Goal: Task Accomplishment & Management: Complete application form

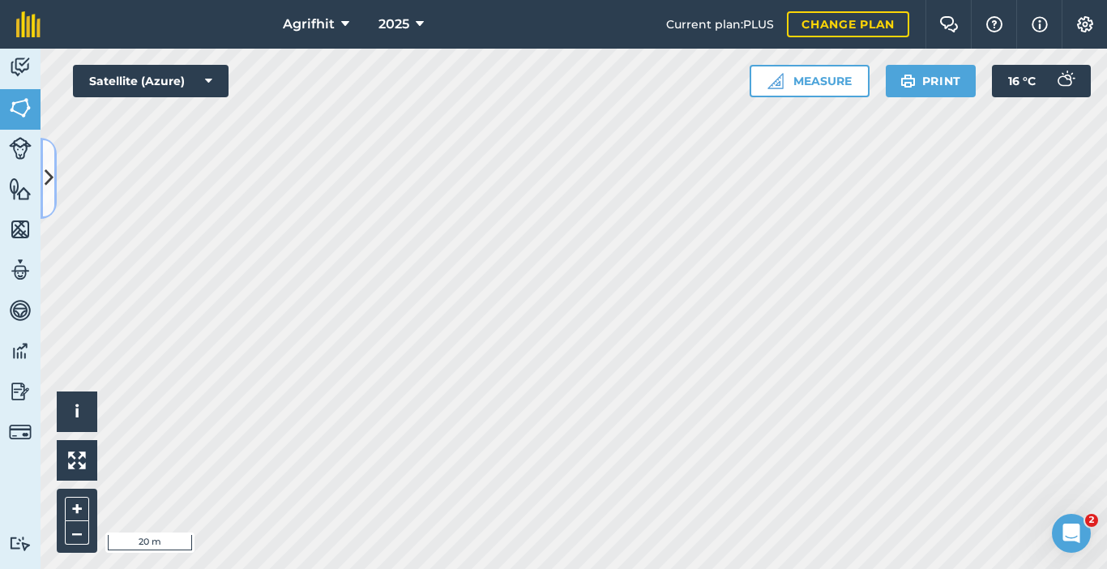
click at [45, 177] on icon at bounding box center [49, 178] width 9 height 28
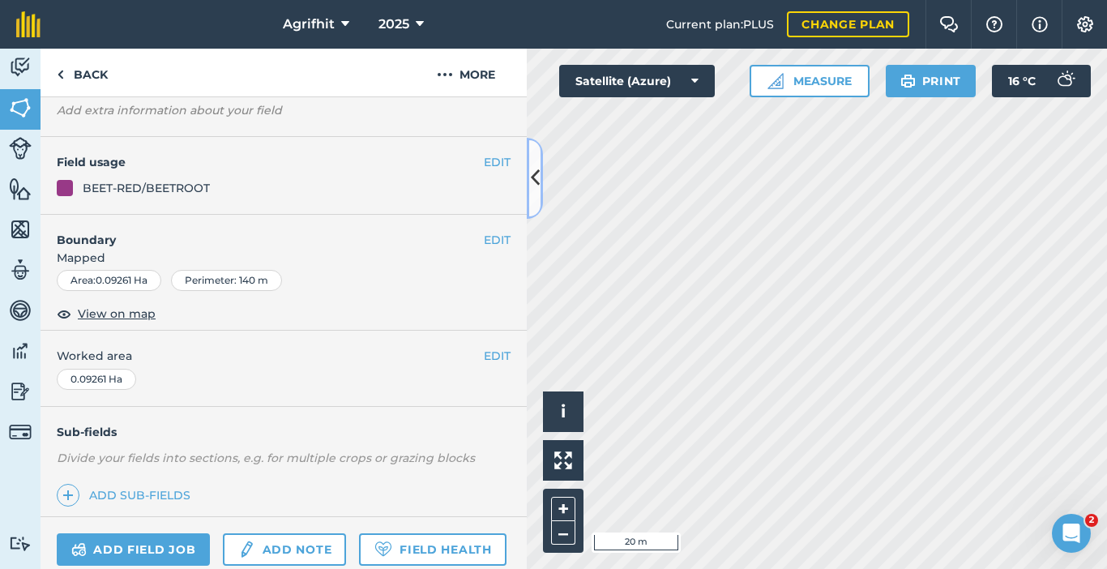
scroll to position [239, 0]
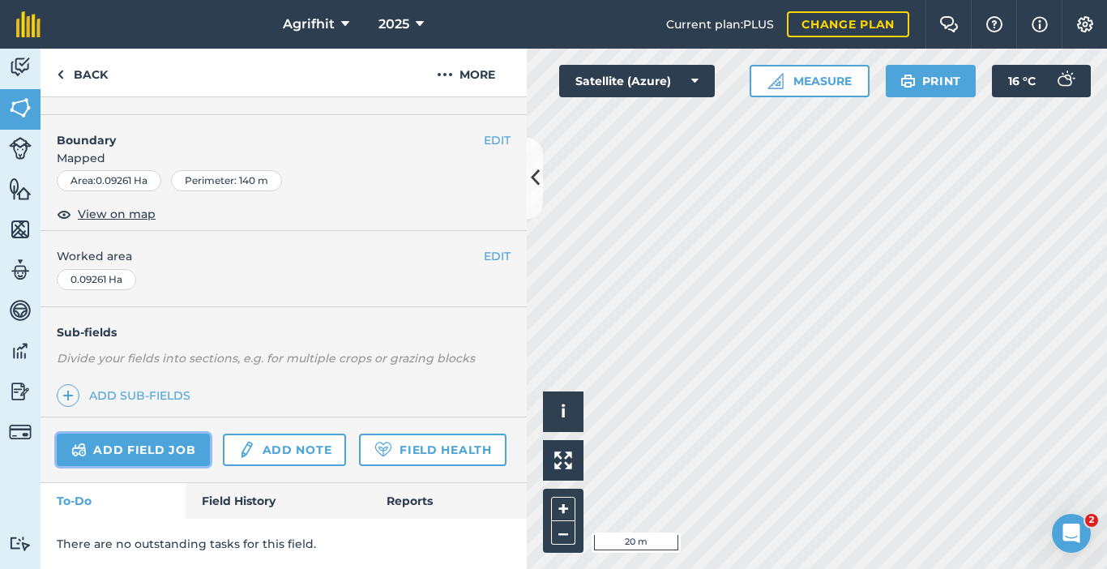
click at [126, 433] on link "Add field job" at bounding box center [133, 449] width 153 height 32
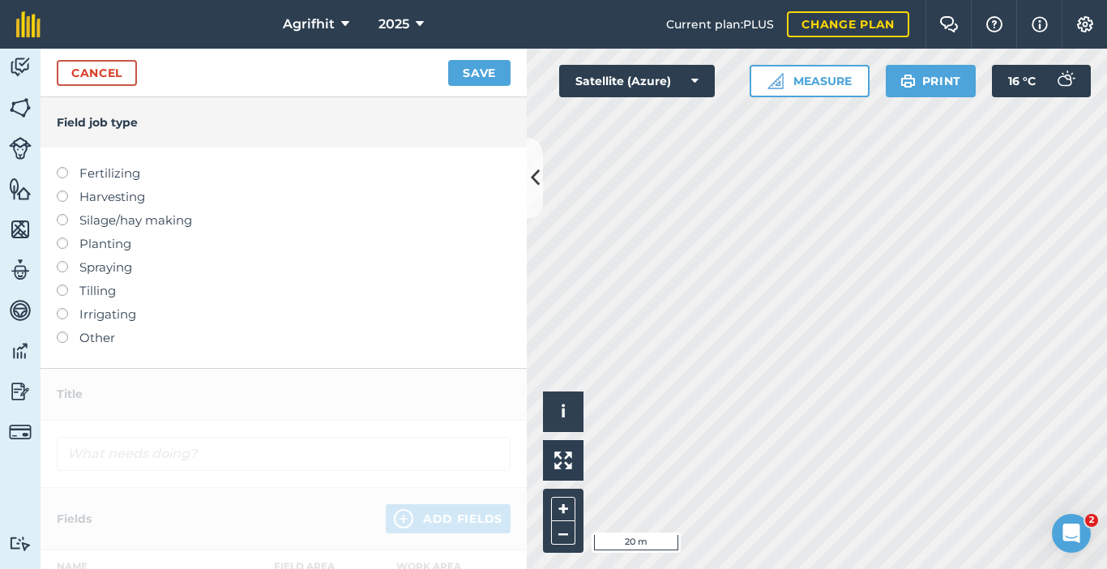
click at [63, 190] on label at bounding box center [68, 190] width 23 height 0
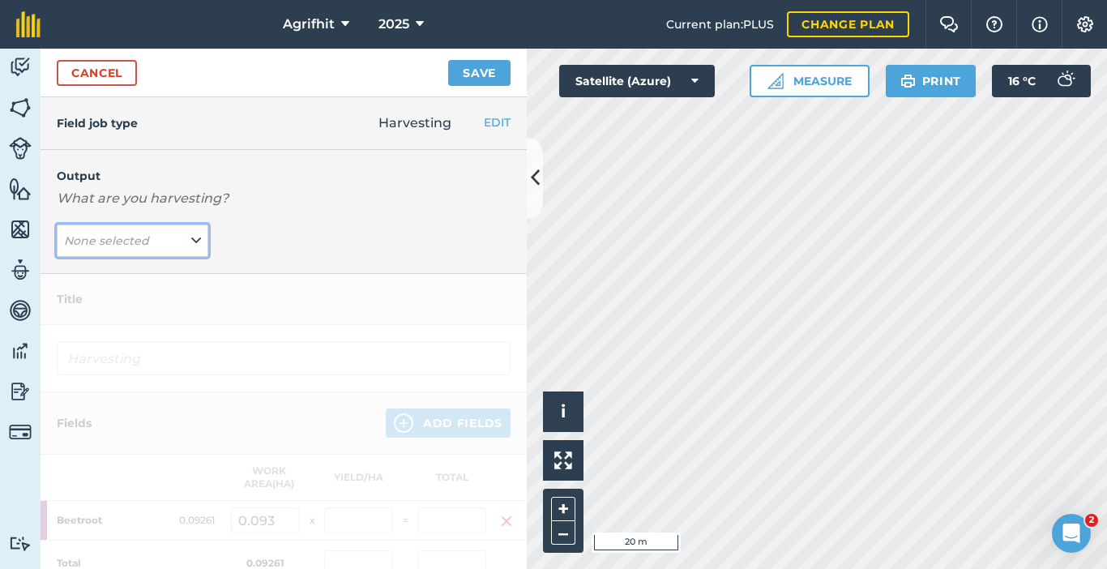
click at [191, 245] on icon at bounding box center [196, 241] width 10 height 18
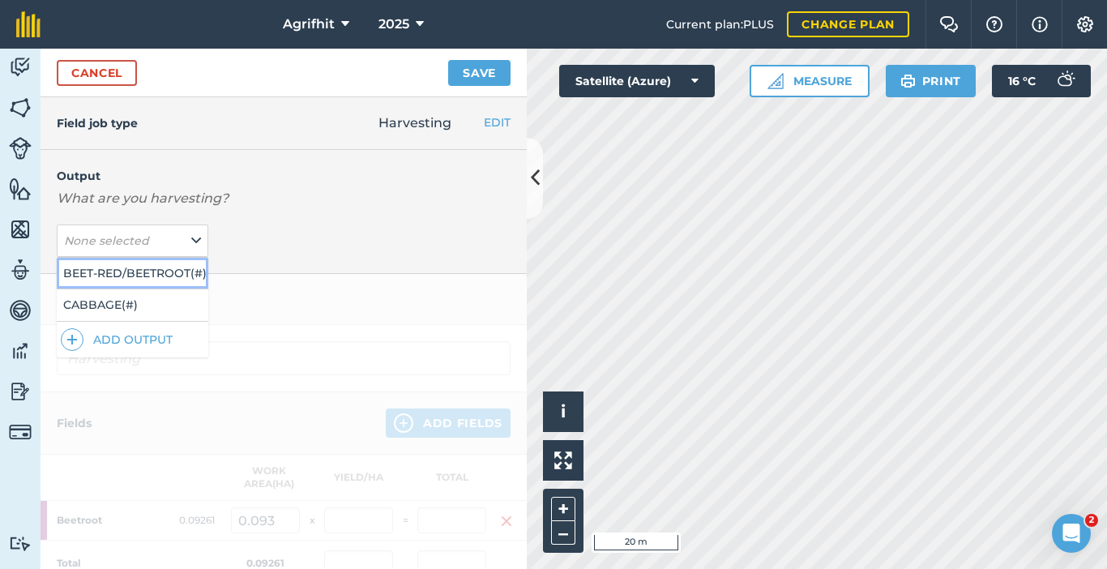
click at [126, 273] on button "BEET-RED/BEETROOT ( # )" at bounding box center [132, 273] width 151 height 31
type input "Harvesting BEET-RED/BEETROOT"
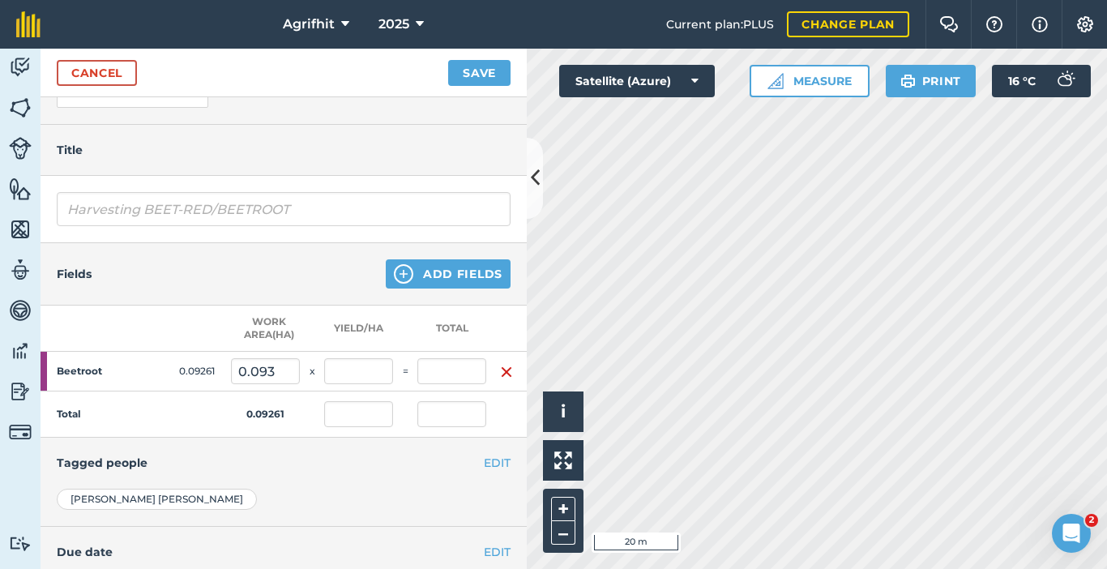
scroll to position [162, 0]
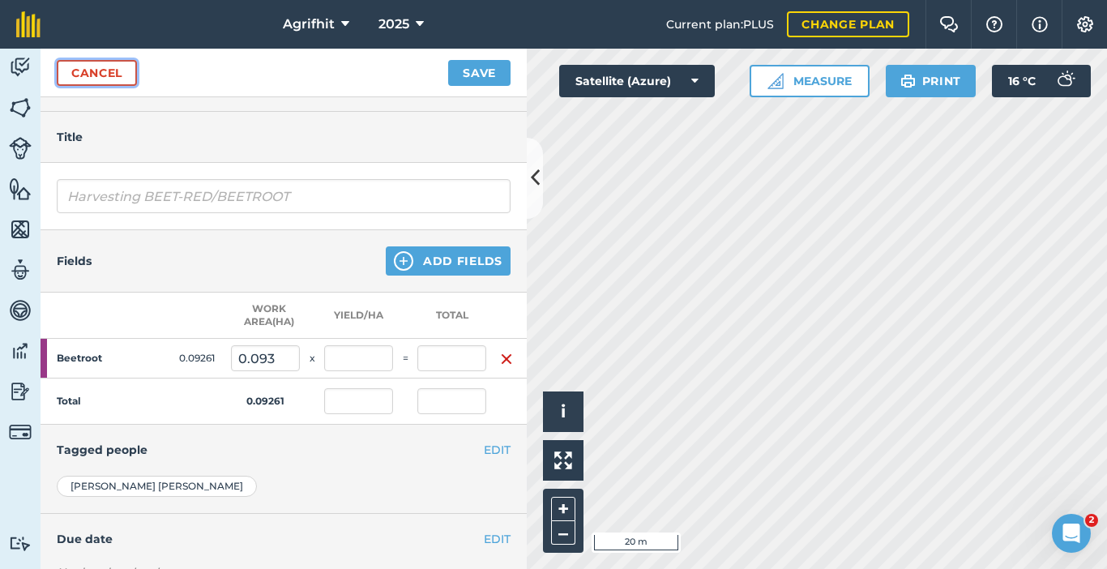
click at [86, 71] on link "Cancel" at bounding box center [97, 73] width 80 height 26
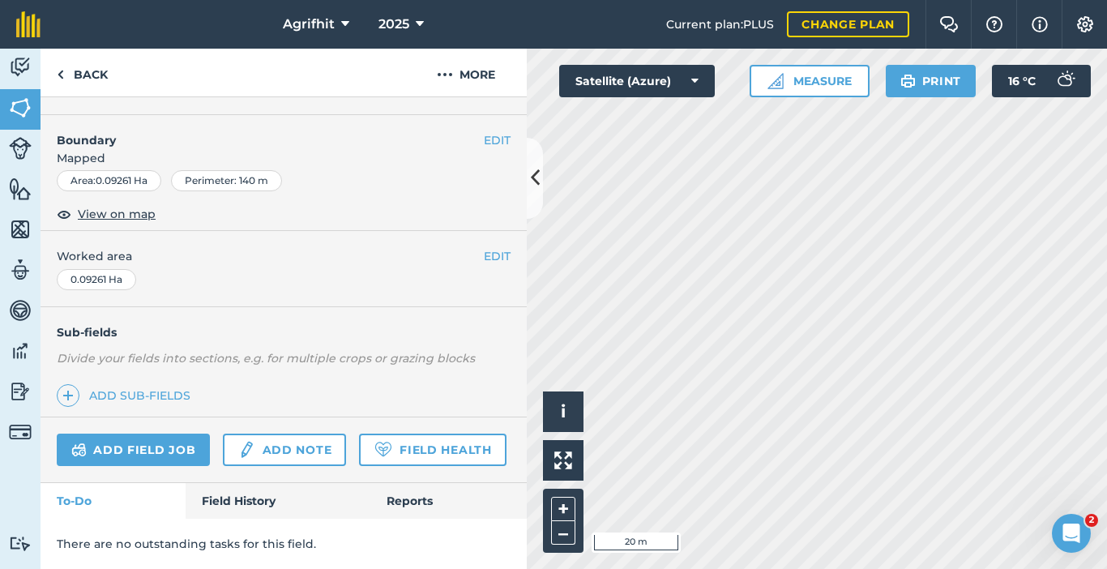
scroll to position [239, 0]
click at [131, 433] on link "Add field job" at bounding box center [133, 449] width 153 height 32
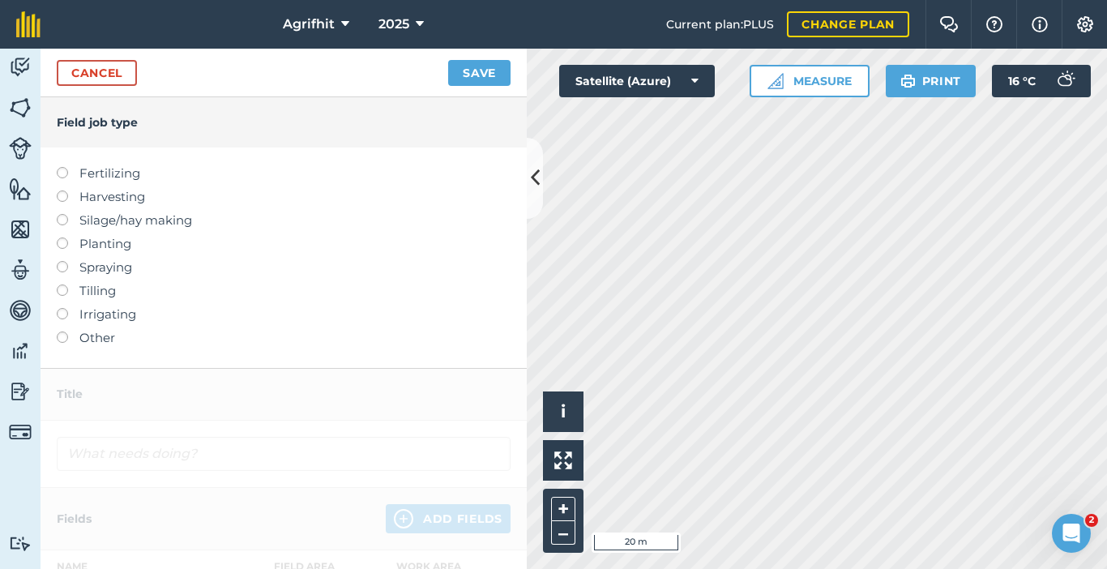
click at [70, 196] on label "Harvesting" at bounding box center [284, 196] width 454 height 19
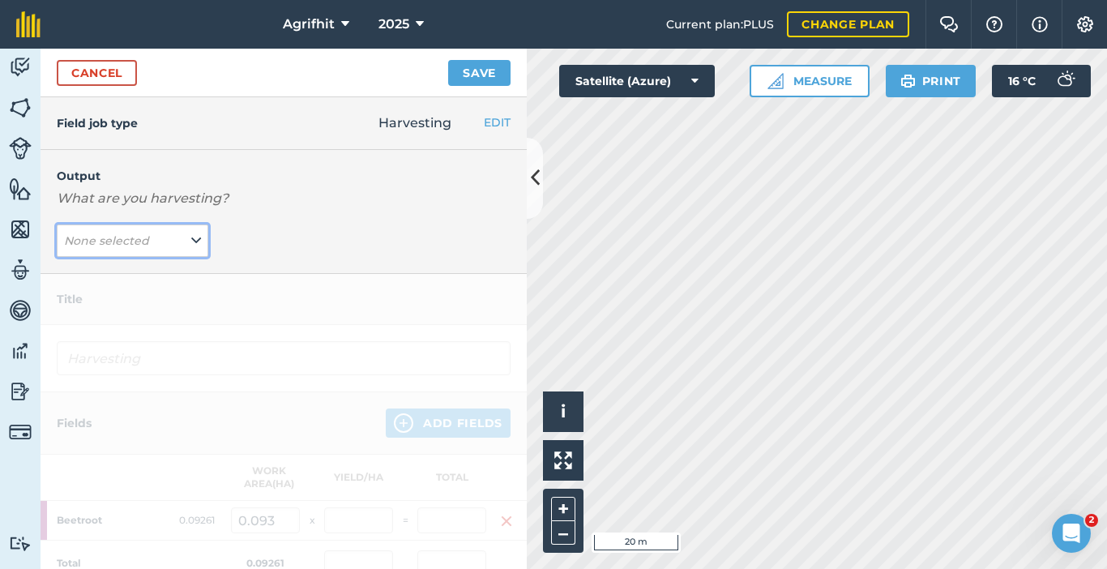
click at [191, 242] on icon at bounding box center [196, 241] width 10 height 18
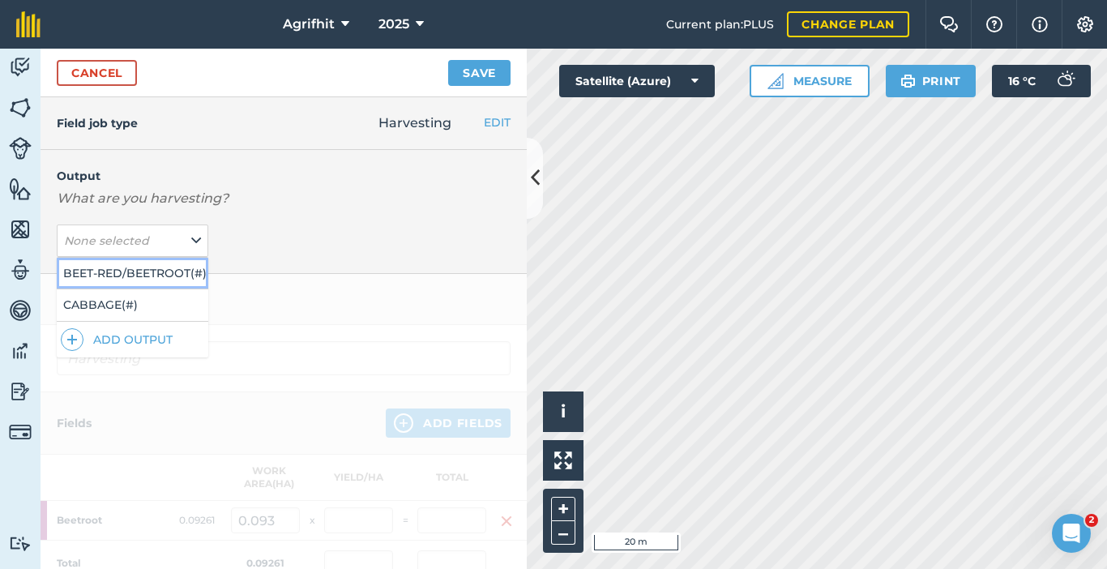
click at [142, 269] on button "BEET-RED/BEETROOT ( # )" at bounding box center [132, 273] width 151 height 31
type input "Harvesting BEET-RED/BEETROOT"
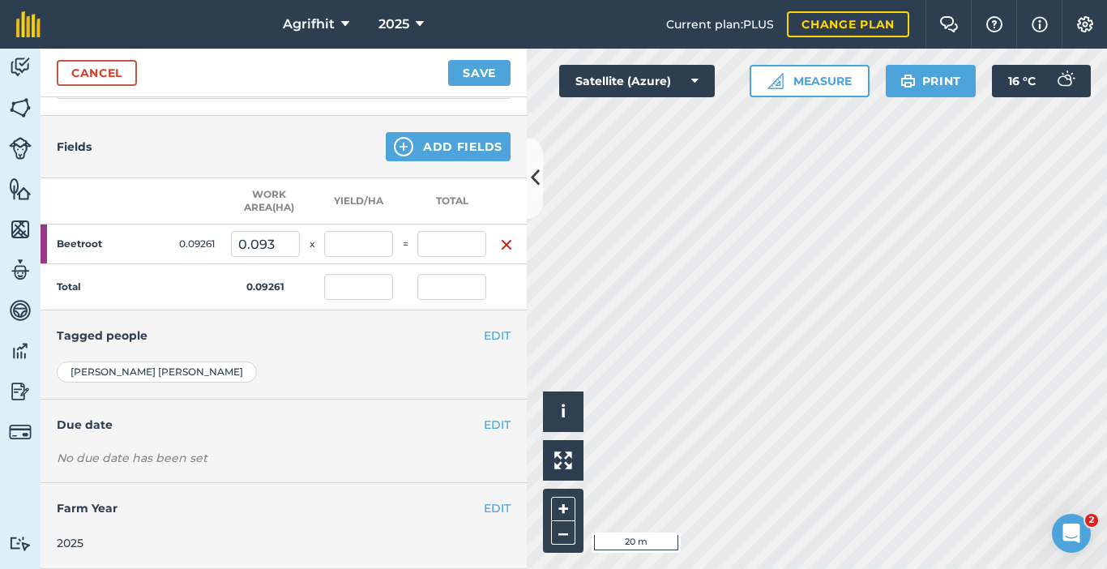
scroll to position [288, 0]
click at [485, 418] on button "EDIT" at bounding box center [497, 425] width 27 height 18
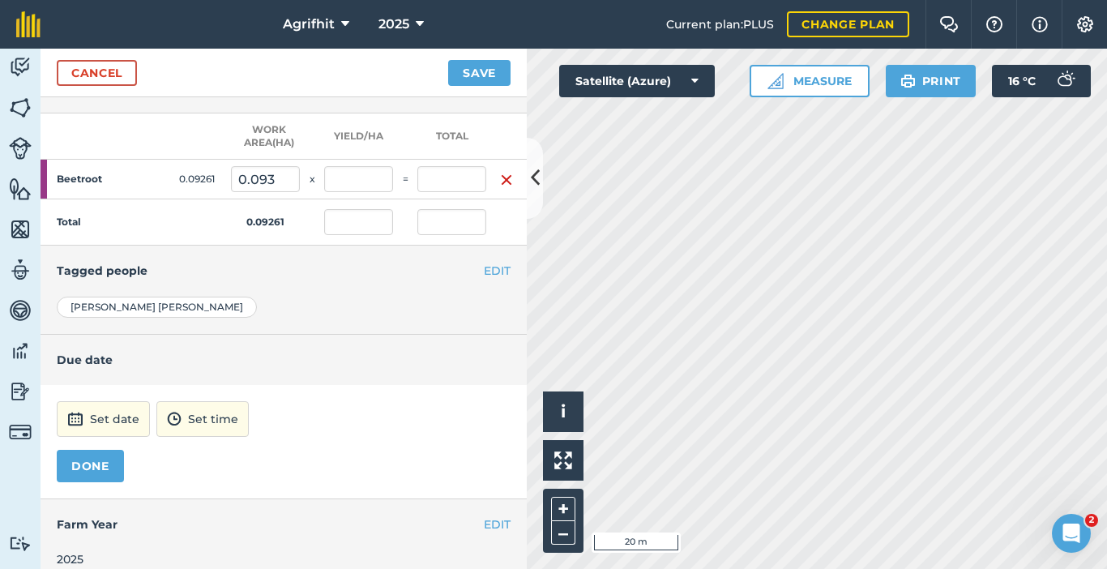
scroll to position [369, 0]
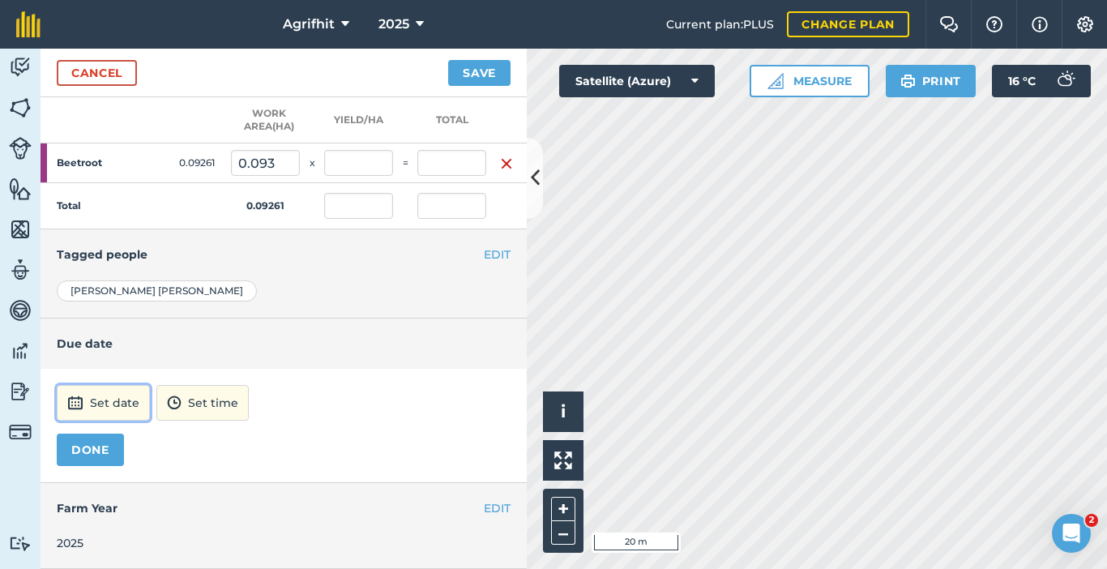
click at [107, 395] on button "Set date" at bounding box center [103, 403] width 93 height 36
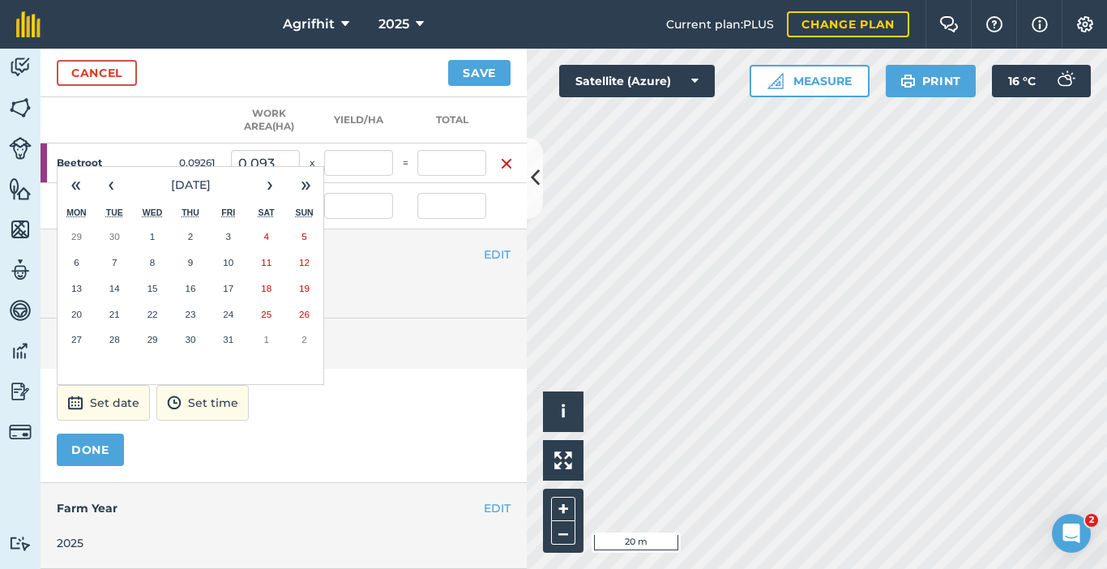
click at [156, 224] on button "1" at bounding box center [153, 237] width 38 height 26
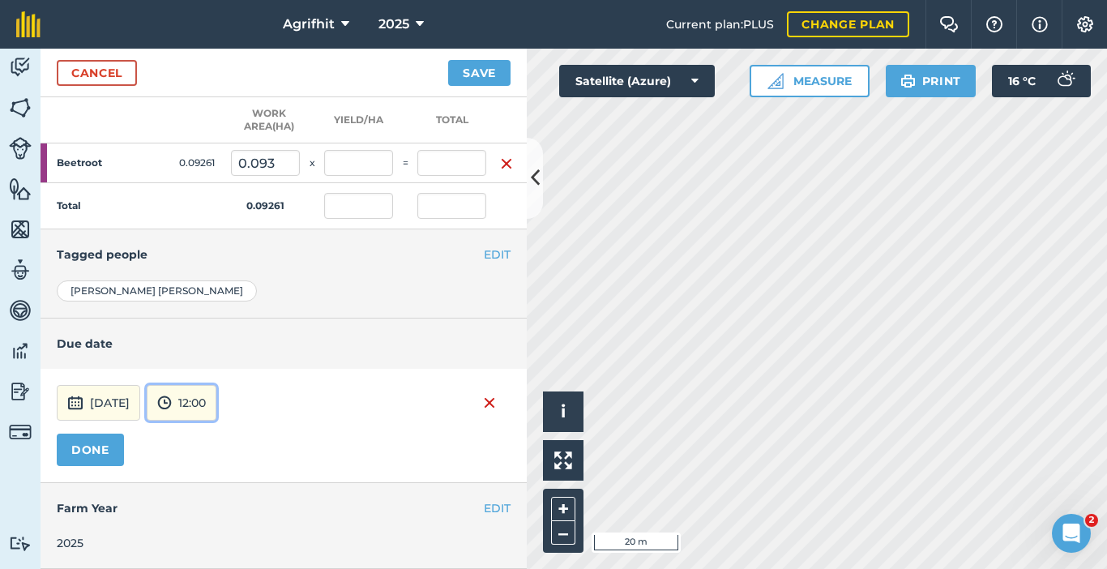
click at [216, 395] on button "12:00" at bounding box center [182, 403] width 70 height 36
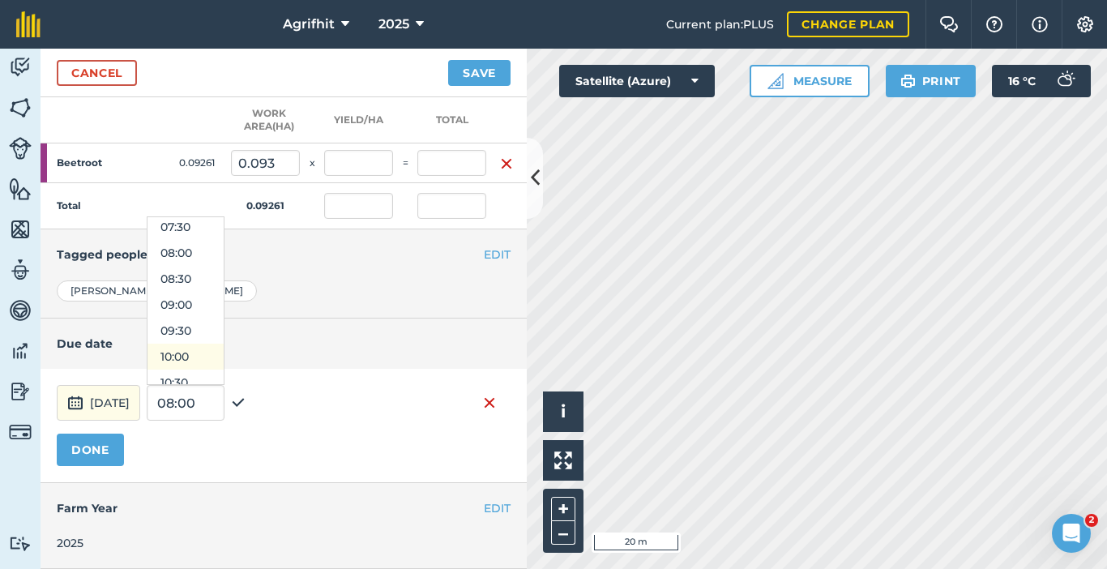
scroll to position [405, 0]
click at [214, 227] on button "08:00" at bounding box center [185, 240] width 76 height 26
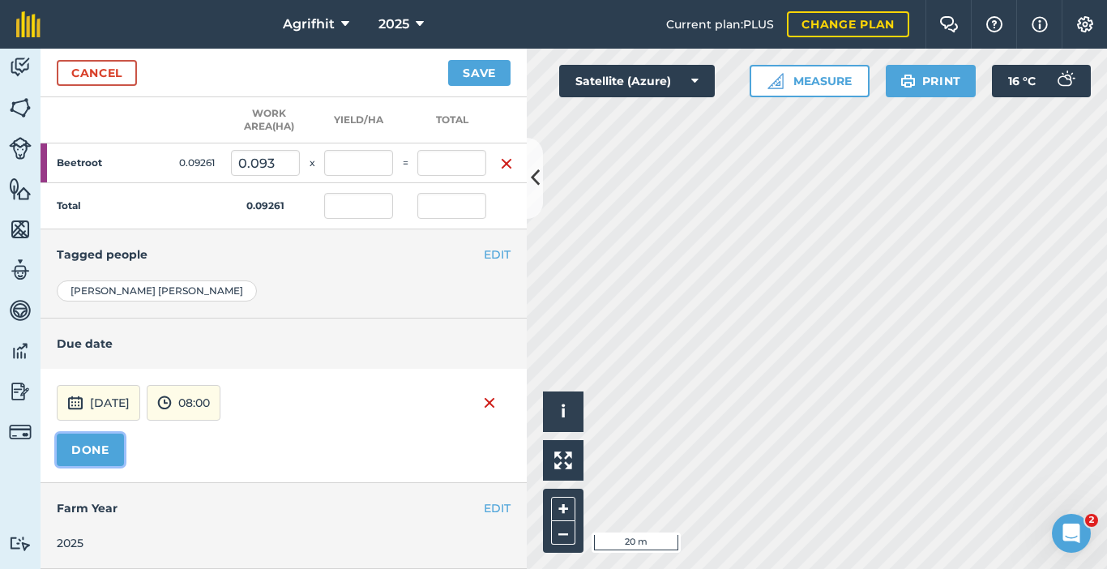
click at [86, 433] on button "DONE" at bounding box center [90, 449] width 67 height 32
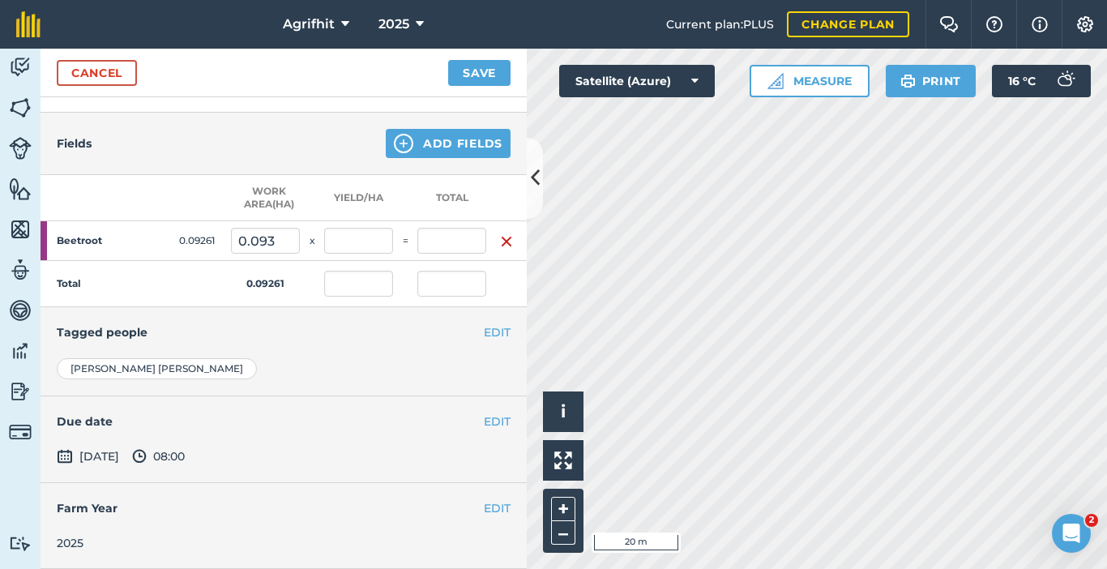
scroll to position [292, 0]
click at [478, 77] on button "Save" at bounding box center [479, 73] width 62 height 26
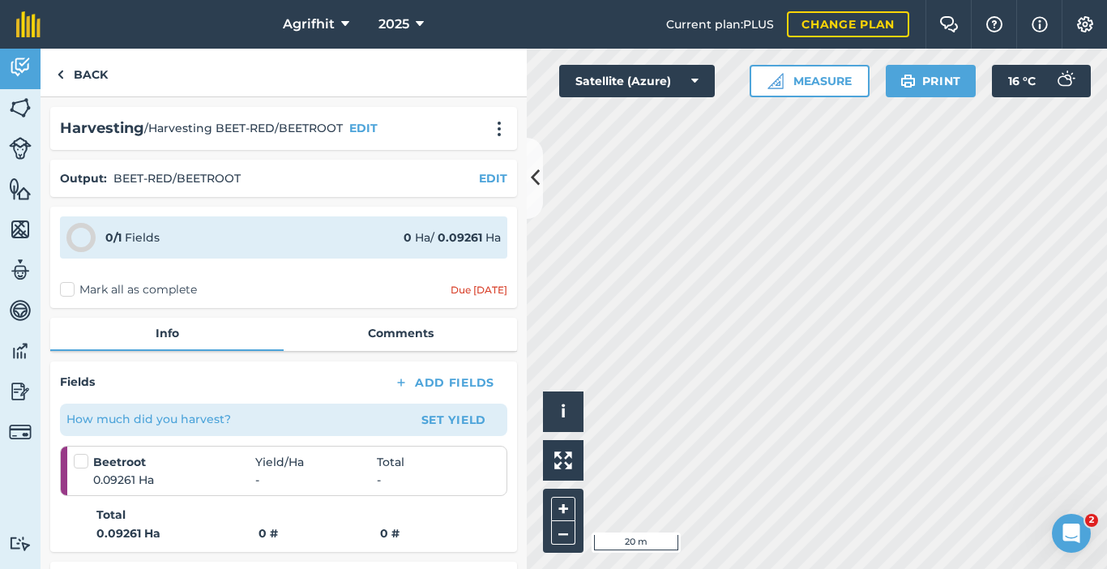
click at [63, 292] on label "Mark all as complete" at bounding box center [128, 289] width 137 height 17
click at [63, 292] on input "Mark all as complete" at bounding box center [65, 286] width 11 height 11
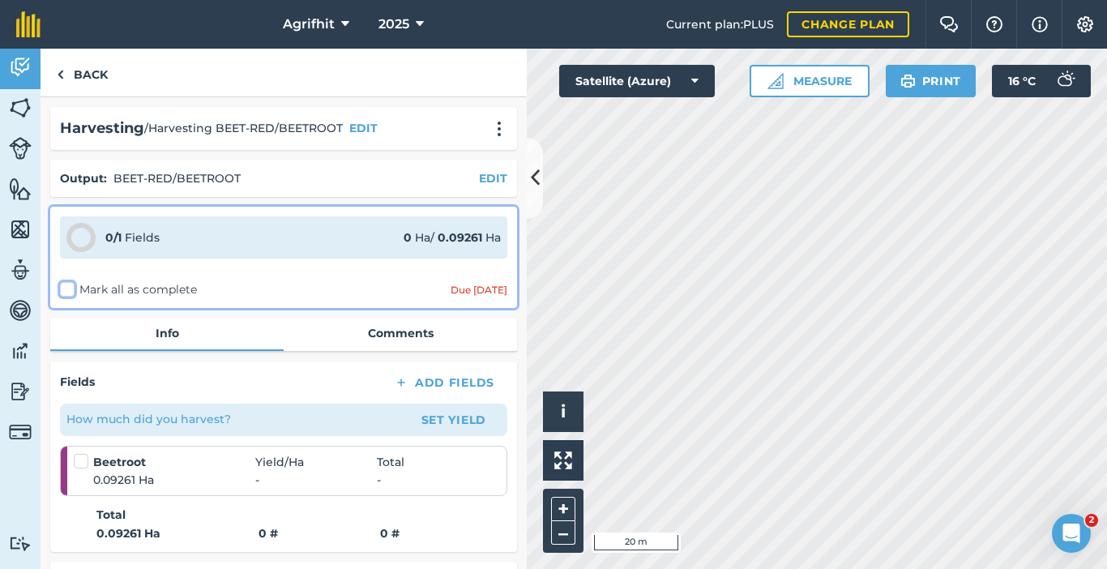
checkbox input "false"
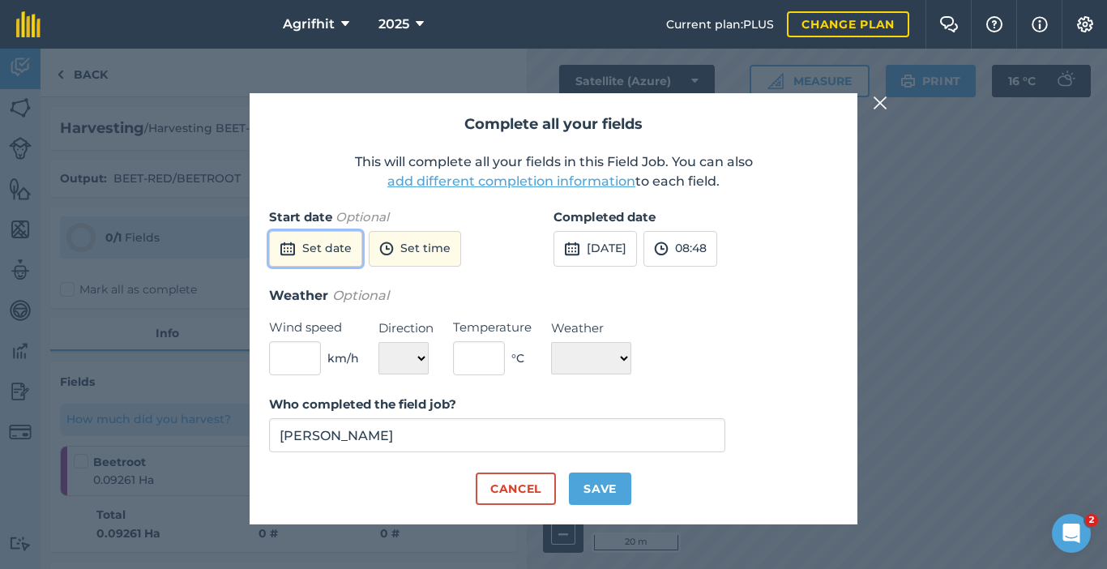
click at [340, 254] on button "Set date" at bounding box center [315, 249] width 93 height 36
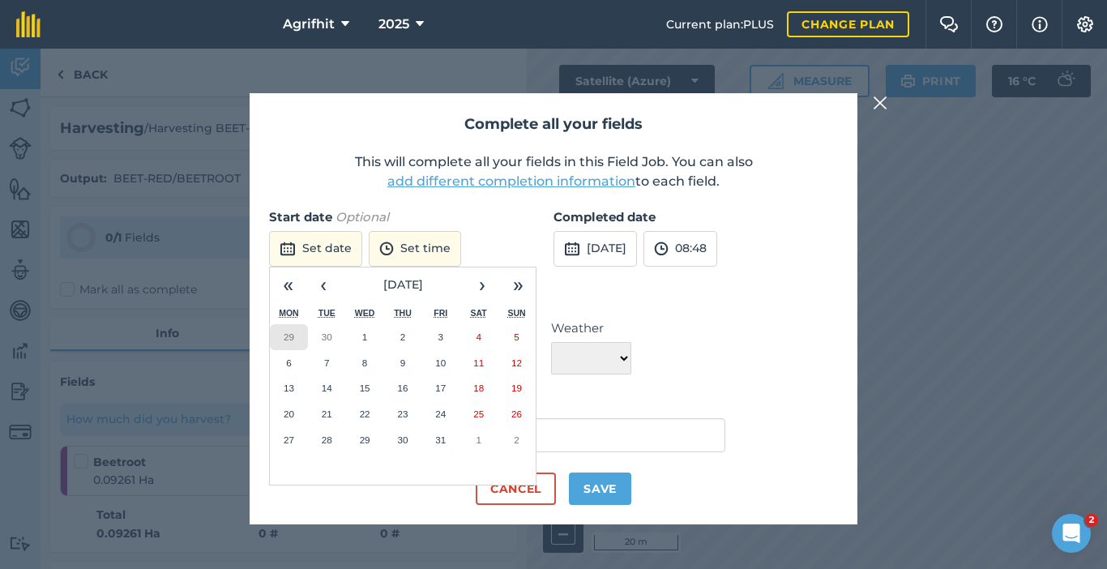
click at [285, 339] on abbr "29" at bounding box center [289, 336] width 11 height 11
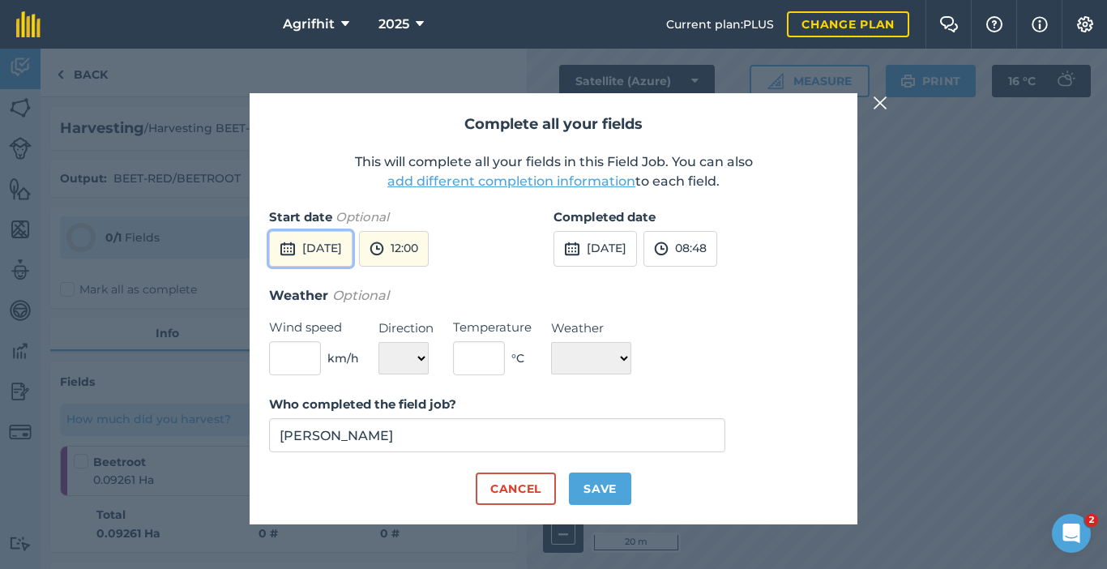
click at [352, 249] on button "[DATE]" at bounding box center [310, 249] width 83 height 36
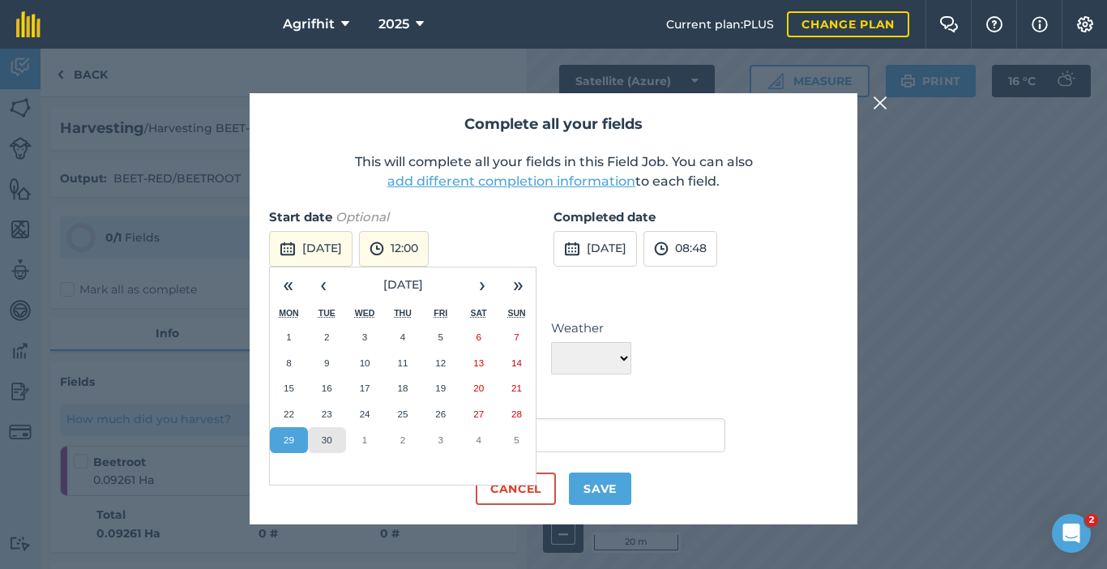
click at [331, 435] on abbr "30" at bounding box center [327, 439] width 11 height 11
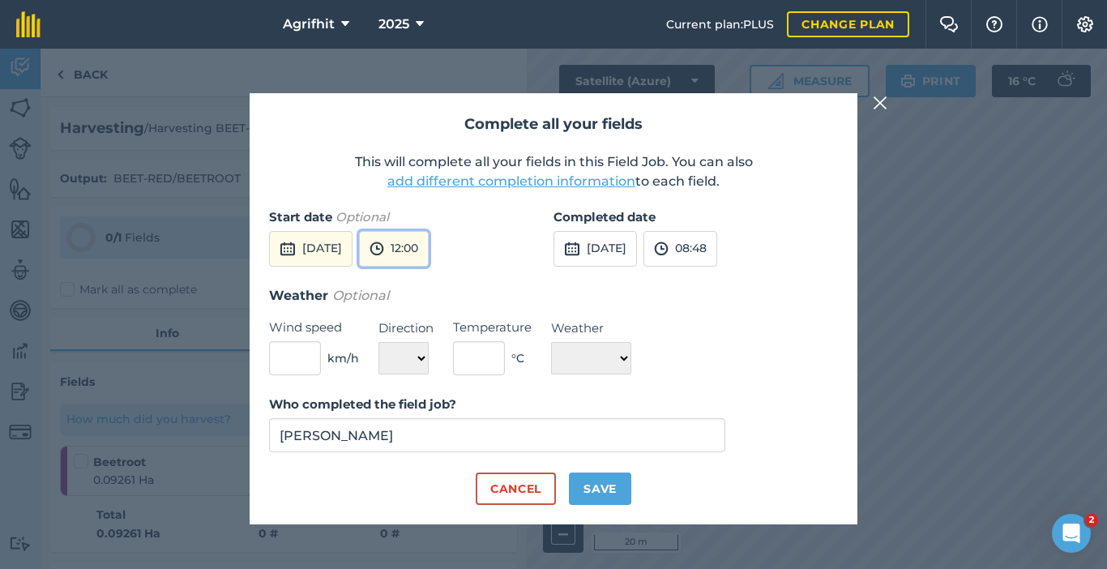
click at [428, 254] on button "12:00" at bounding box center [394, 249] width 70 height 36
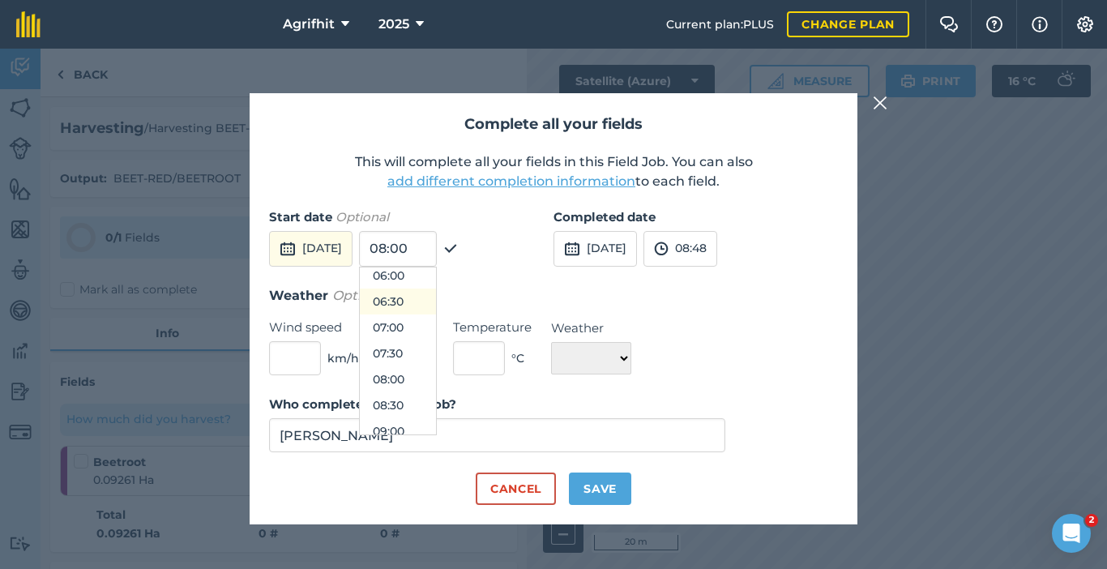
scroll to position [301, 0]
click at [435, 389] on button "08:00" at bounding box center [398, 394] width 76 height 26
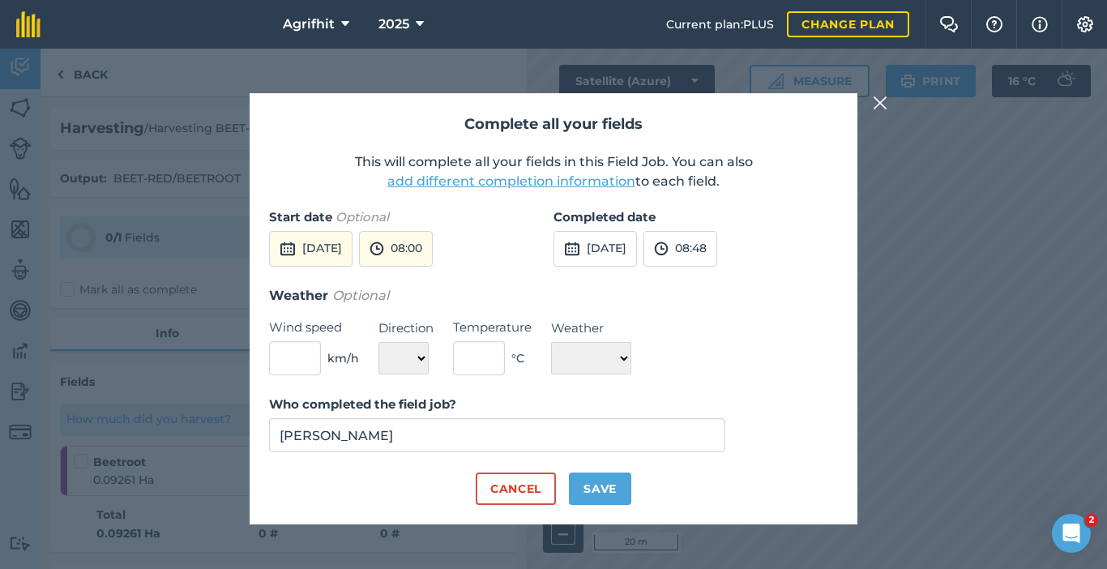
click at [592, 254] on button "[DATE]" at bounding box center [594, 249] width 83 height 36
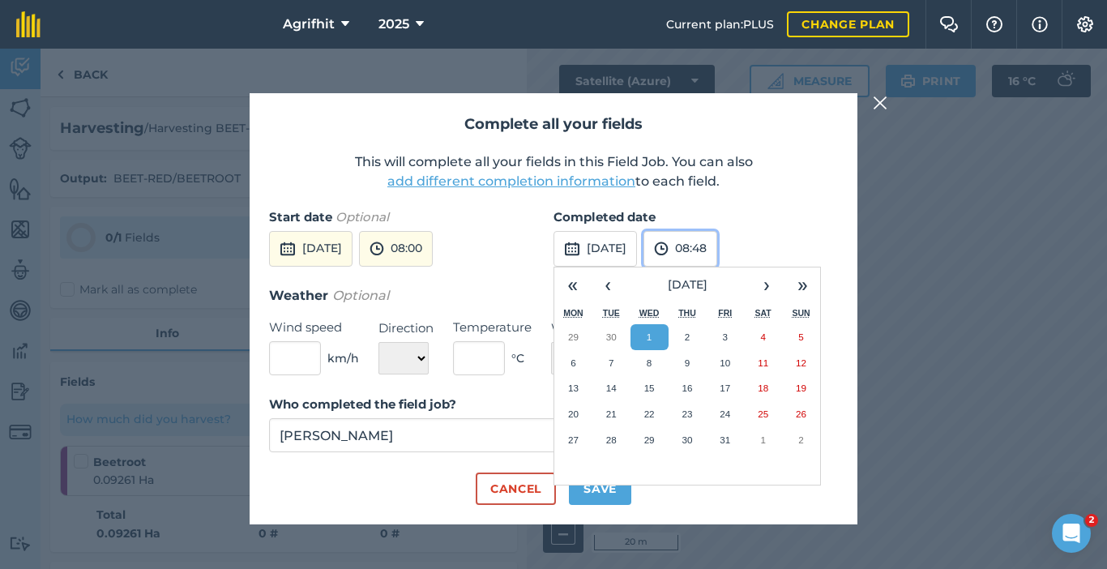
click at [717, 254] on button "08:48" at bounding box center [680, 249] width 74 height 36
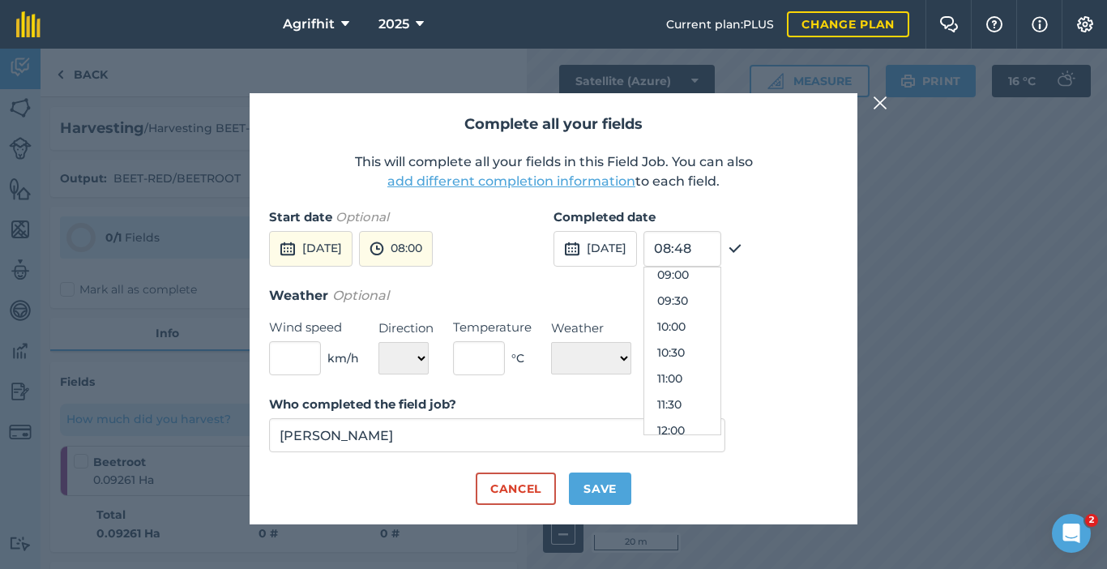
scroll to position [551, 0]
click at [702, 352] on button "12:00" at bounding box center [682, 352] width 76 height 26
click at [310, 356] on input "text" at bounding box center [295, 358] width 52 height 34
type input "2"
click at [424, 359] on select "N NE E SE S SW W NW" at bounding box center [403, 358] width 50 height 32
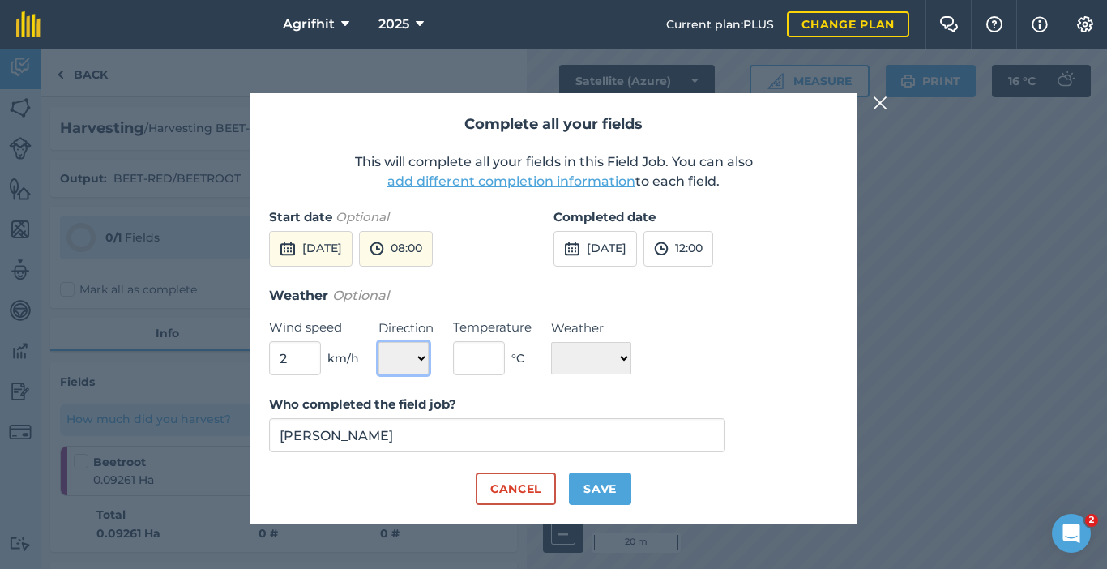
select select "NW"
click at [378, 342] on select "N NE E SE S SW W NW" at bounding box center [403, 358] width 50 height 32
click at [484, 362] on input "text" at bounding box center [479, 358] width 52 height 34
type input "24"
click at [631, 357] on select "☀️ Sunny 🌧 Rainy ⛅️ Cloudy 🌨 Snow ❄️ Icy" at bounding box center [591, 358] width 80 height 32
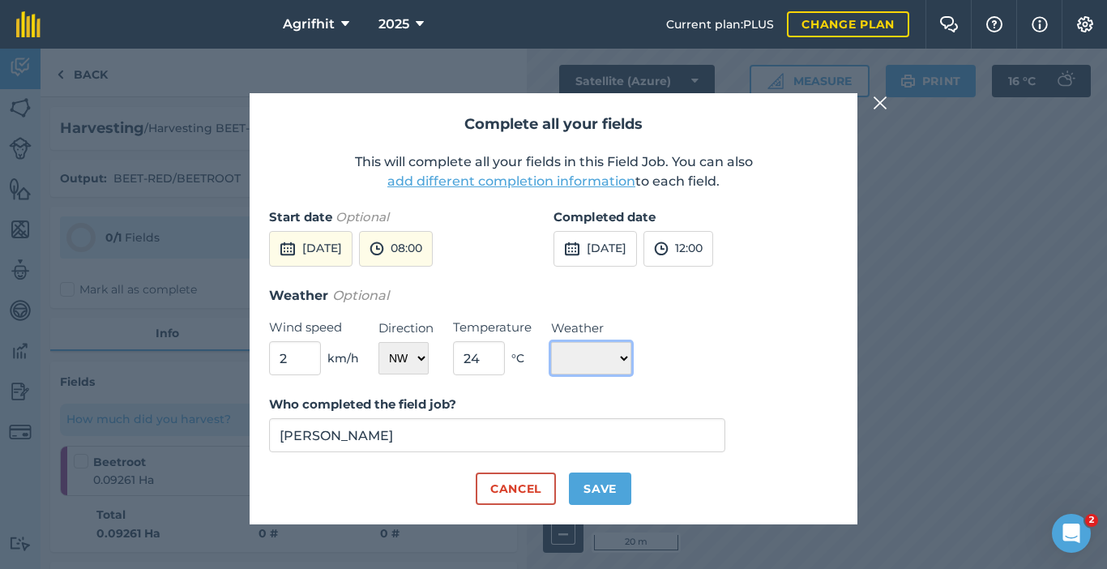
select select "Sunny"
click at [551, 342] on select "☀️ Sunny 🌧 Rainy ⛅️ Cloudy 🌨 Snow ❄️ Icy" at bounding box center [591, 358] width 80 height 32
click at [599, 493] on button "Save" at bounding box center [600, 488] width 62 height 32
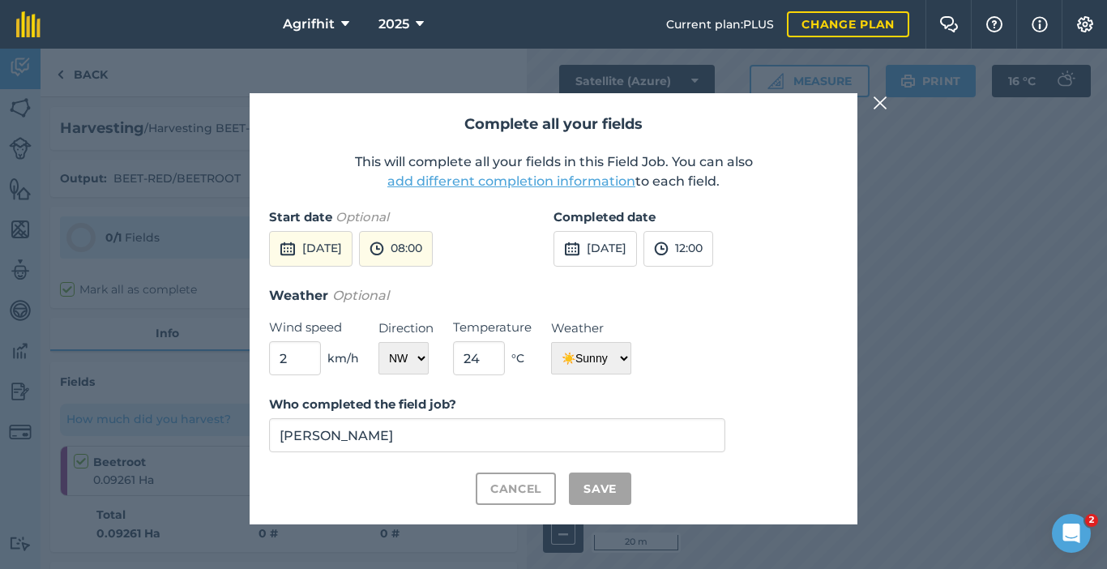
checkbox input "true"
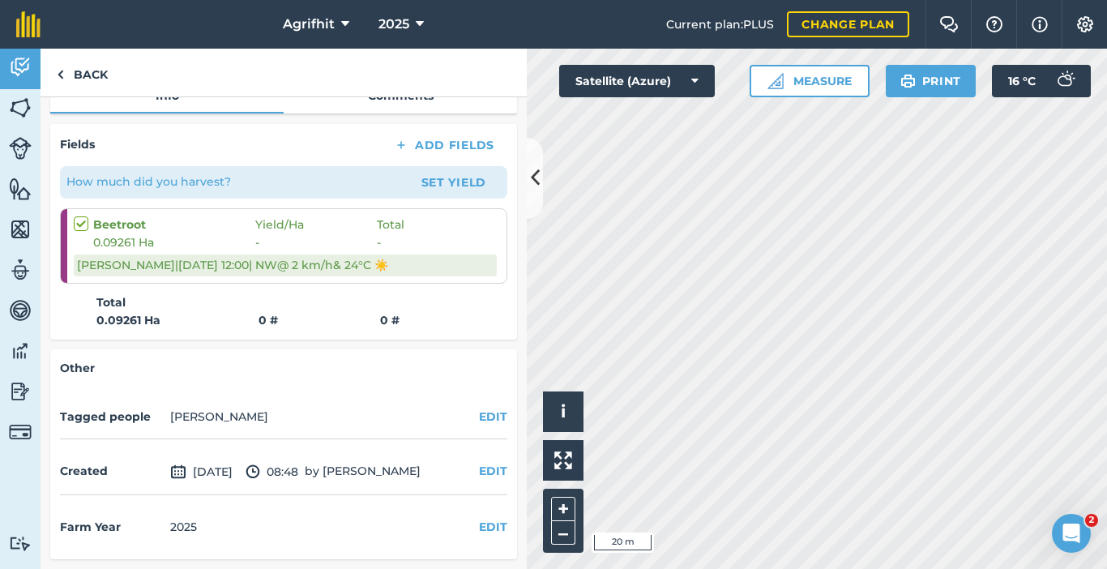
scroll to position [0, 0]
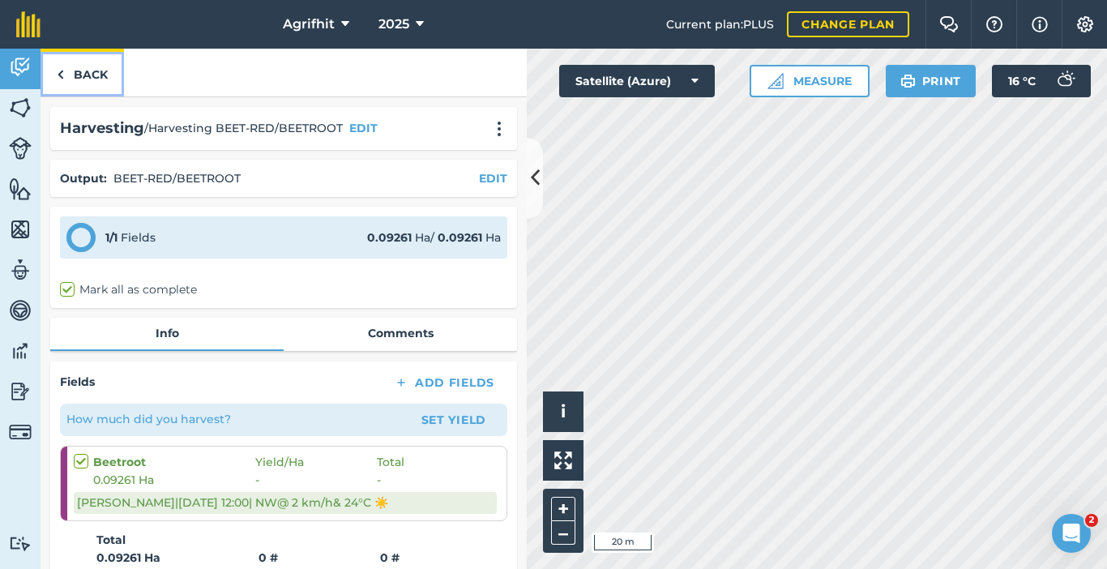
click at [79, 75] on link "Back" at bounding box center [82, 73] width 83 height 48
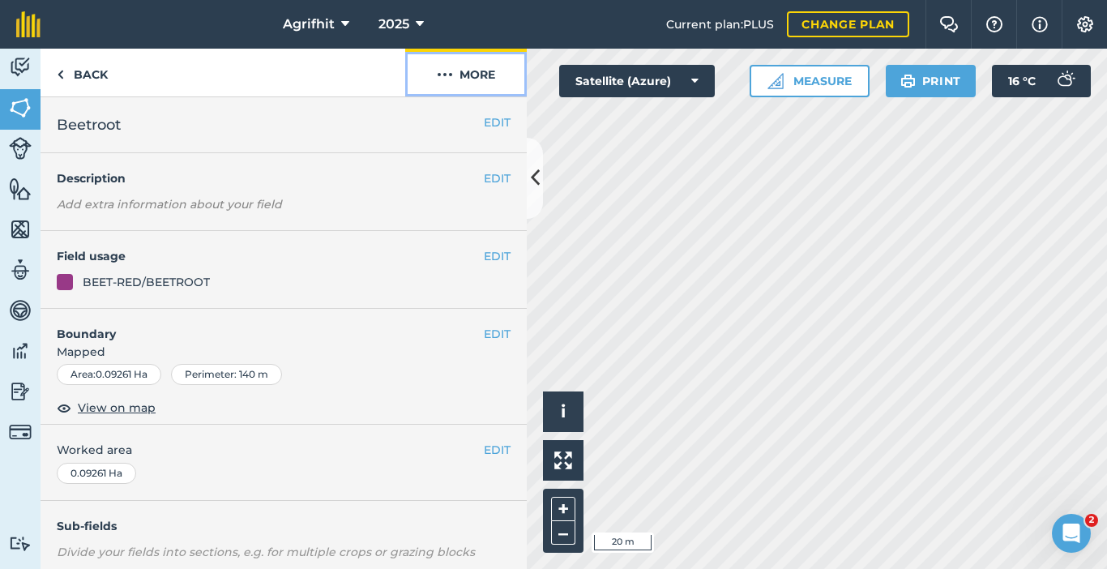
click at [485, 80] on button "More" at bounding box center [466, 73] width 122 height 48
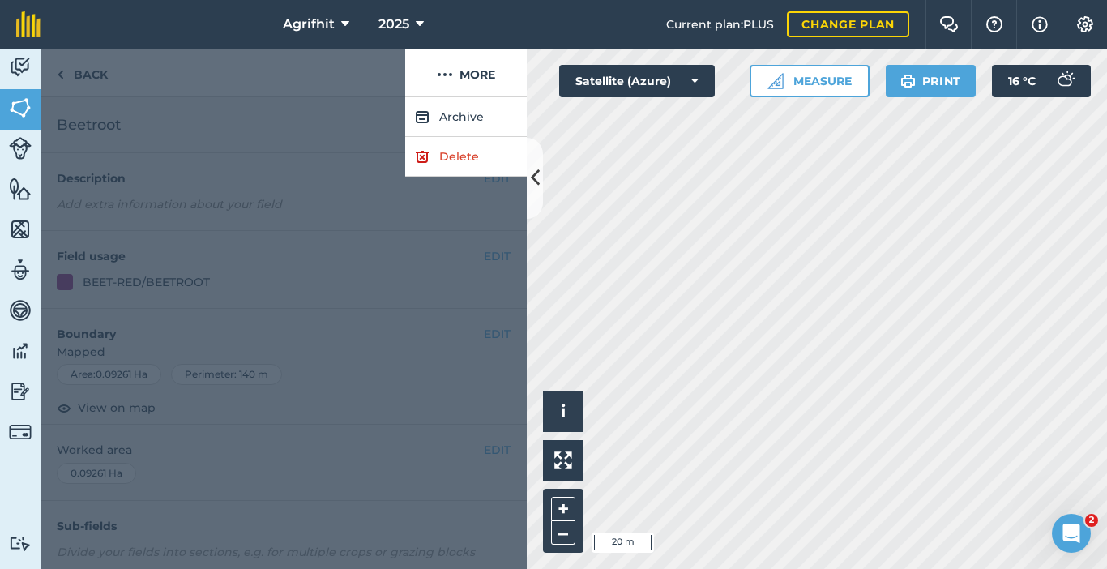
click at [336, 295] on div at bounding box center [284, 332] width 486 height 471
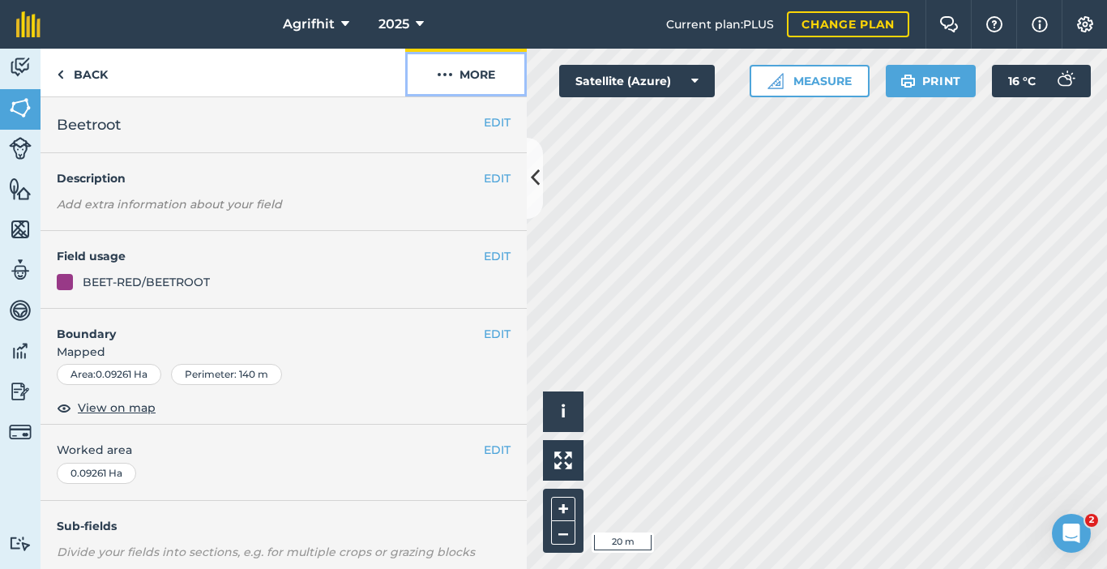
click at [469, 74] on button "More" at bounding box center [466, 73] width 122 height 48
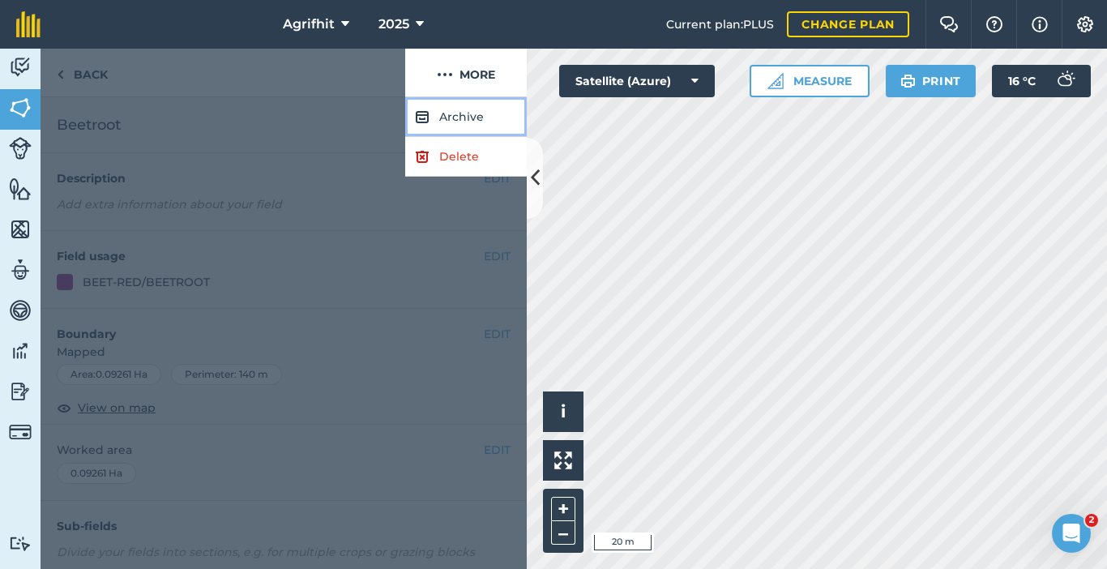
click at [472, 118] on button "Archive" at bounding box center [466, 117] width 122 height 40
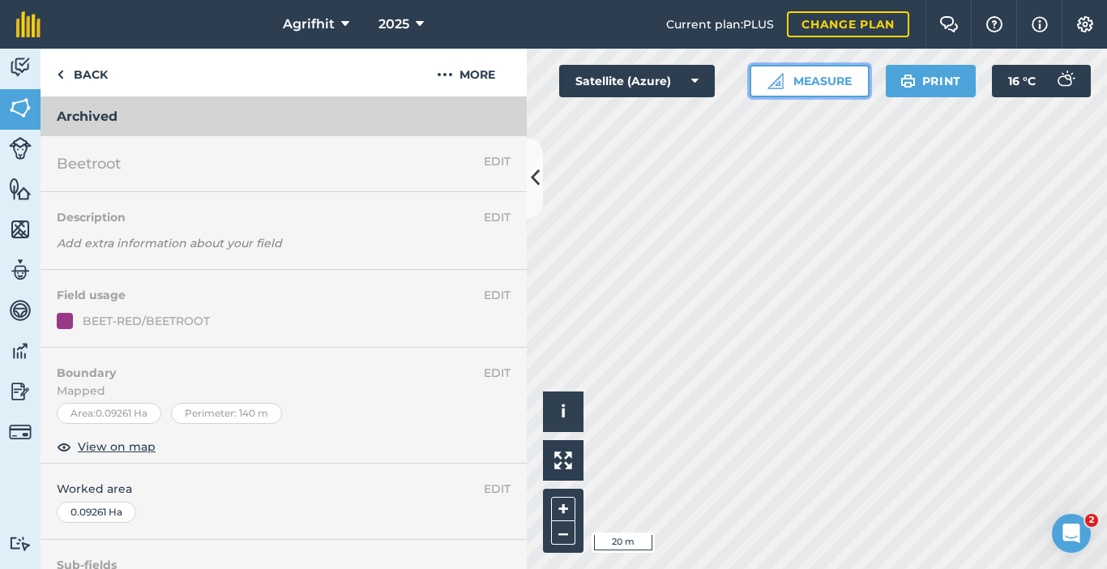
click at [801, 86] on button "Measure" at bounding box center [809, 81] width 120 height 32
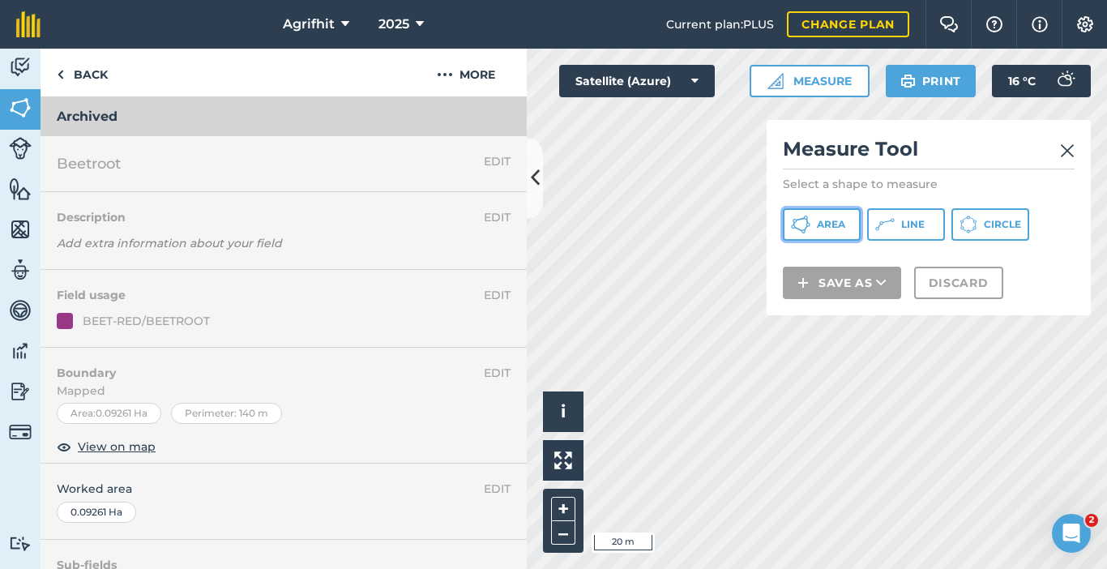
click at [813, 225] on button "Area" at bounding box center [822, 224] width 78 height 32
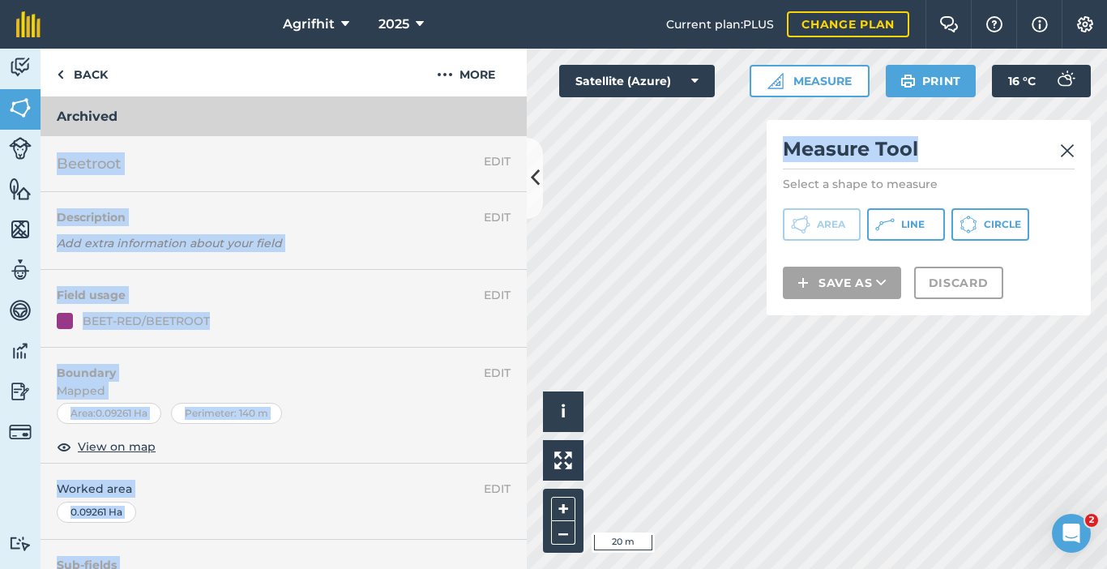
drag, startPoint x: 951, startPoint y: 139, endPoint x: 361, endPoint y: 105, distance: 590.7
click at [361, 105] on div "Activity Fields Livestock Features Maps Team Vehicles Data Reporting Billing Tu…" at bounding box center [553, 309] width 1107 height 520
click at [1066, 152] on img at bounding box center [1067, 150] width 15 height 19
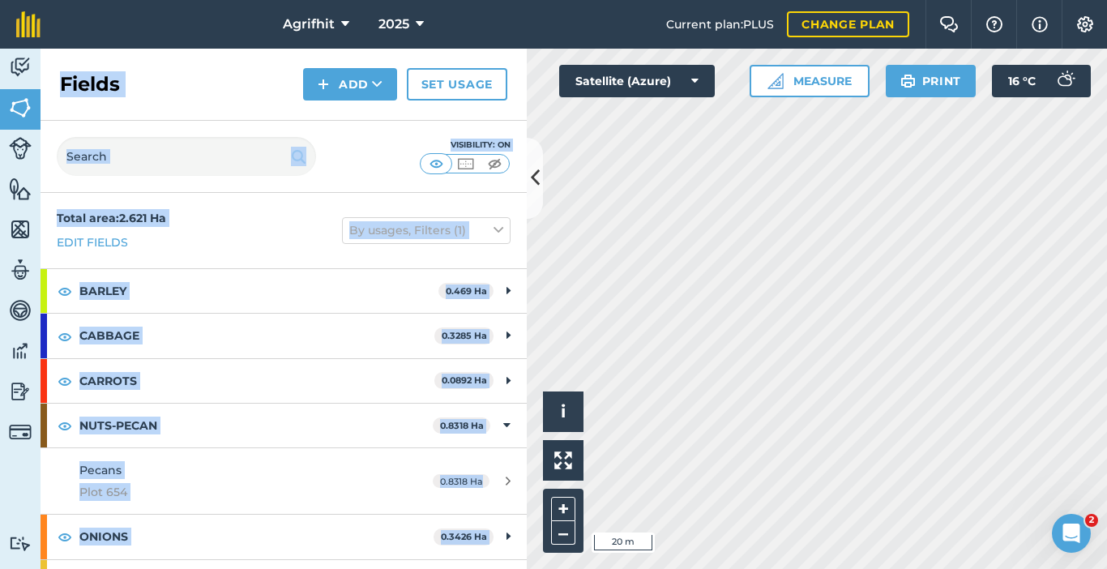
click at [87, 88] on h2 "Fields" at bounding box center [90, 84] width 60 height 26
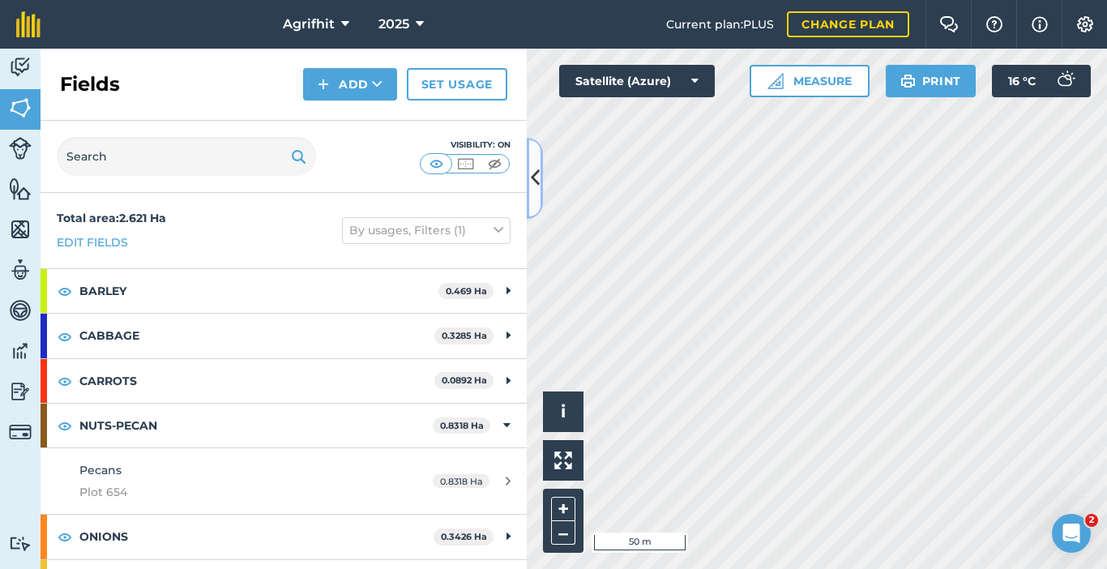
click at [537, 185] on icon at bounding box center [535, 178] width 9 height 28
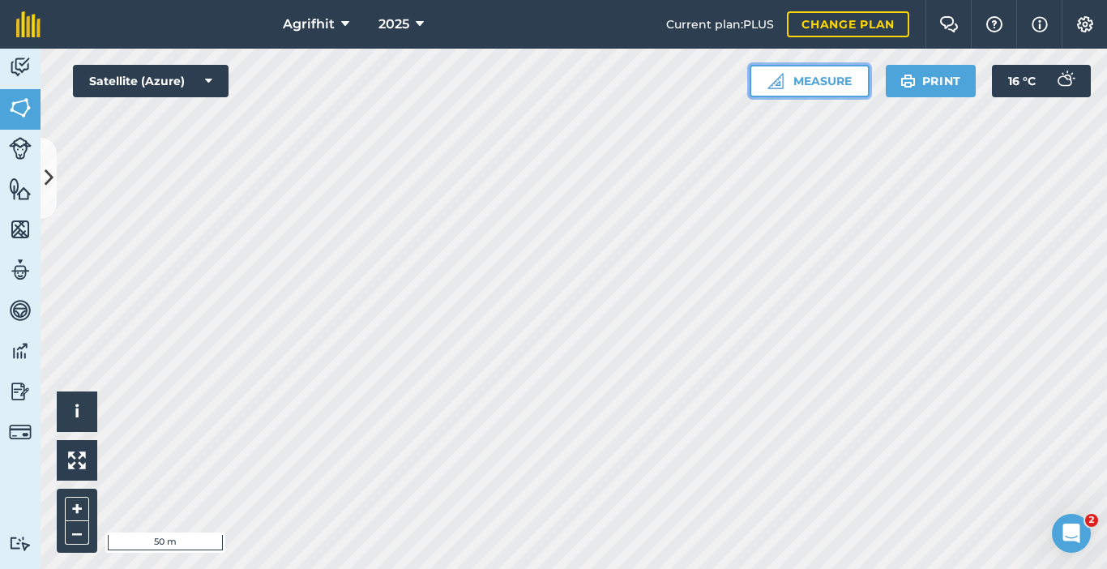
click at [818, 87] on button "Measure" at bounding box center [809, 81] width 120 height 32
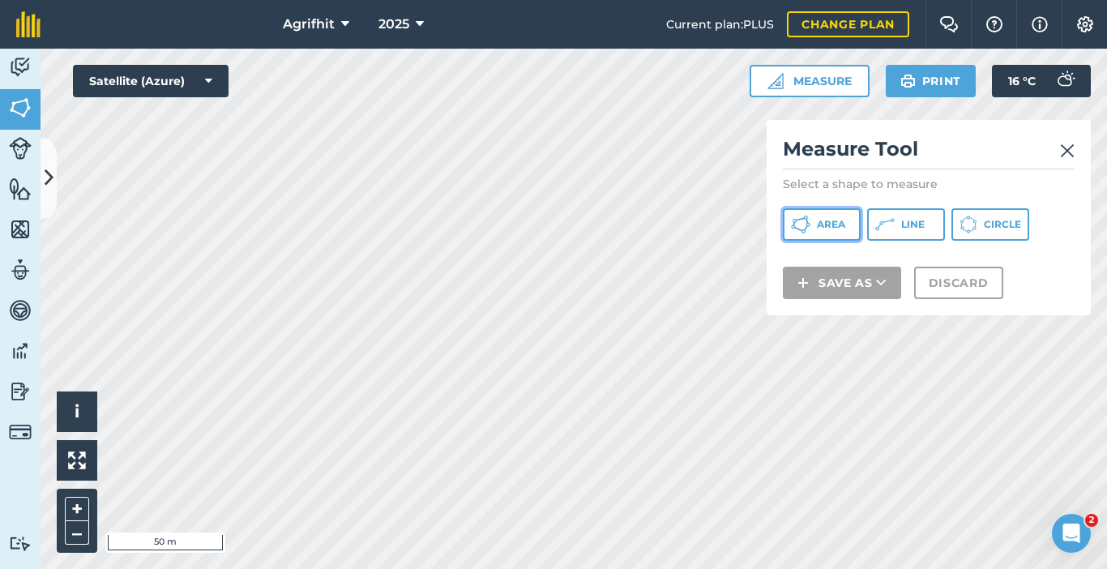
click at [831, 224] on span "Area" at bounding box center [831, 224] width 28 height 13
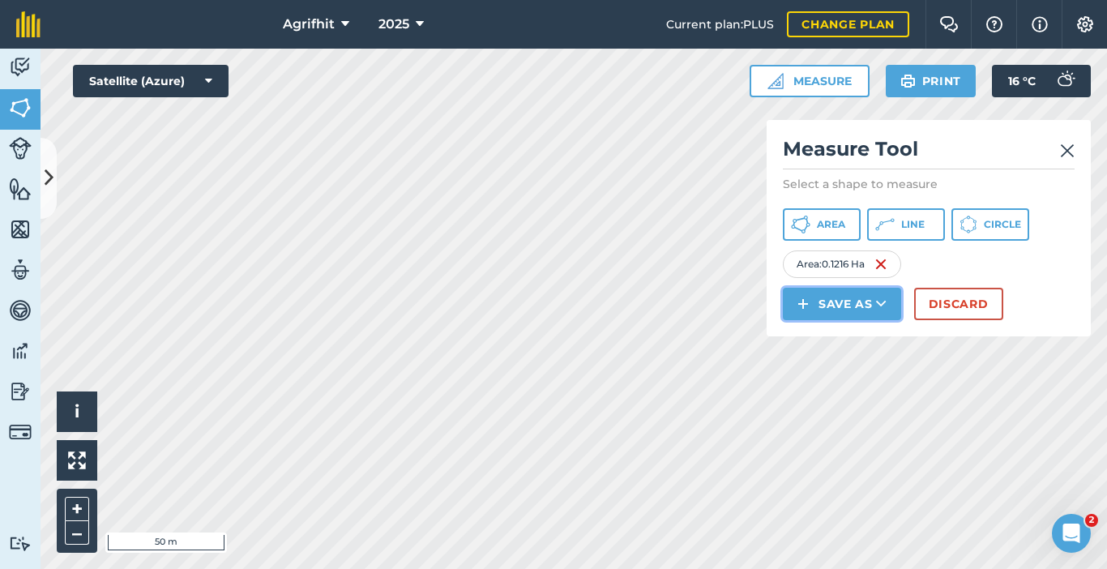
click at [845, 305] on button "Save as" at bounding box center [842, 304] width 118 height 32
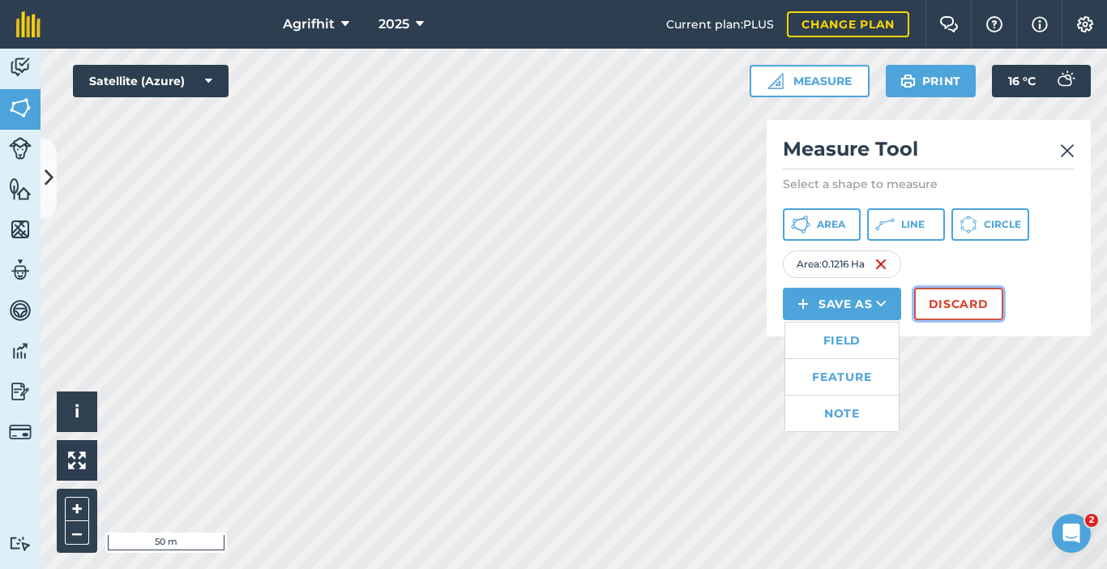
click at [957, 313] on button "Discard" at bounding box center [958, 304] width 89 height 32
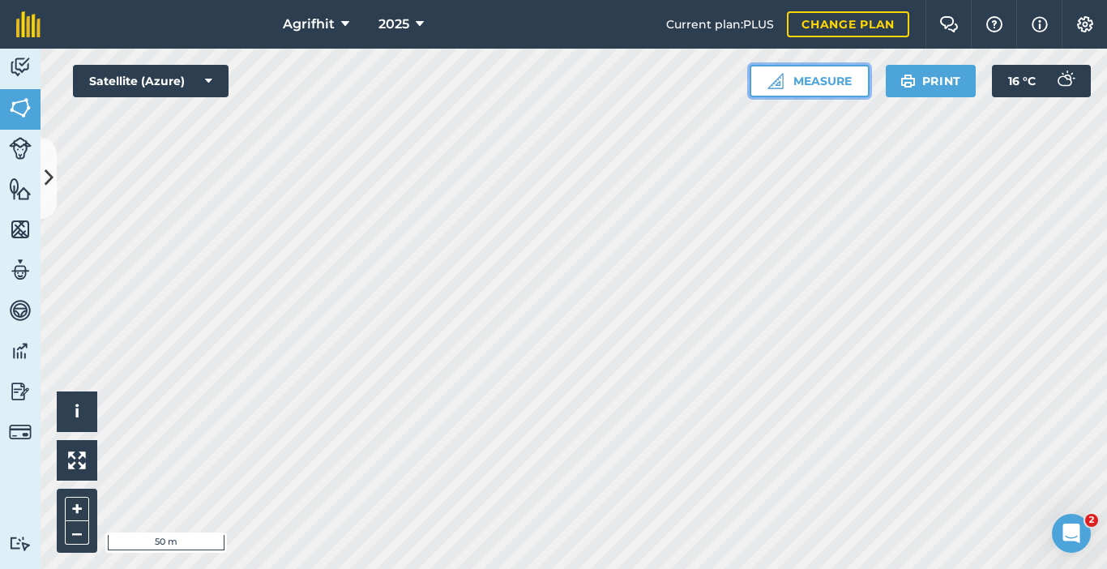
click at [834, 75] on button "Measure" at bounding box center [809, 81] width 120 height 32
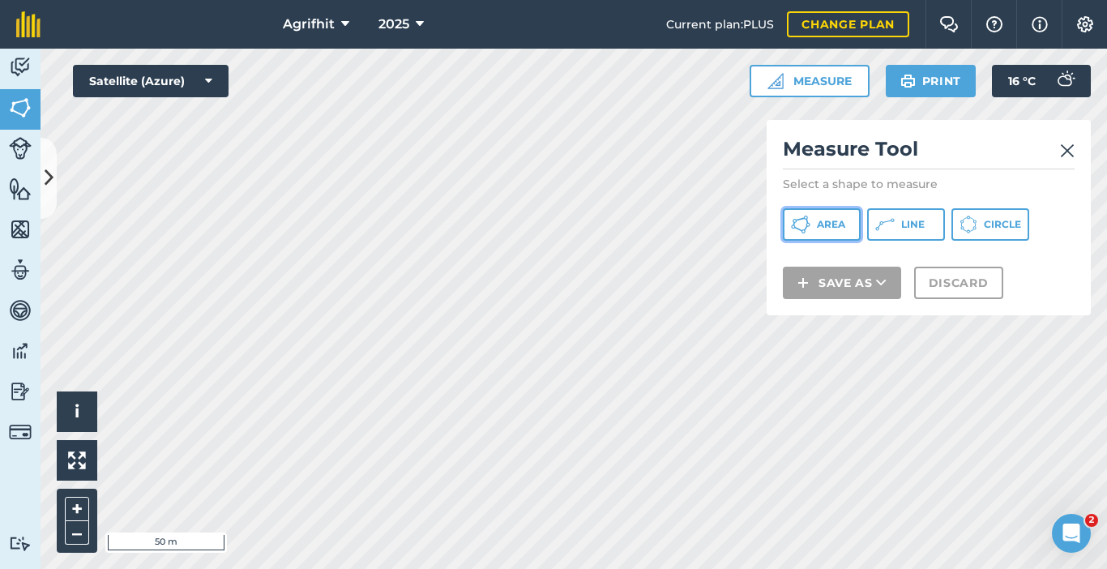
click at [822, 224] on span "Area" at bounding box center [831, 224] width 28 height 13
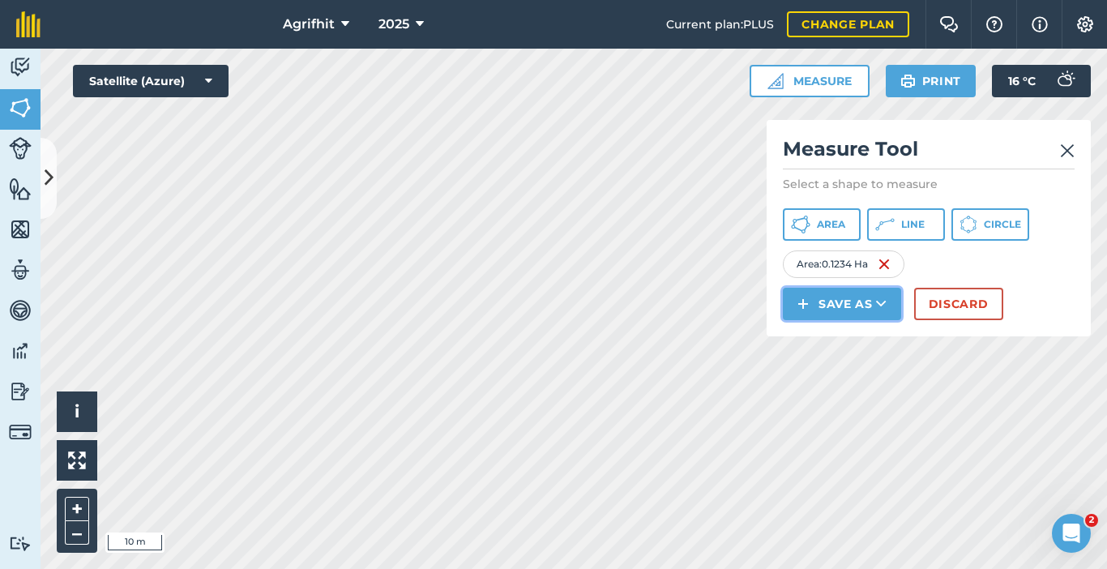
click at [863, 308] on button "Save as" at bounding box center [842, 304] width 118 height 32
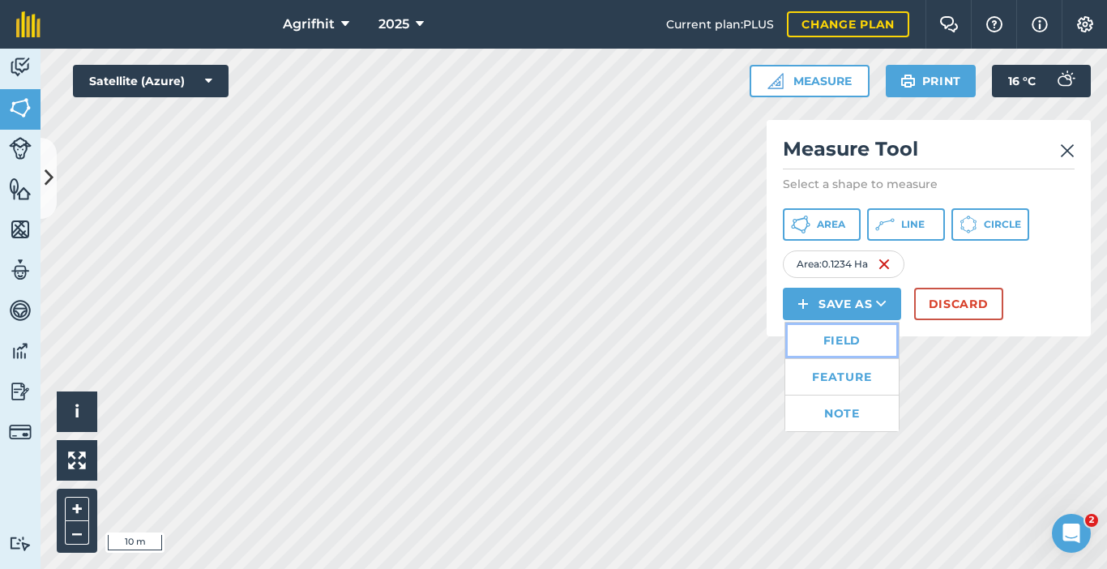
click at [847, 337] on link "Field" at bounding box center [841, 340] width 113 height 36
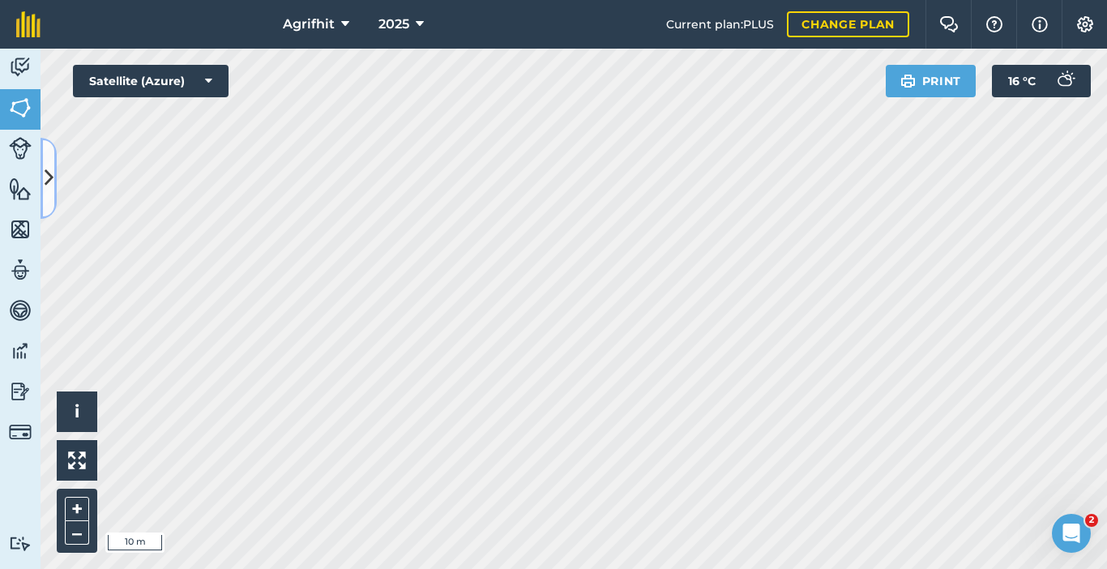
click at [45, 180] on icon at bounding box center [49, 178] width 9 height 28
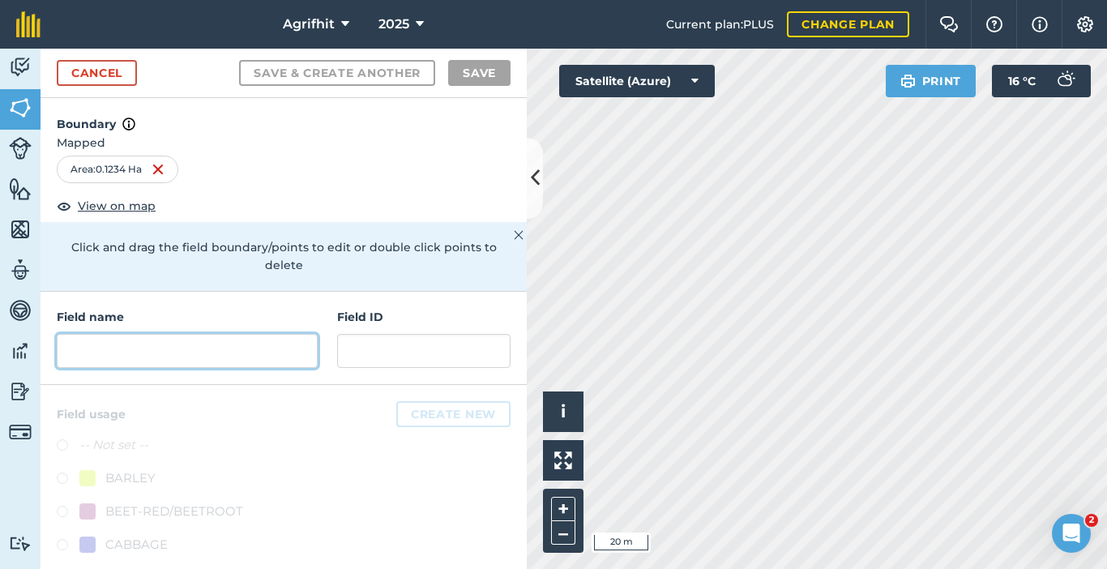
click at [125, 359] on input "text" at bounding box center [187, 351] width 261 height 34
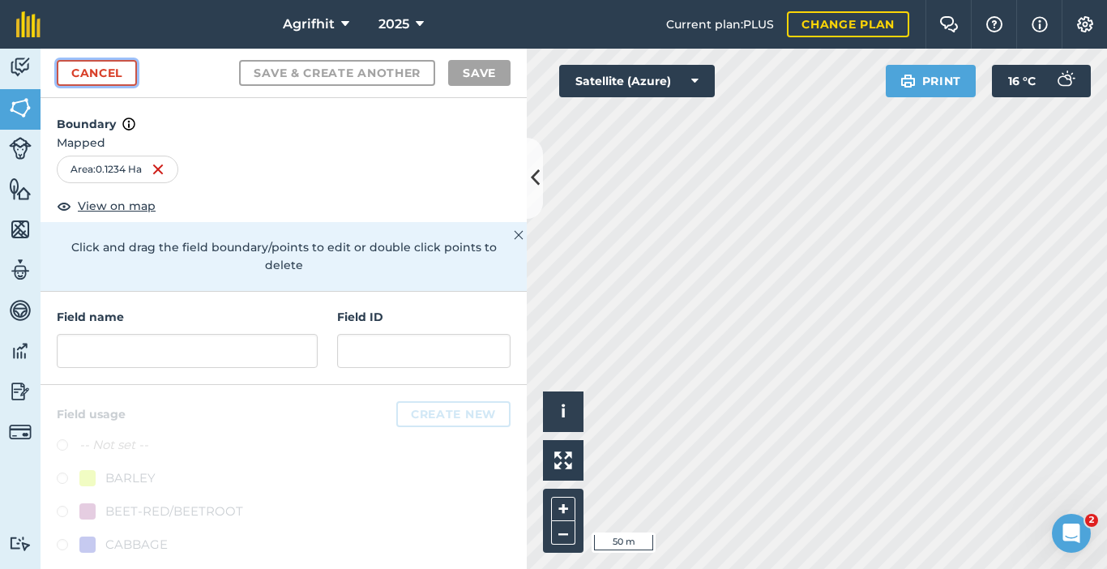
click at [102, 68] on link "Cancel" at bounding box center [97, 73] width 80 height 26
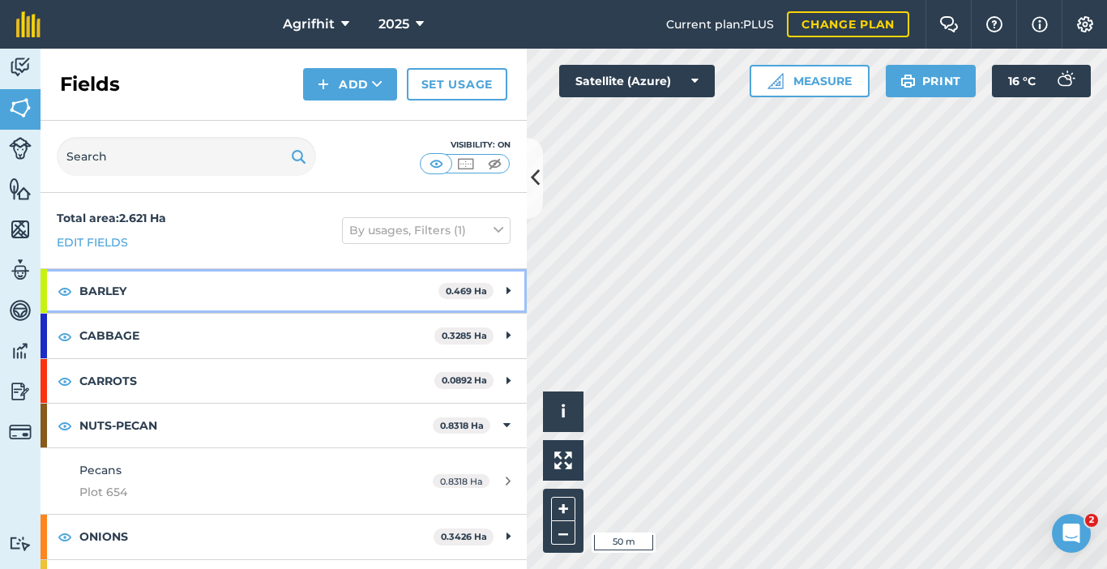
click at [117, 300] on strong "BARLEY" at bounding box center [258, 291] width 359 height 44
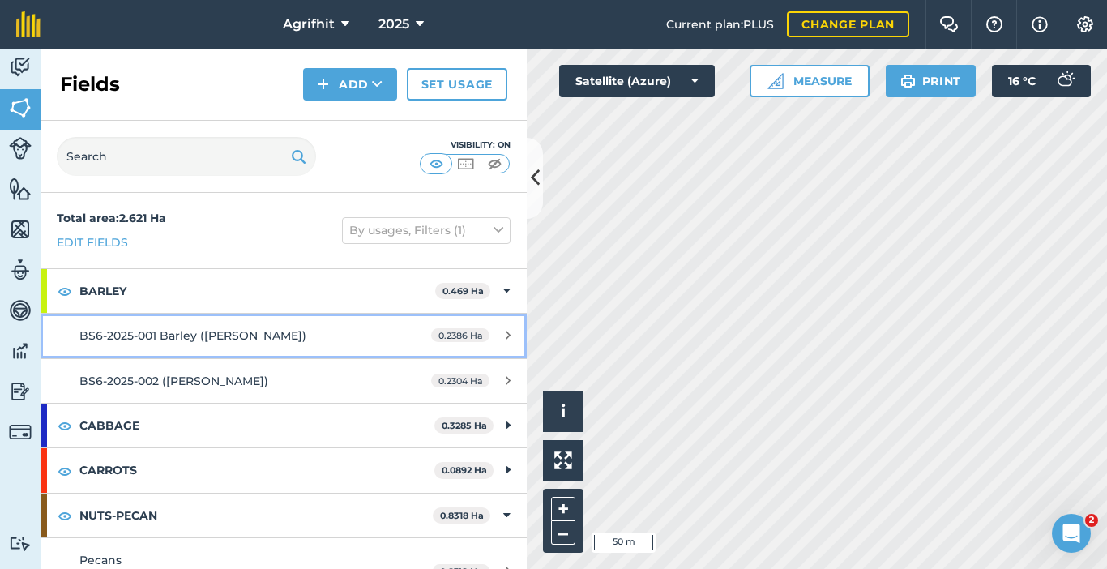
click at [274, 333] on span "BS6-2025-001 Barley ([PERSON_NAME])" at bounding box center [192, 335] width 227 height 15
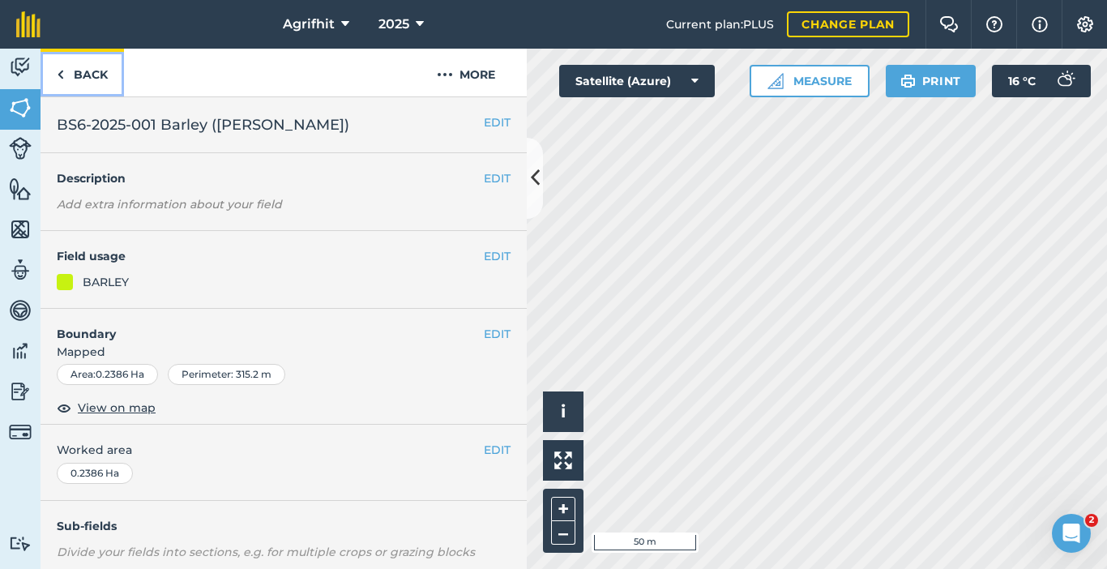
click at [93, 72] on link "Back" at bounding box center [82, 73] width 83 height 48
click at [79, 72] on link "Back" at bounding box center [82, 73] width 83 height 48
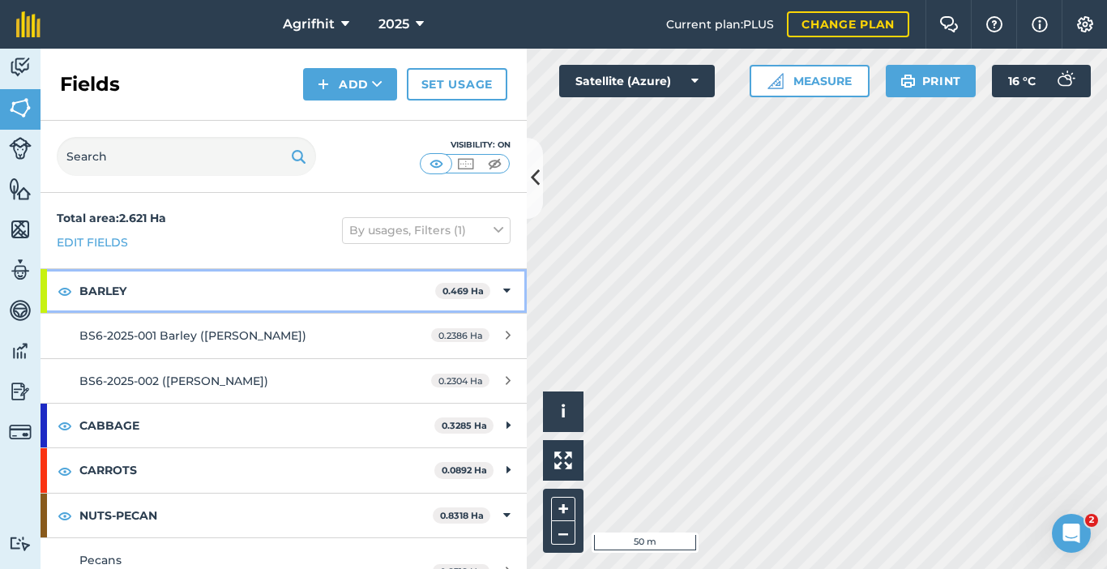
click at [503, 292] on icon at bounding box center [506, 291] width 7 height 18
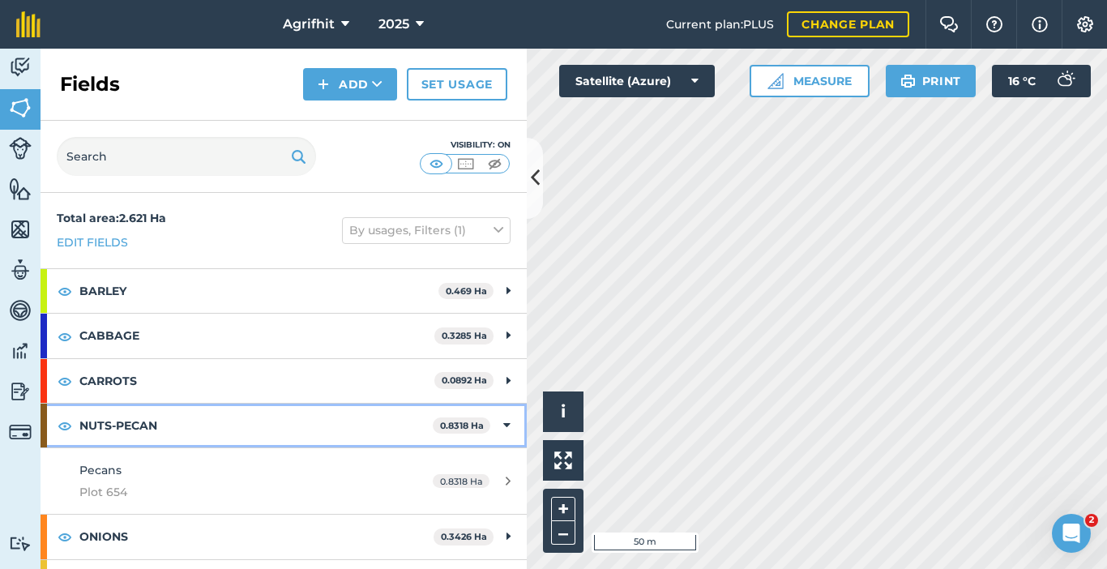
click at [503, 423] on icon at bounding box center [506, 425] width 7 height 18
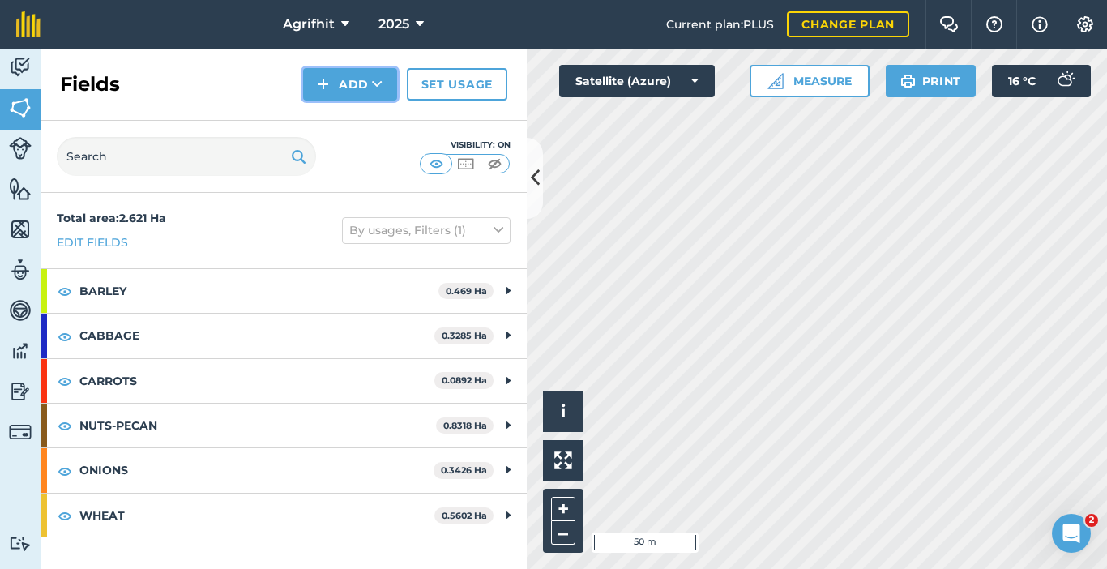
click at [360, 87] on button "Add" at bounding box center [350, 84] width 94 height 32
click at [356, 122] on link "Draw" at bounding box center [349, 121] width 89 height 36
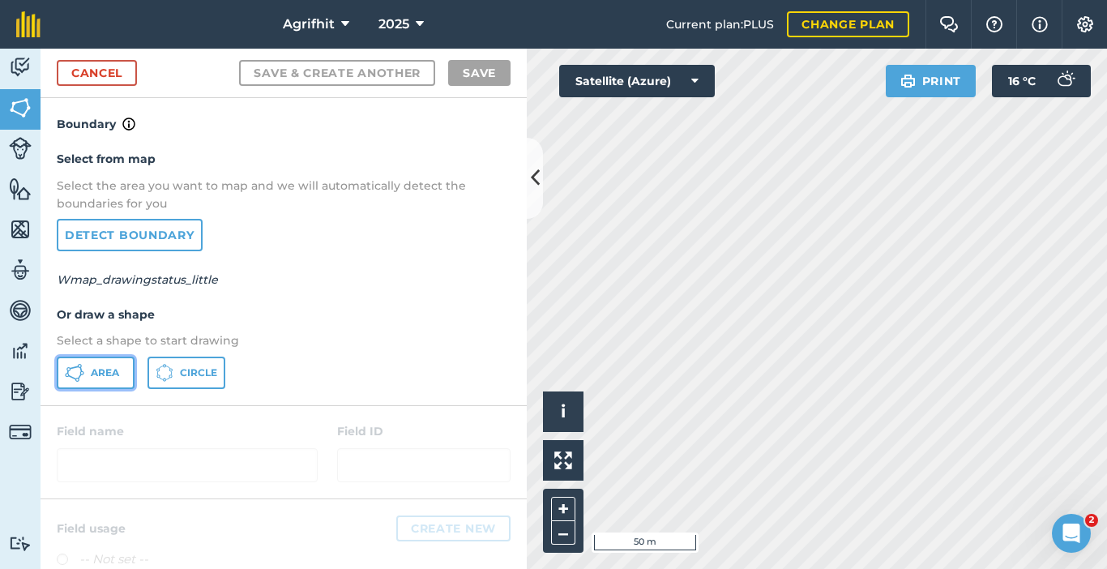
click at [100, 378] on span "Area" at bounding box center [105, 372] width 28 height 13
click at [535, 172] on icon at bounding box center [535, 178] width 9 height 28
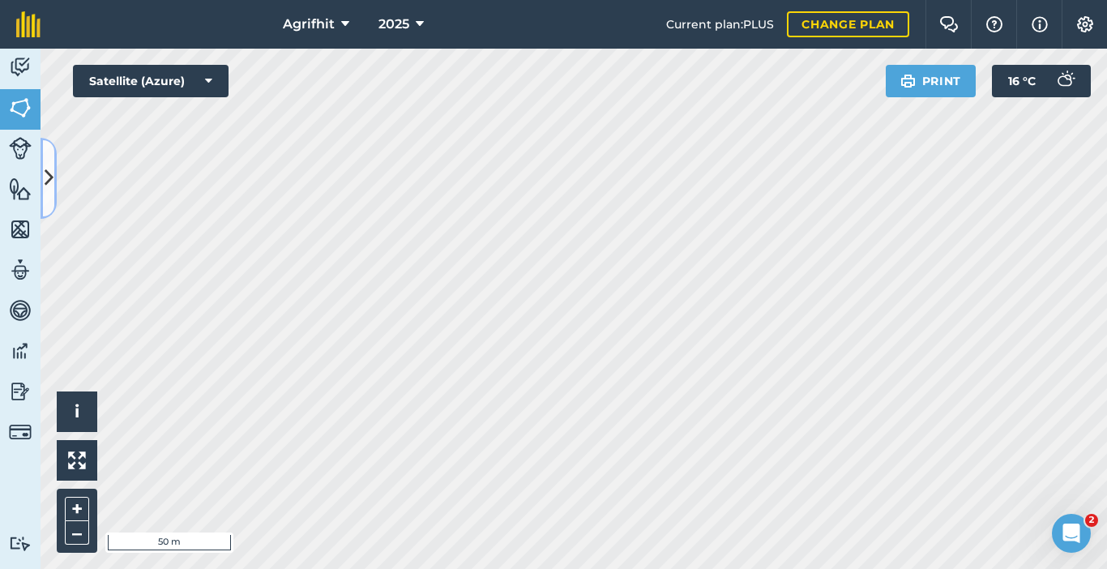
click at [45, 177] on icon at bounding box center [49, 178] width 9 height 28
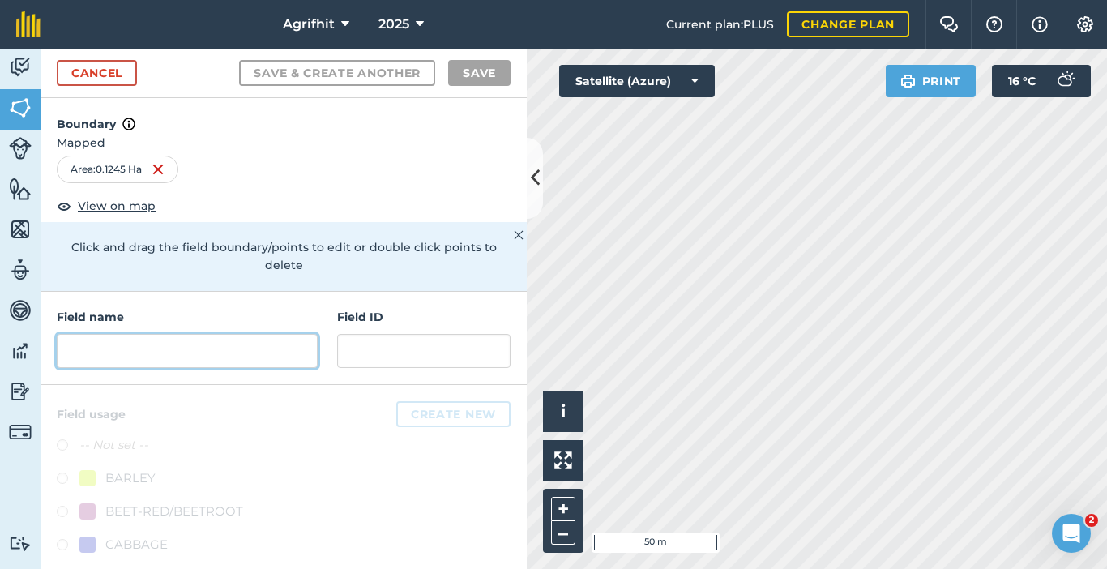
click at [133, 348] on input "text" at bounding box center [187, 351] width 261 height 34
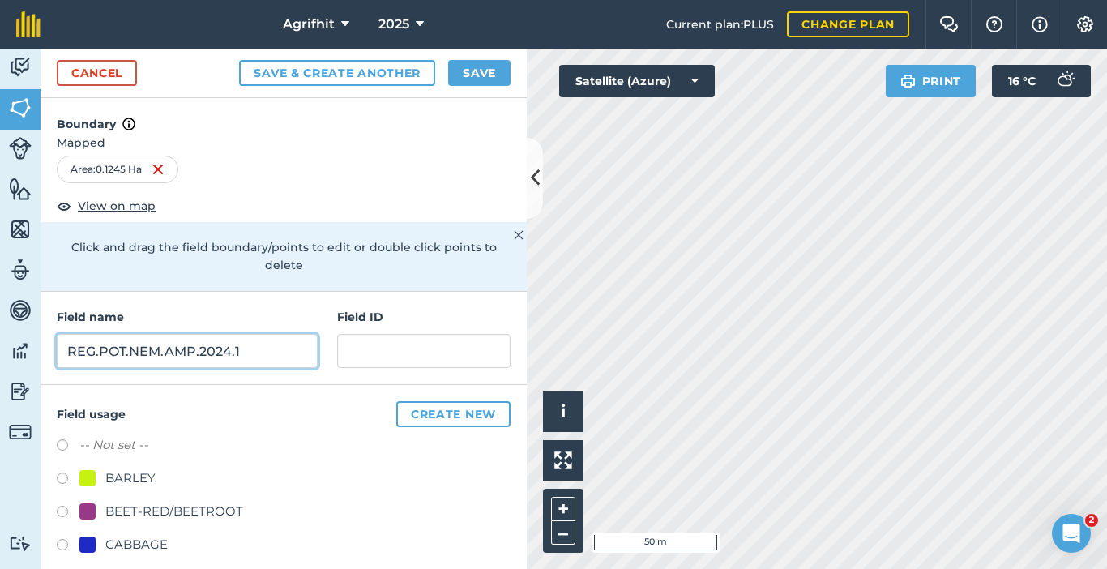
click at [64, 354] on input "REG.POT.NEM.AMP.2024.1" at bounding box center [187, 351] width 261 height 34
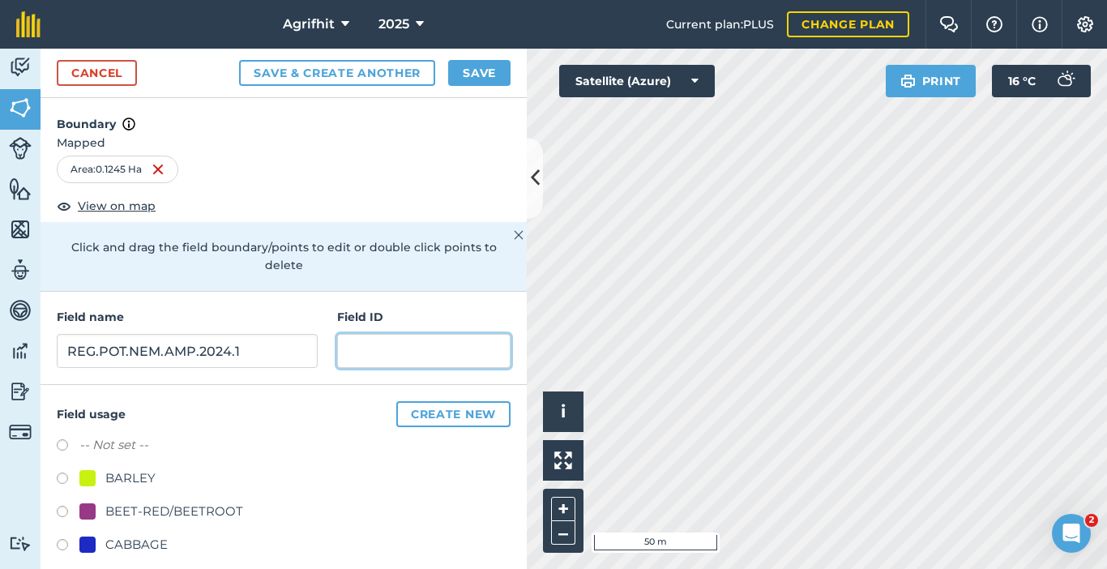
click at [422, 354] on input "text" at bounding box center [423, 351] width 173 height 34
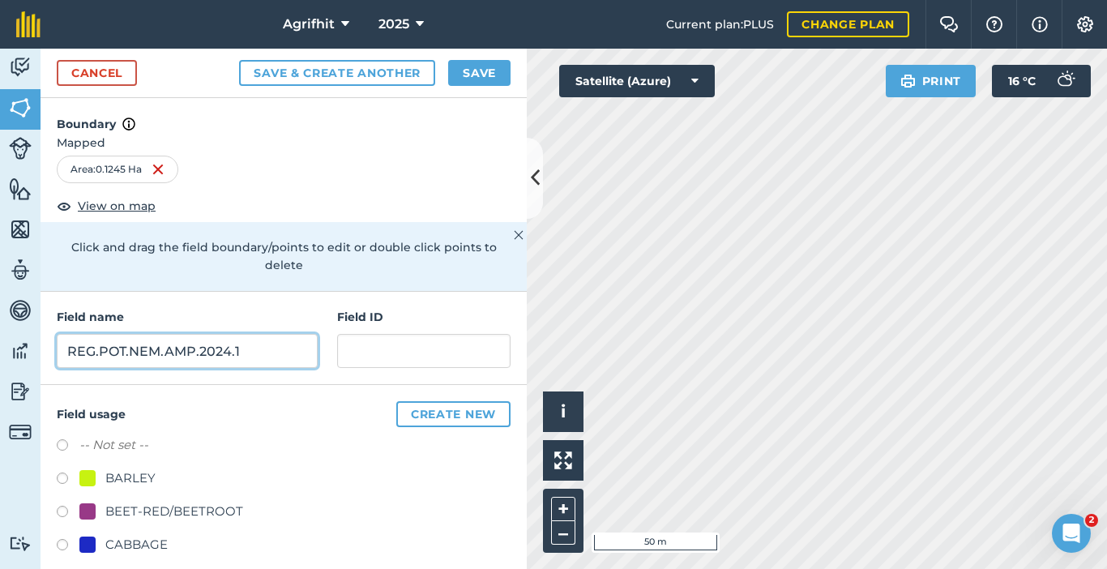
click at [271, 353] on input "REG.POT.NEM.AMP.2024.1" at bounding box center [187, 351] width 261 height 34
type input "R"
type input "a"
type input "Andermatt (Potato NEM)"
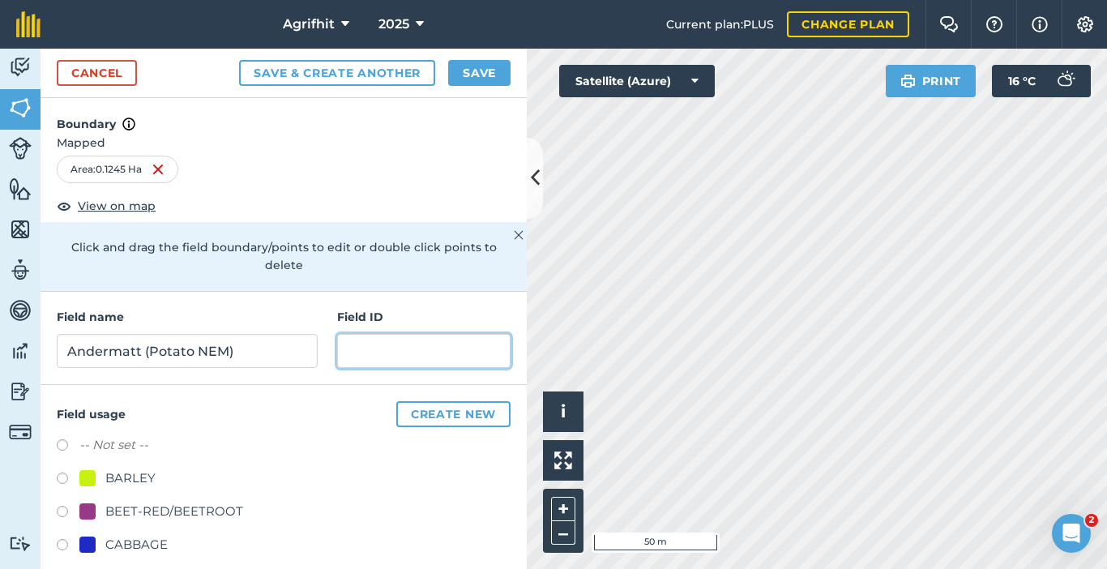
click at [412, 356] on input "text" at bounding box center [423, 351] width 173 height 34
type input "REG.POT.NEM.AMP.2024.1"
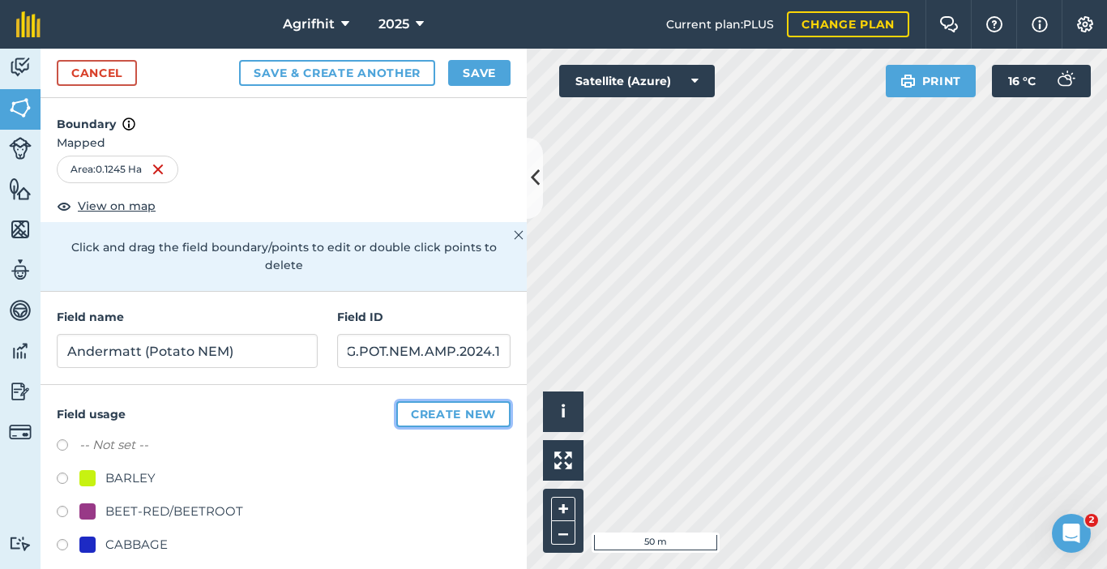
click at [437, 416] on button "Create new" at bounding box center [453, 414] width 114 height 26
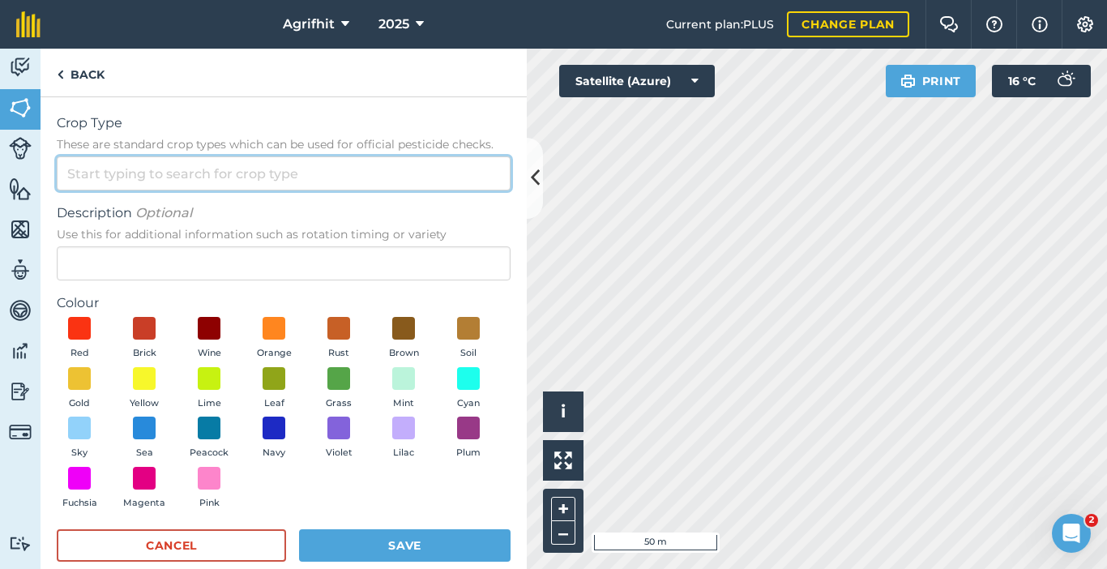
click at [199, 171] on input "Crop Type These are standard crop types which can be used for official pesticid…" at bounding box center [284, 173] width 454 height 34
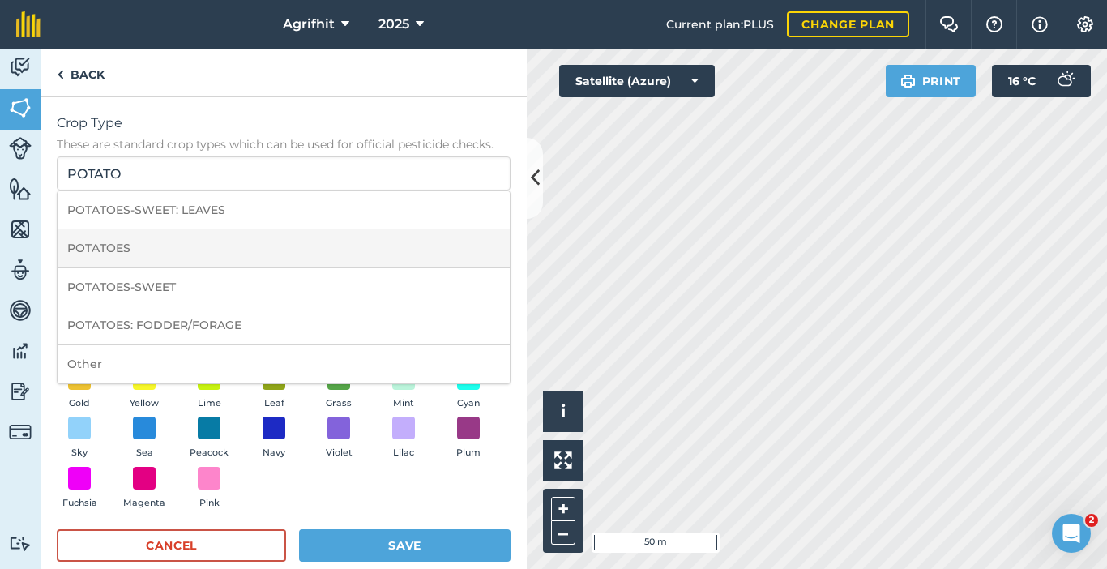
click at [193, 251] on li "POTATOES" at bounding box center [284, 248] width 452 height 38
type input "POTATOES"
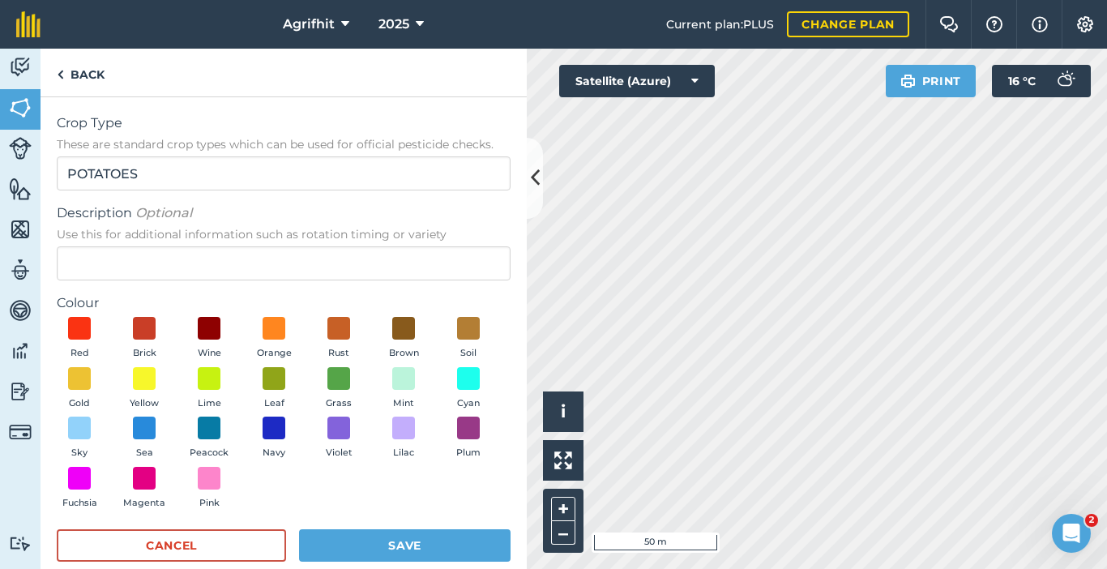
scroll to position [26, 0]
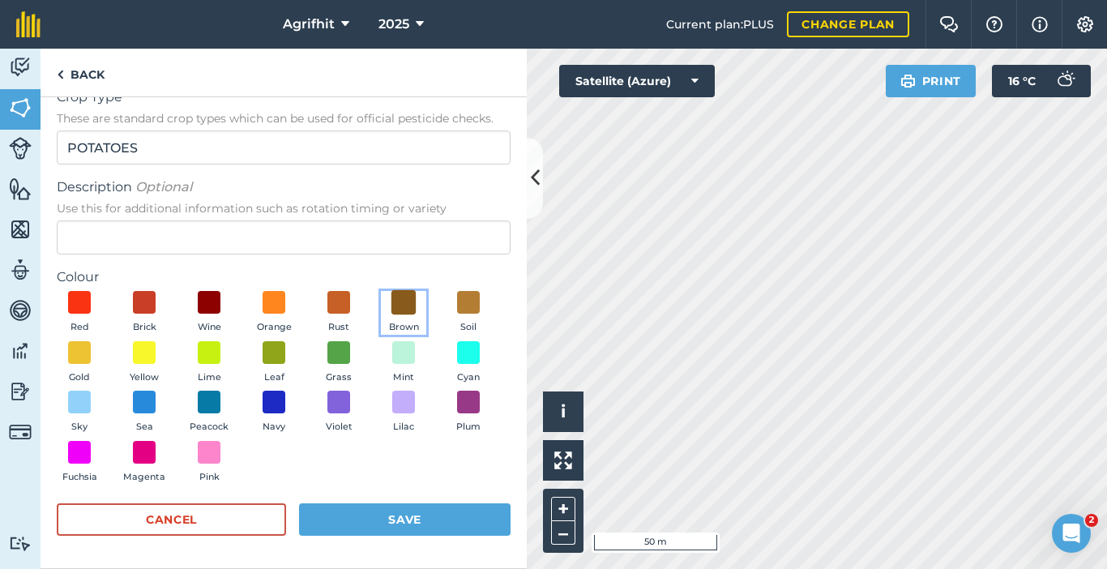
click at [404, 306] on span at bounding box center [403, 302] width 25 height 25
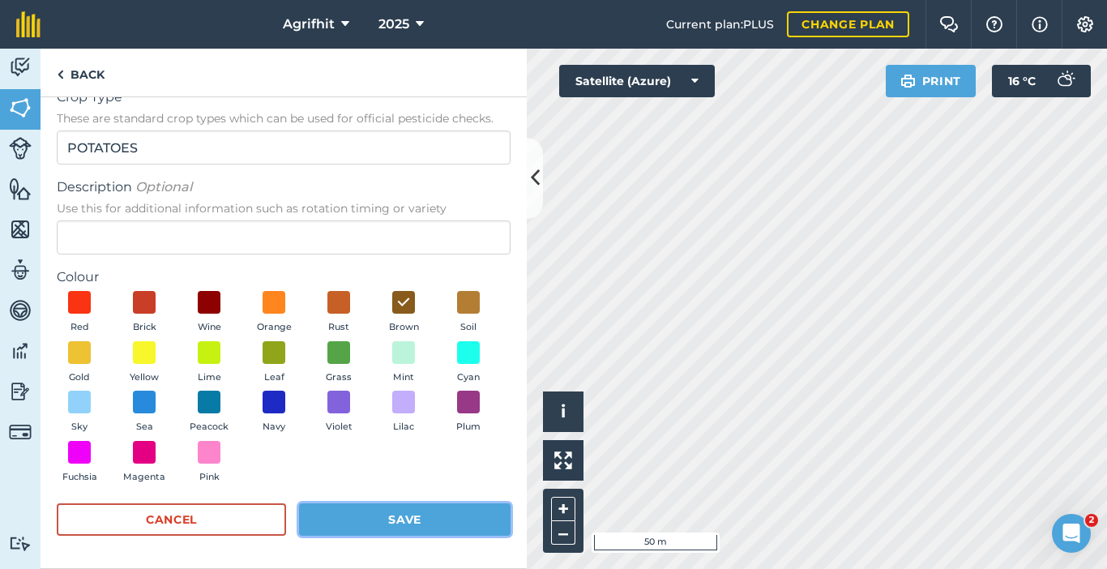
click at [403, 517] on button "Save" at bounding box center [404, 519] width 211 height 32
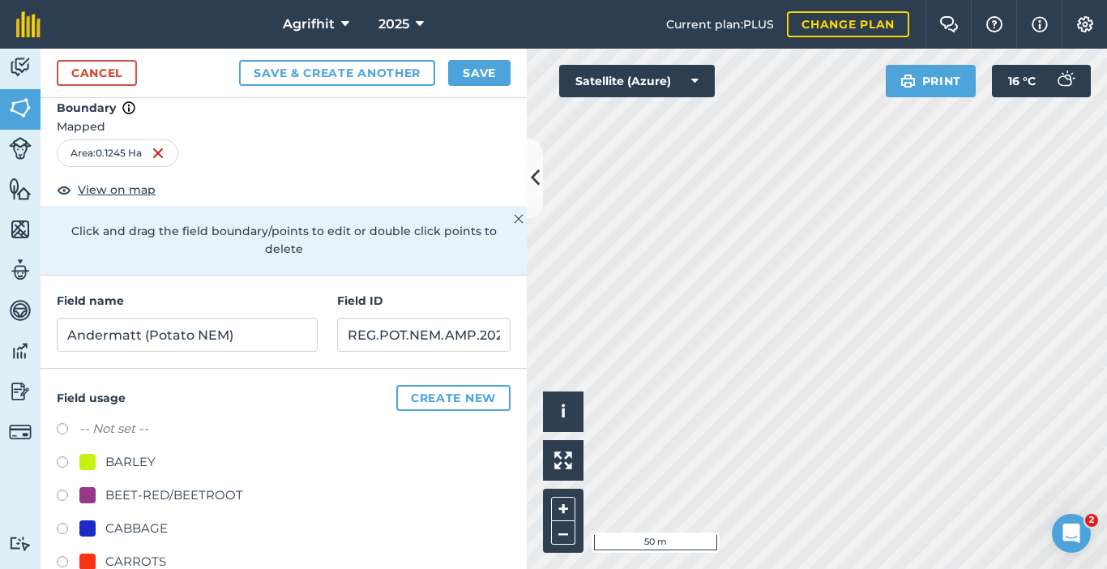
scroll to position [0, 0]
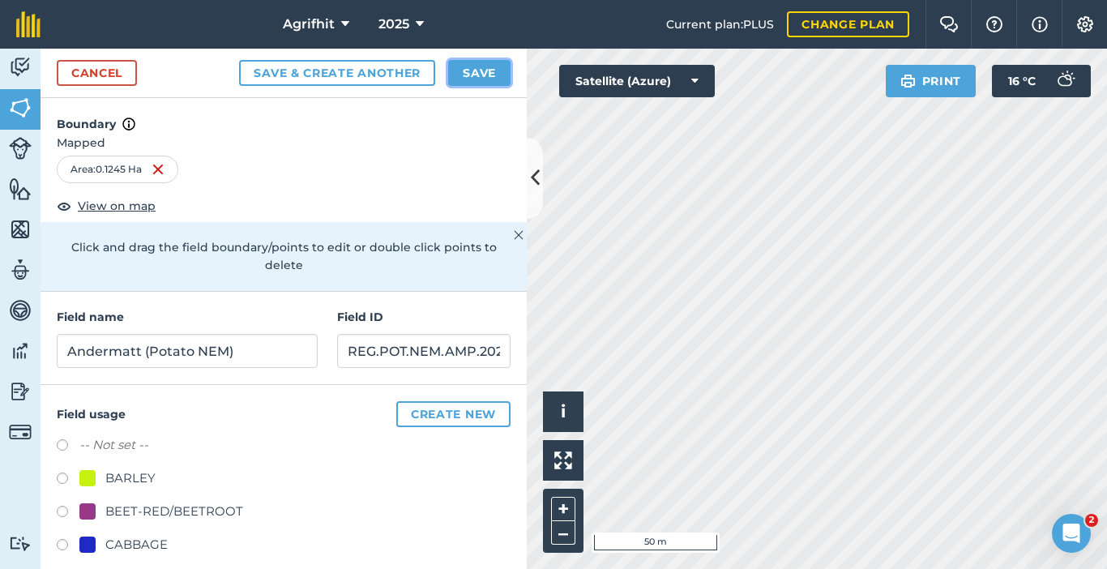
click at [487, 63] on button "Save" at bounding box center [479, 73] width 62 height 26
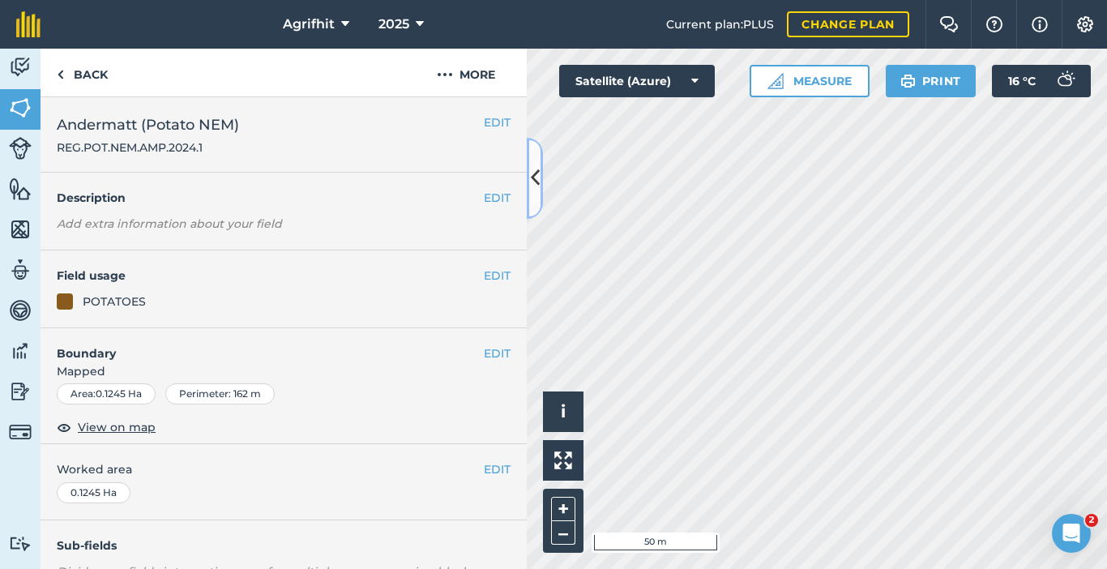
click at [538, 187] on icon at bounding box center [535, 178] width 9 height 28
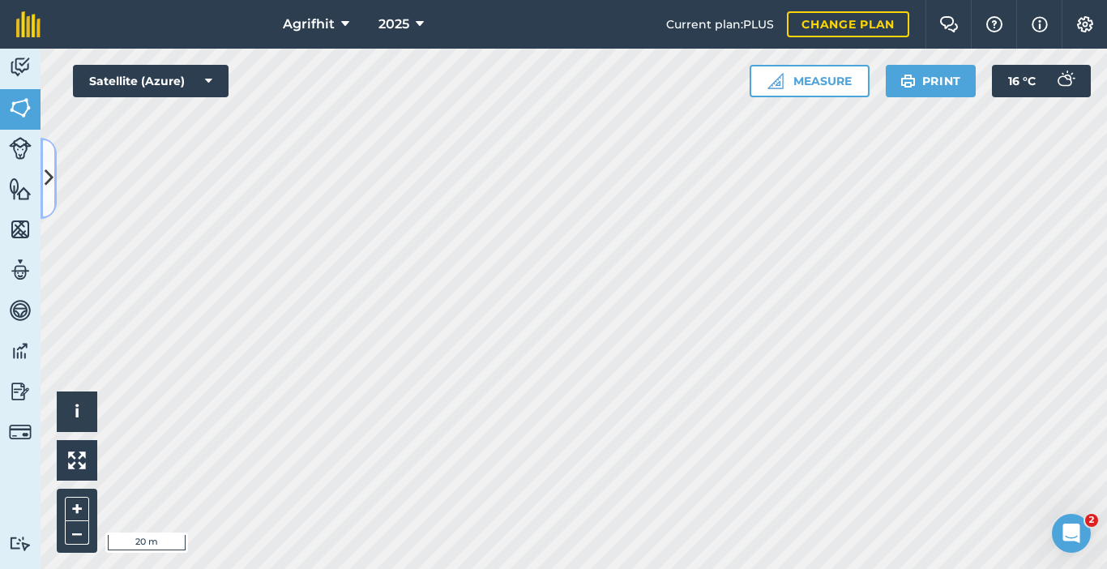
click at [43, 179] on button at bounding box center [49, 178] width 16 height 81
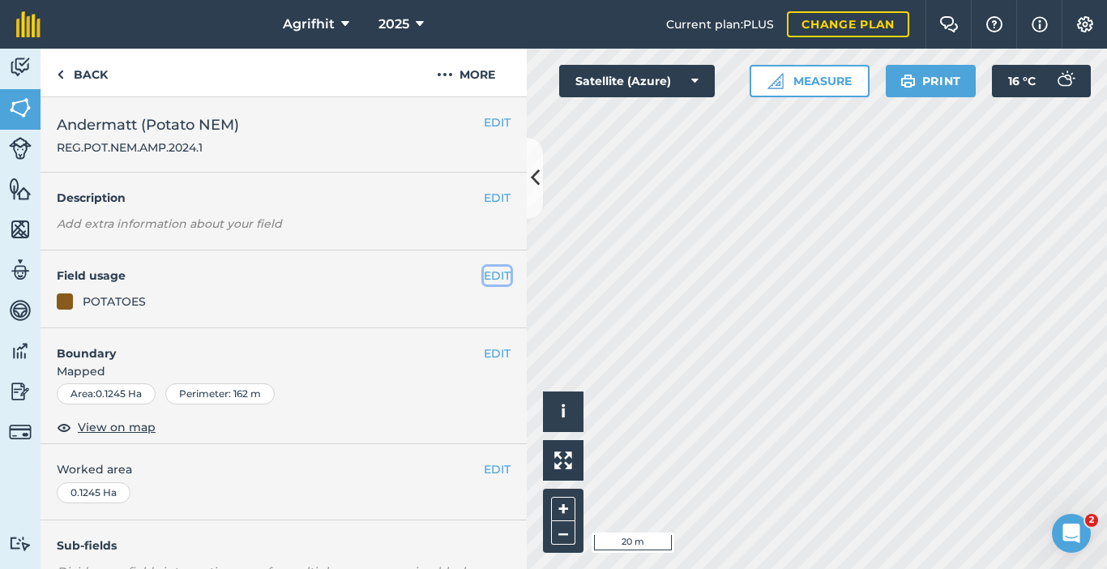
click at [487, 279] on button "EDIT" at bounding box center [497, 276] width 27 height 18
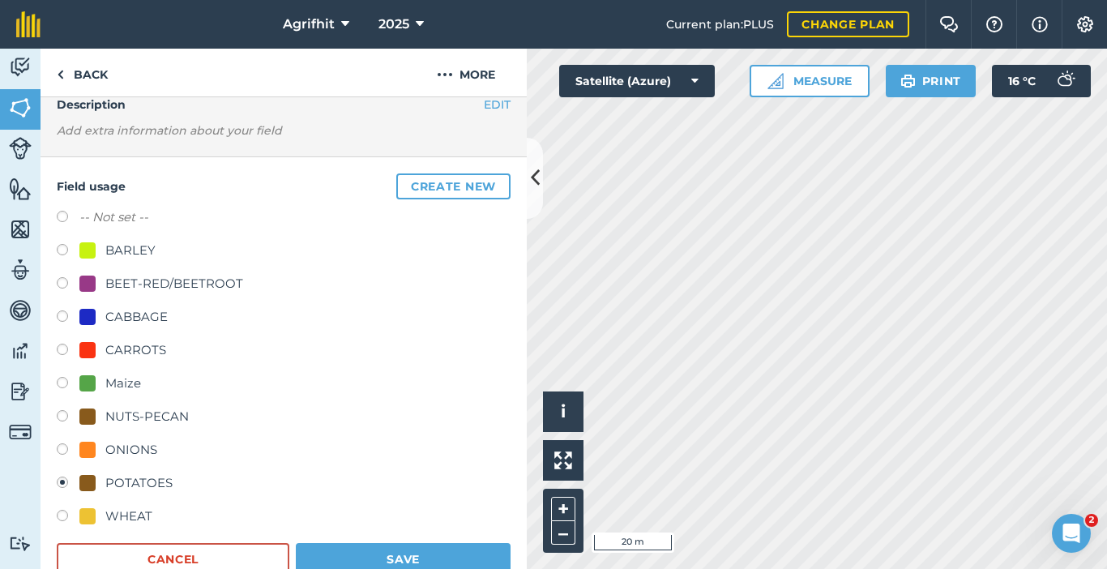
scroll to position [405, 0]
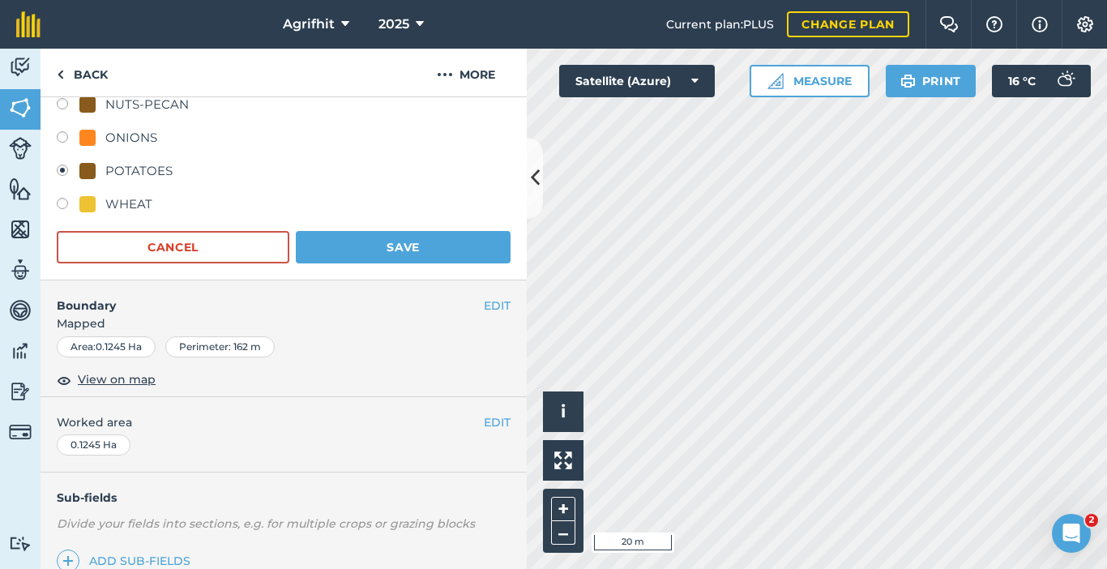
click at [122, 171] on div "POTATOES" at bounding box center [138, 170] width 67 height 19
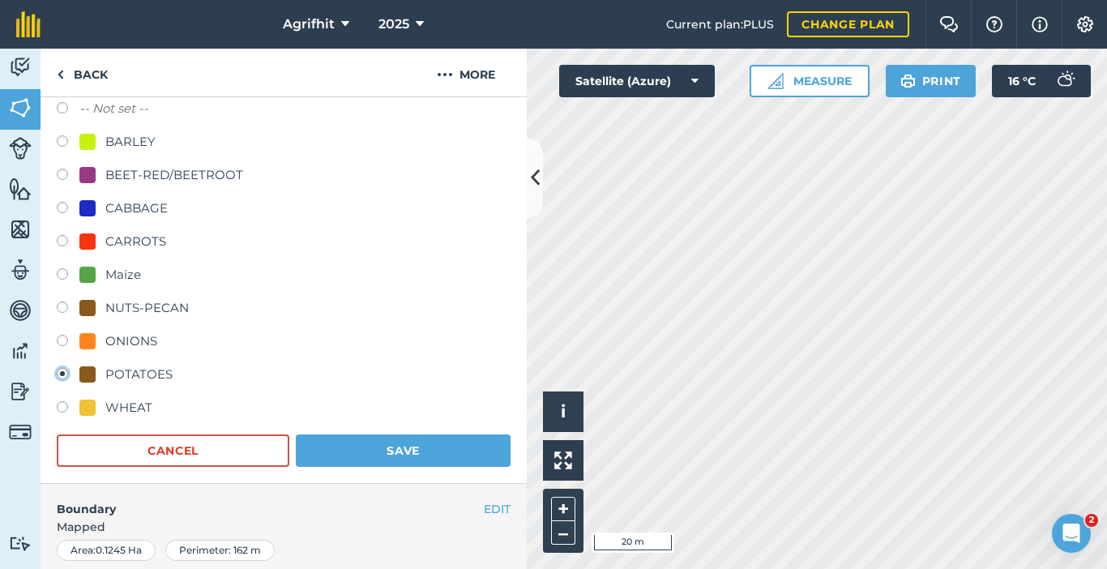
scroll to position [0, 0]
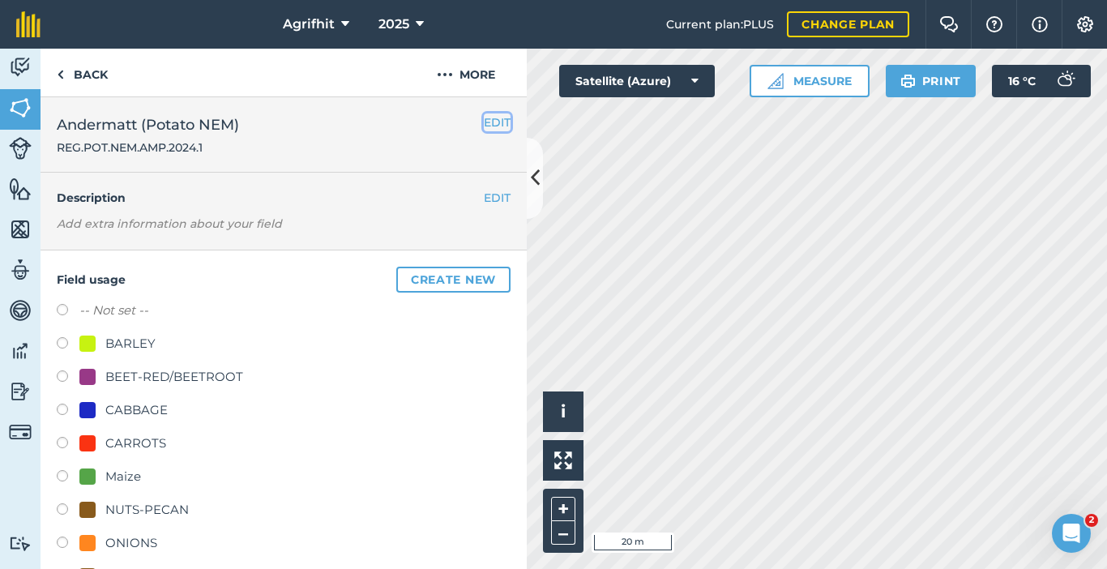
click at [485, 119] on button "EDIT" at bounding box center [497, 122] width 27 height 18
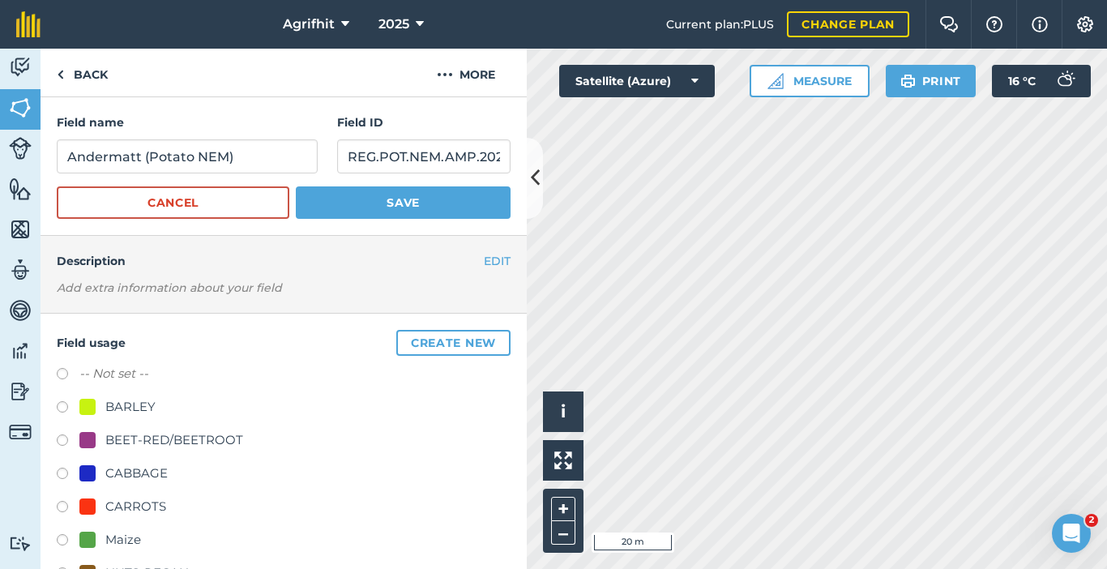
click at [420, 272] on div "EDIT Description Add extra information about your field" at bounding box center [284, 275] width 486 height 78
click at [484, 261] on button "EDIT" at bounding box center [497, 261] width 27 height 18
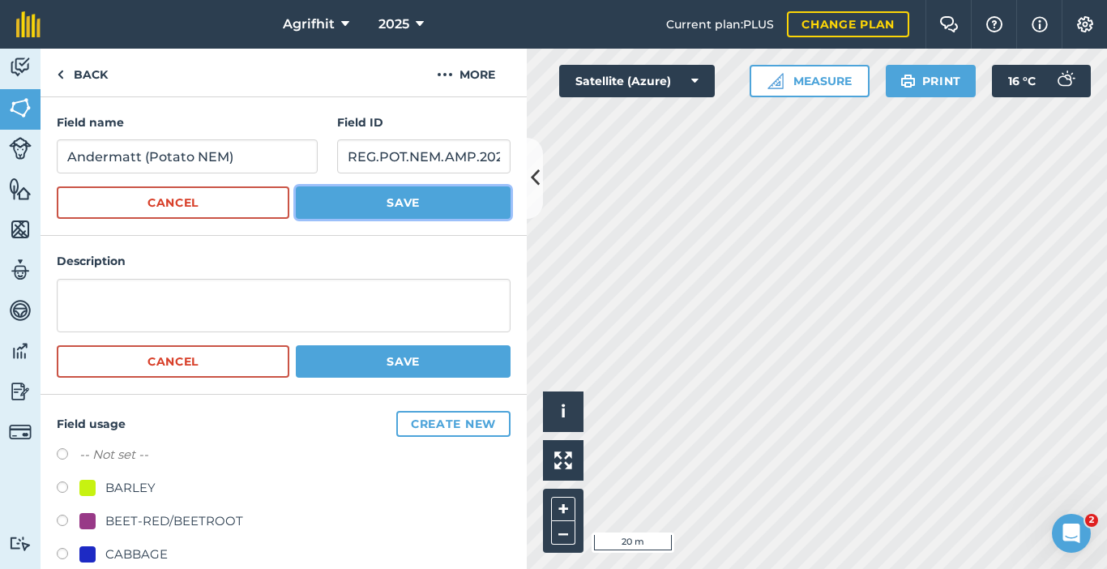
click at [381, 211] on button "Save" at bounding box center [403, 202] width 215 height 32
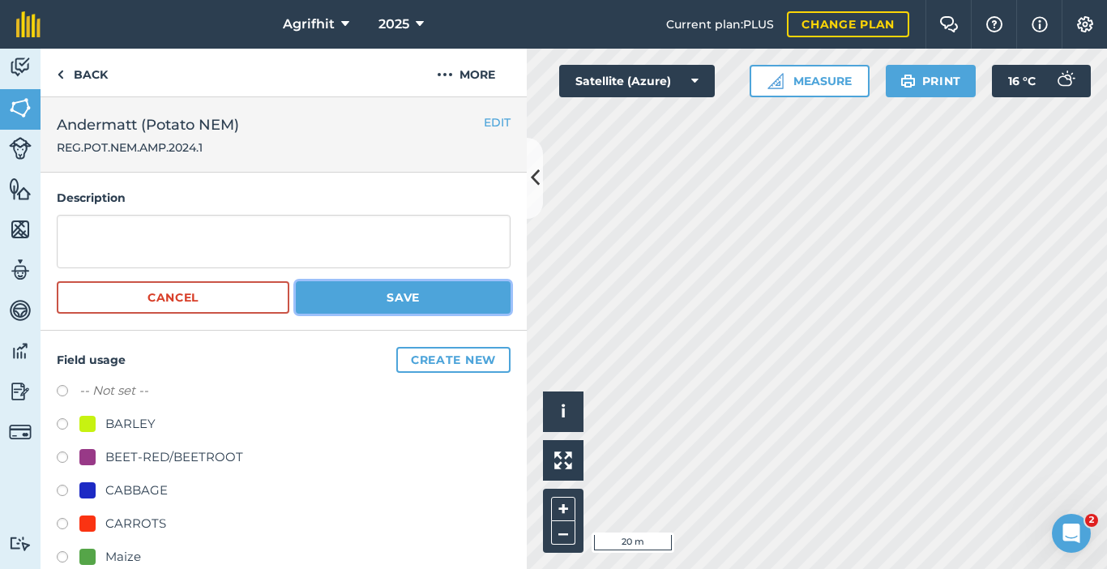
click at [420, 305] on button "Save" at bounding box center [403, 297] width 215 height 32
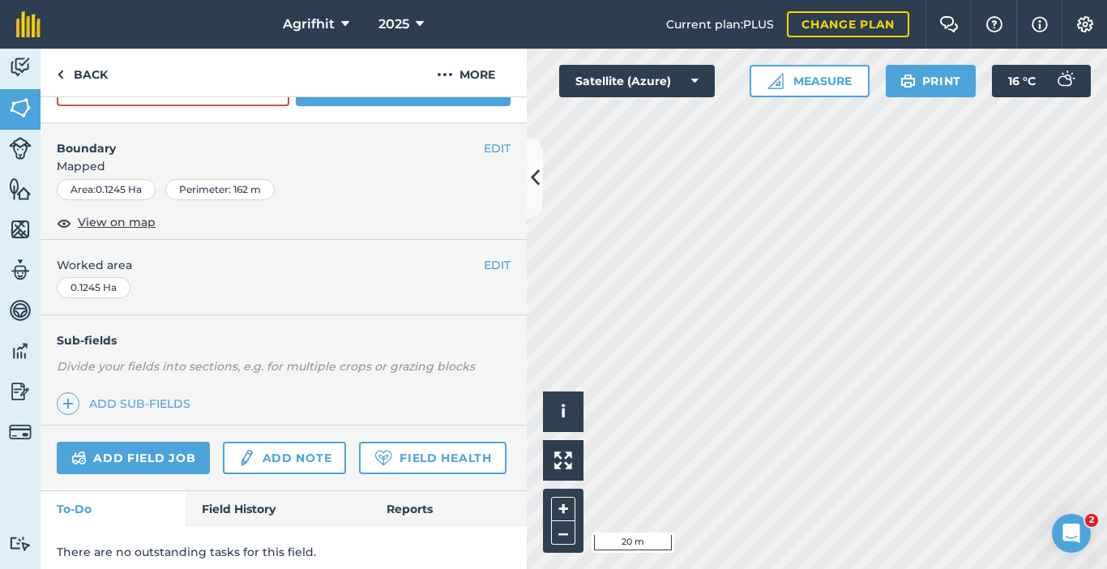
scroll to position [724, 0]
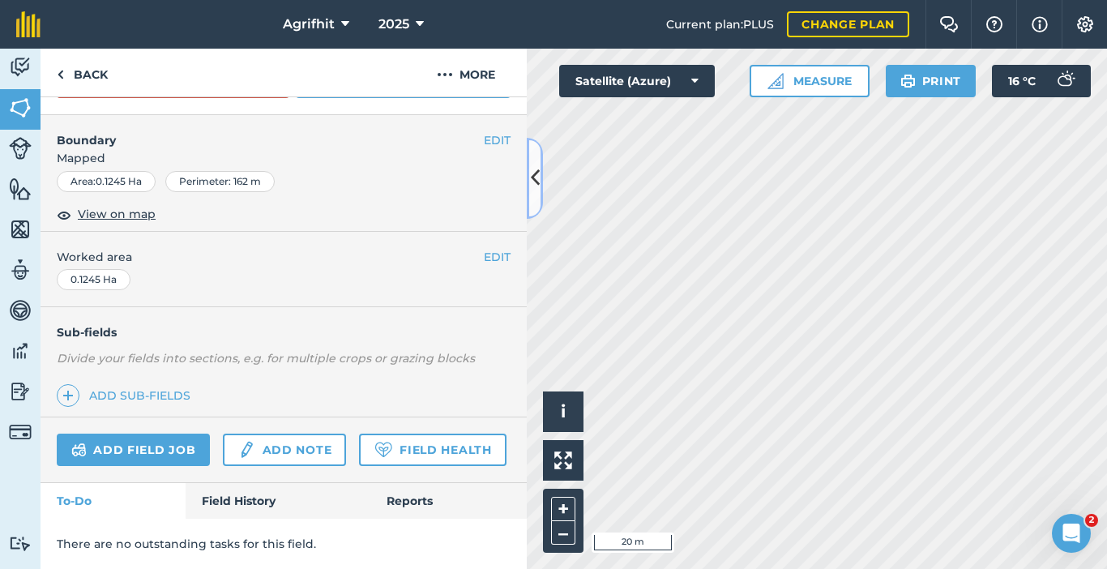
click at [537, 177] on icon at bounding box center [535, 178] width 9 height 28
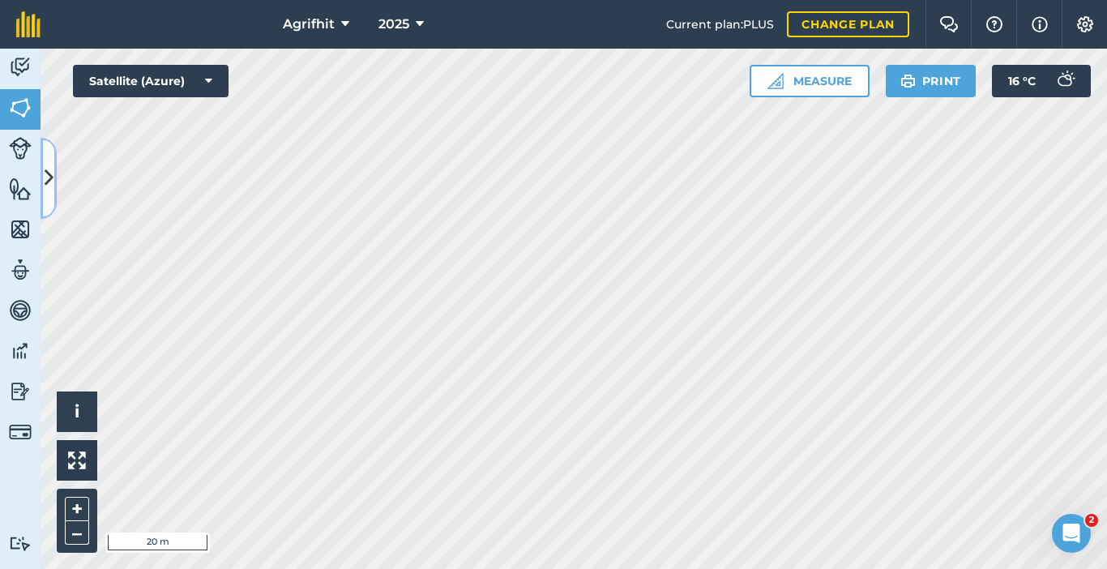
click at [48, 184] on icon at bounding box center [49, 178] width 9 height 28
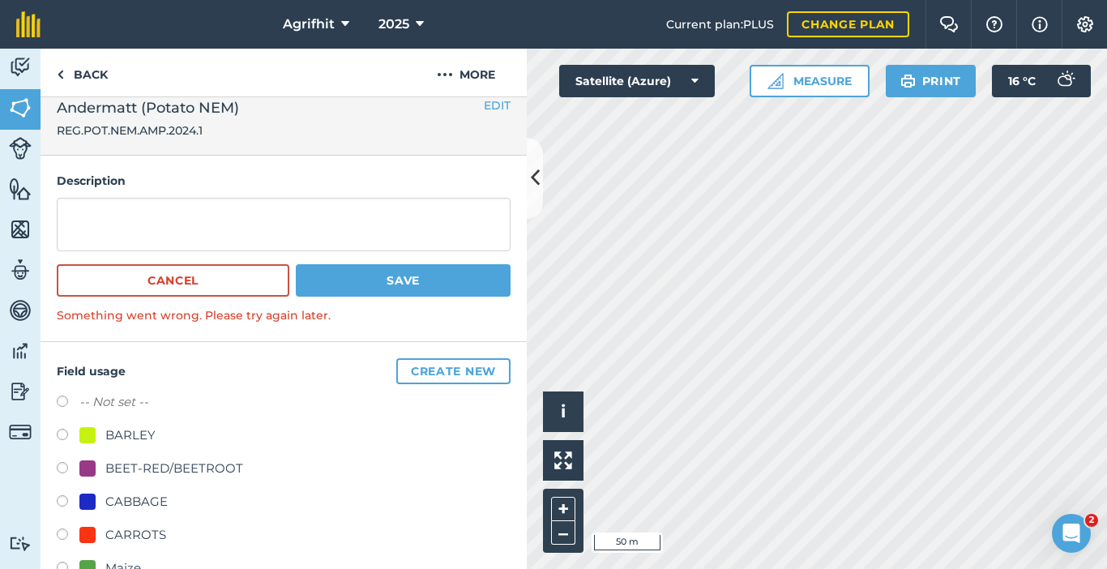
scroll to position [0, 0]
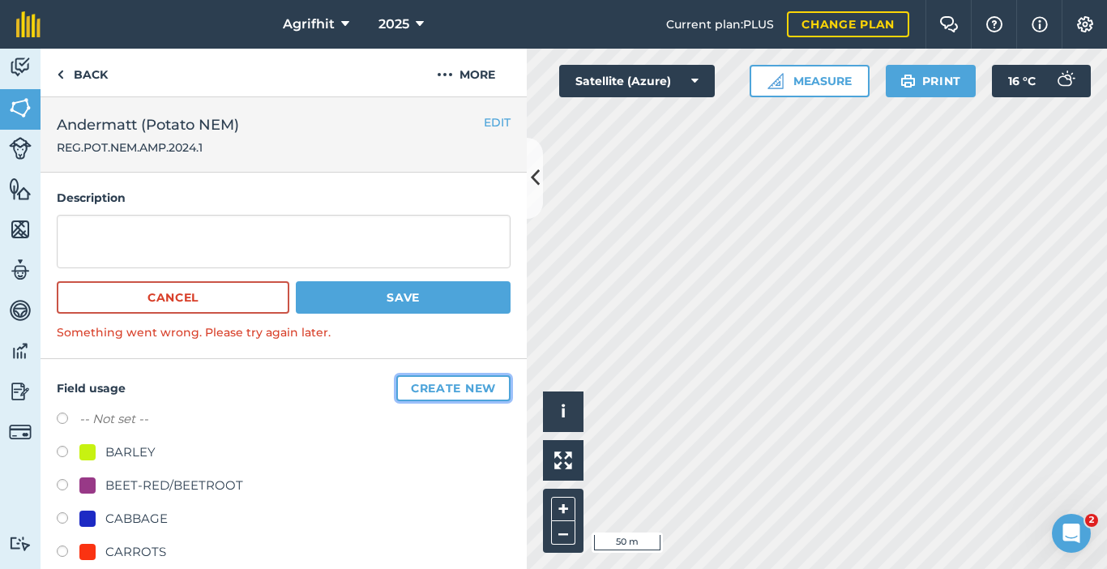
click at [469, 382] on button "Create new" at bounding box center [453, 388] width 114 height 26
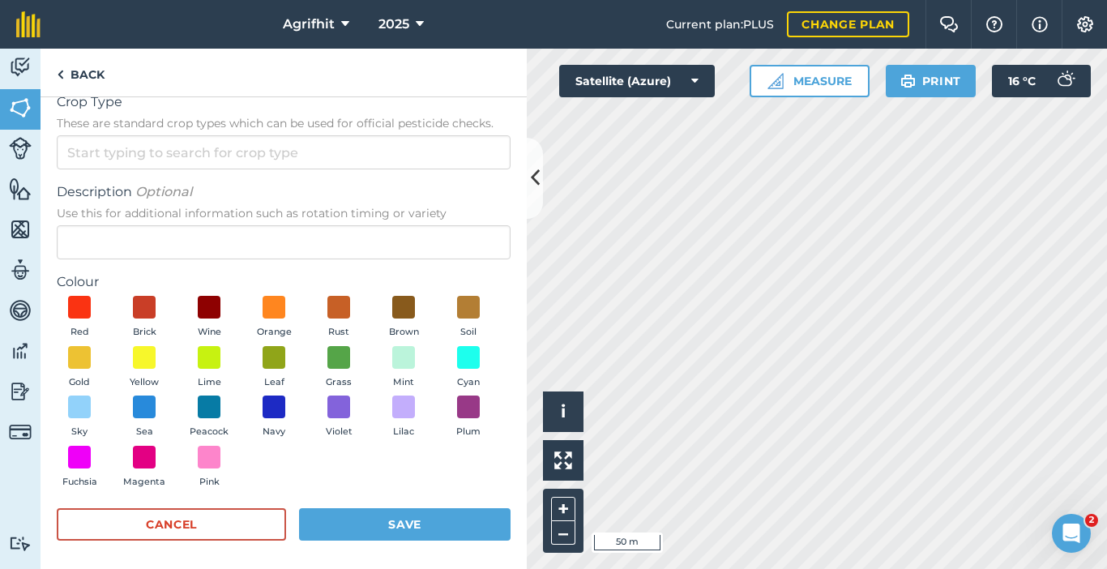
scroll to position [26, 0]
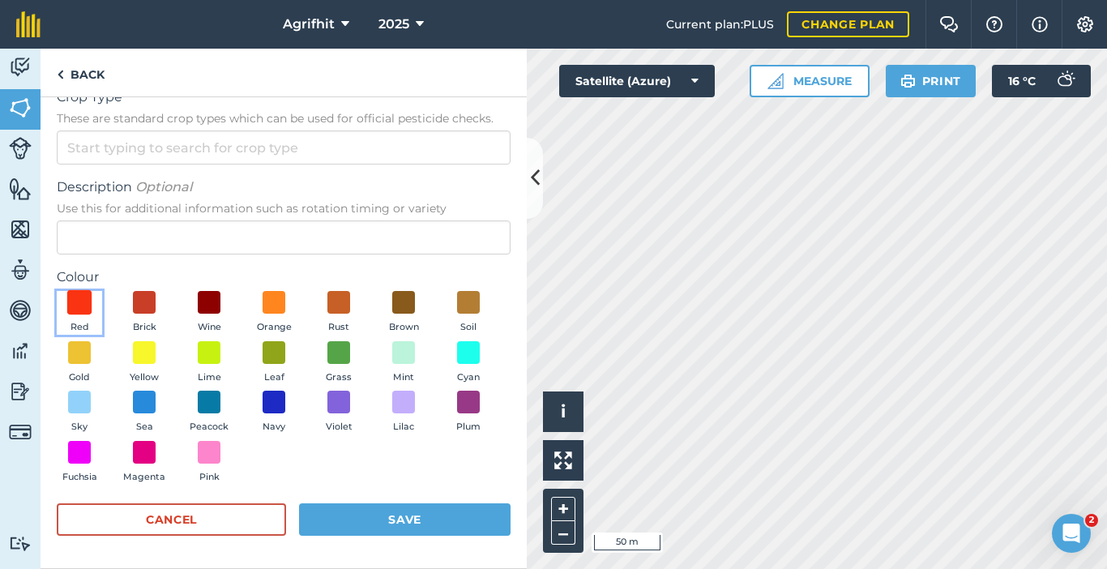
click at [83, 301] on span at bounding box center [79, 302] width 25 height 25
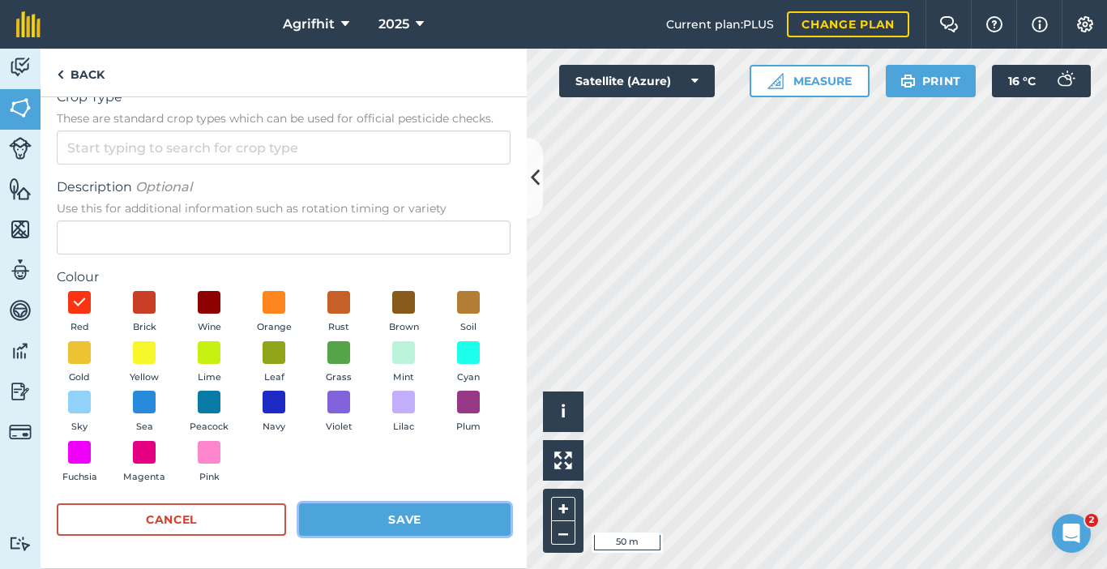
click at [439, 515] on button "Save" at bounding box center [404, 519] width 211 height 32
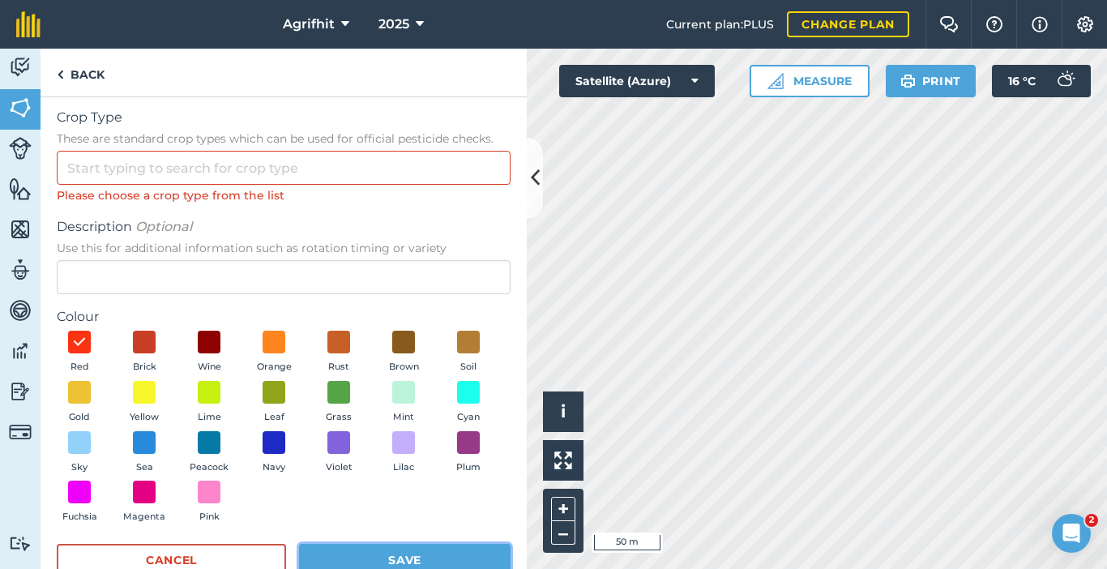
scroll to position [0, 0]
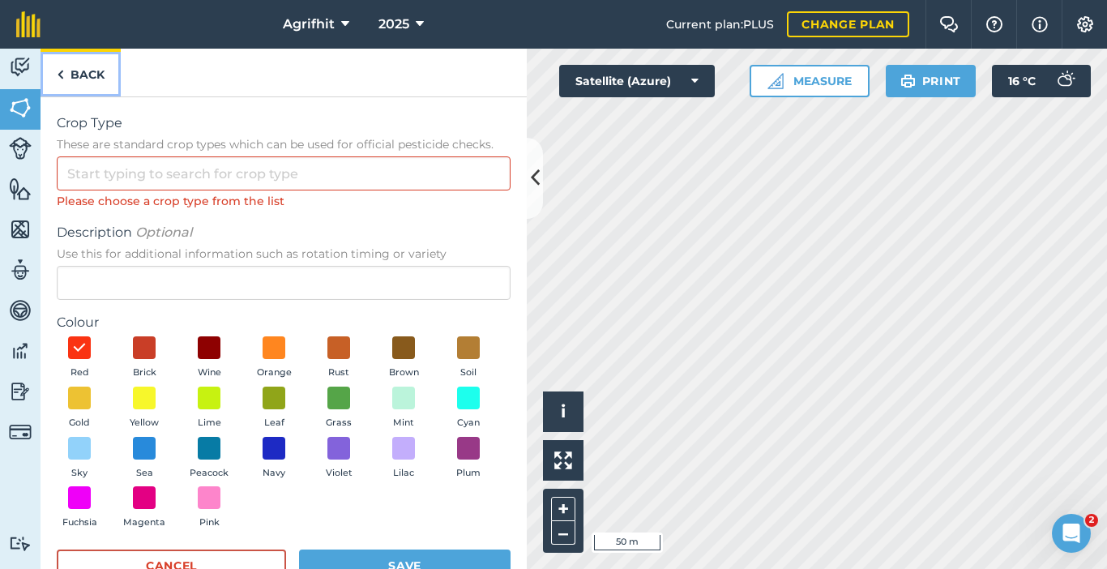
click at [79, 70] on link "Back" at bounding box center [81, 73] width 80 height 48
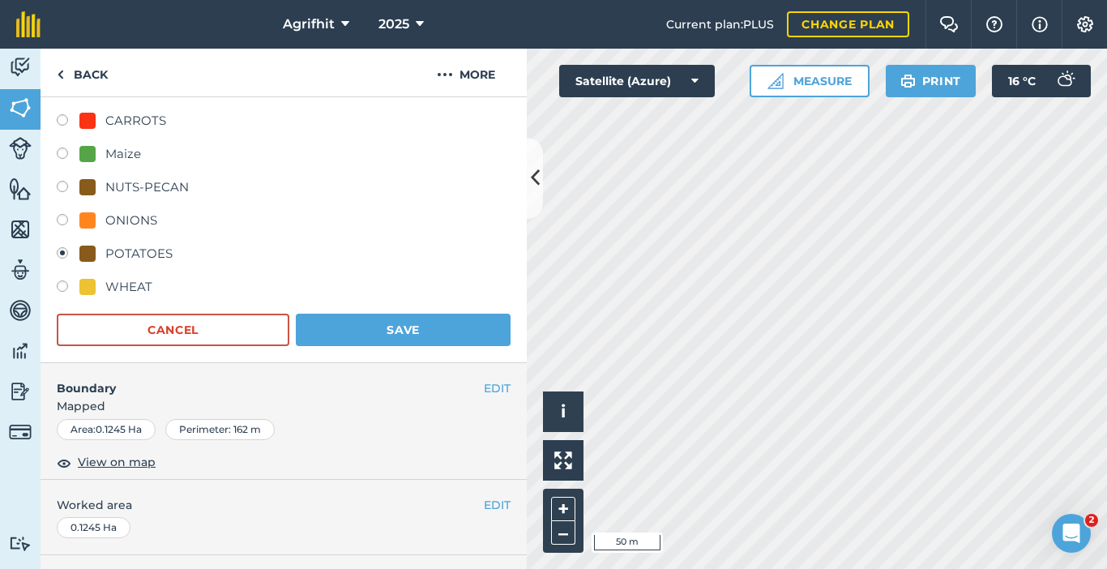
scroll to position [324, 0]
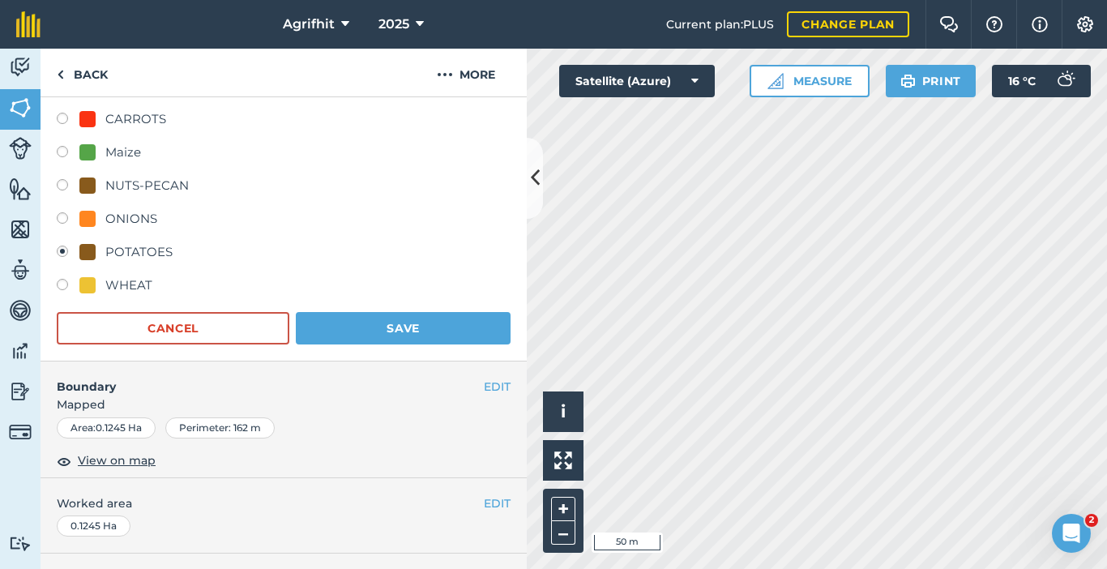
click at [145, 250] on div "POTATOES" at bounding box center [138, 251] width 67 height 19
click at [397, 331] on button "Save" at bounding box center [403, 328] width 215 height 32
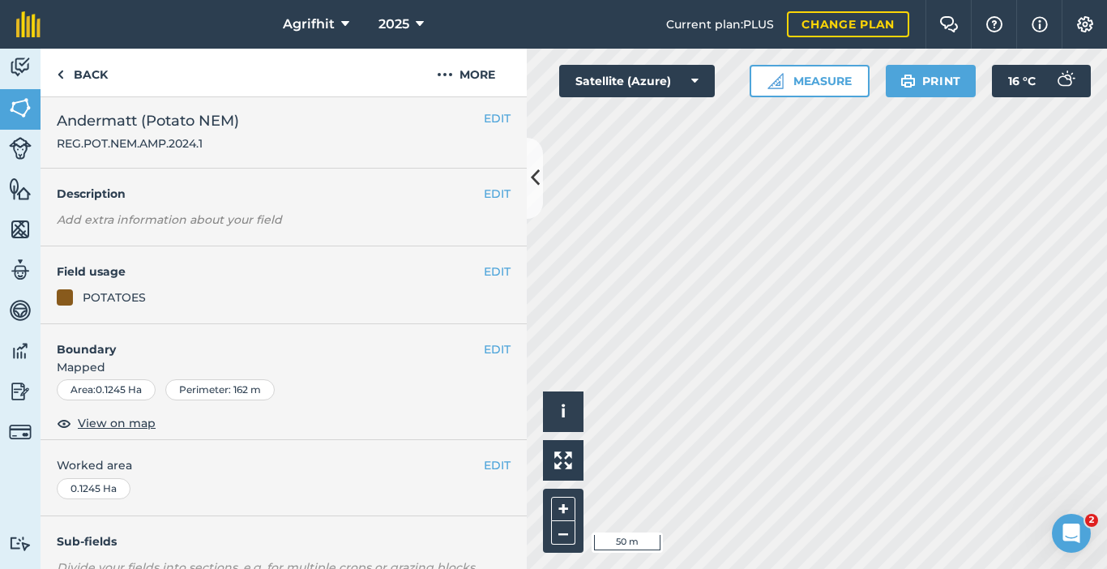
scroll to position [0, 0]
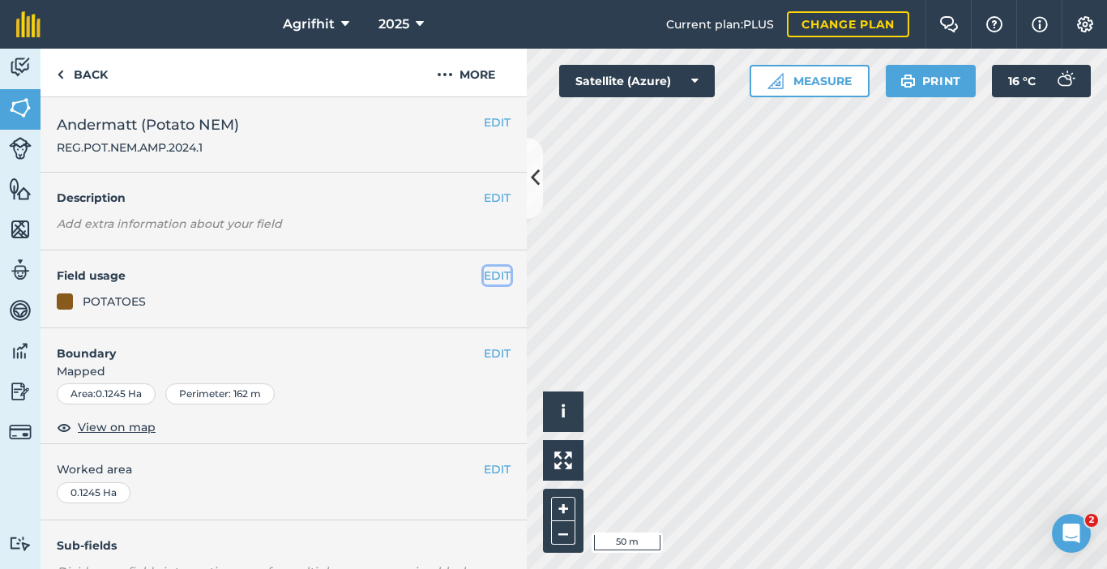
click at [491, 277] on button "EDIT" at bounding box center [497, 276] width 27 height 18
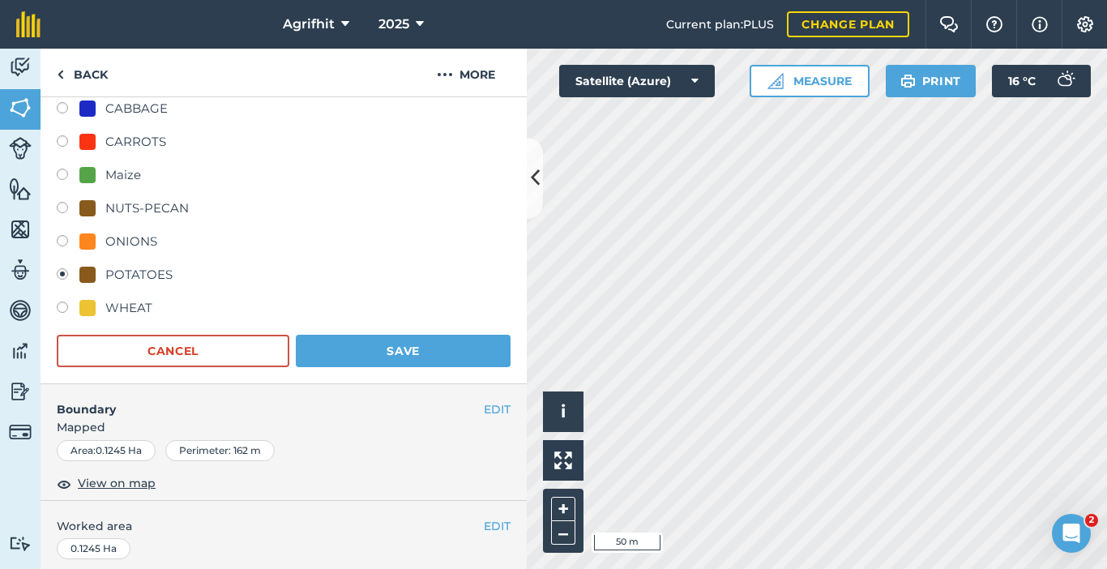
scroll to position [324, 0]
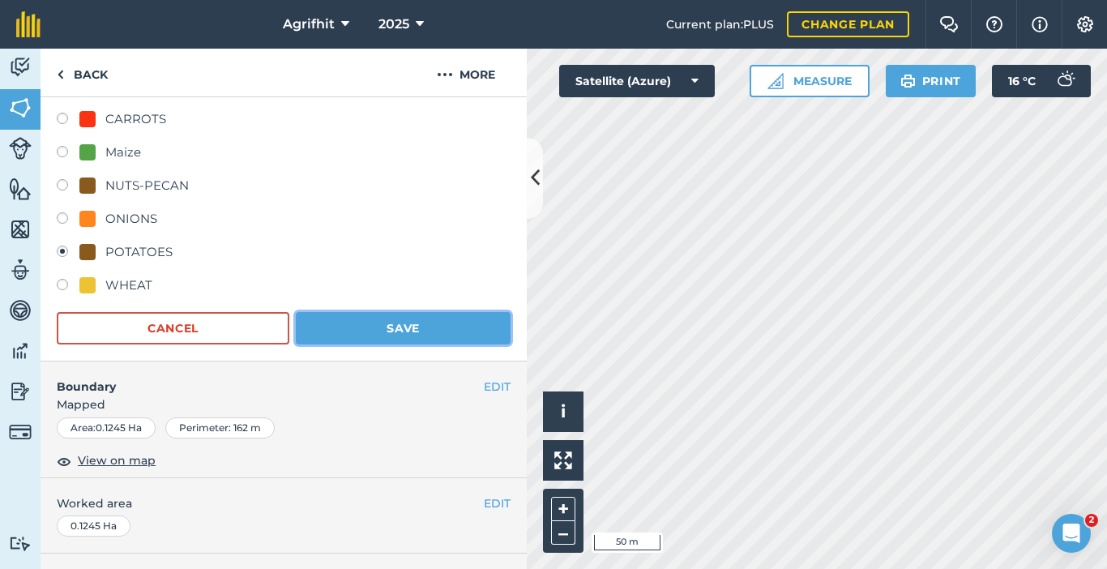
click at [388, 330] on button "Save" at bounding box center [403, 328] width 215 height 32
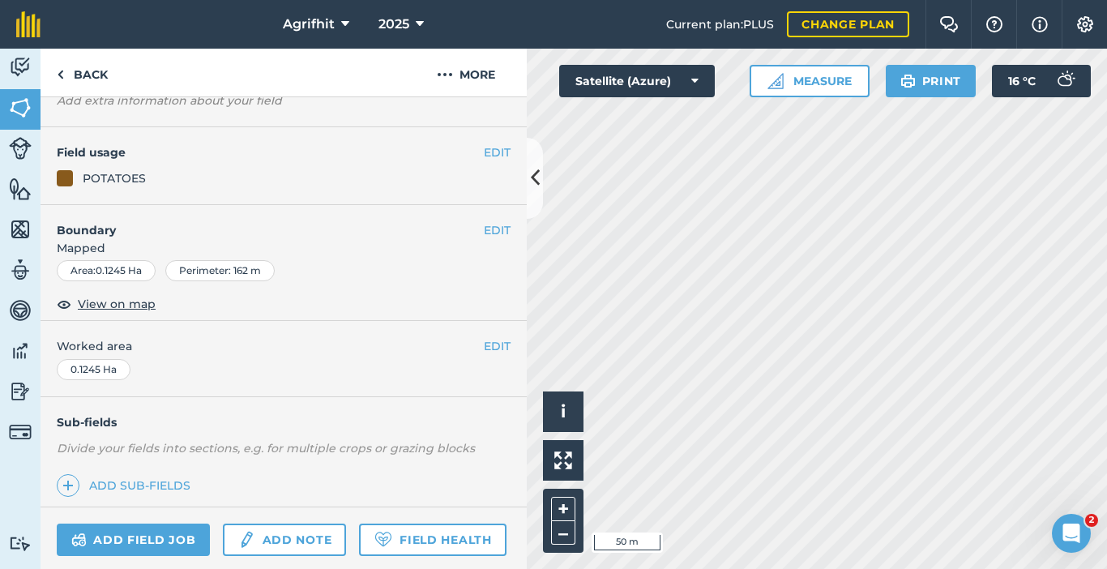
scroll to position [0, 0]
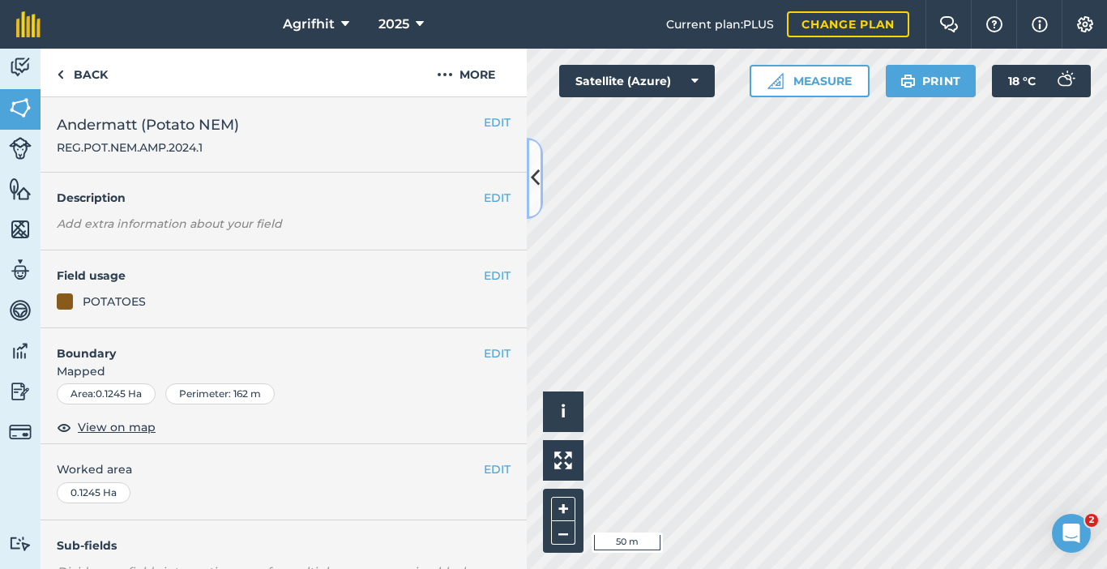
click at [535, 171] on icon at bounding box center [535, 178] width 9 height 28
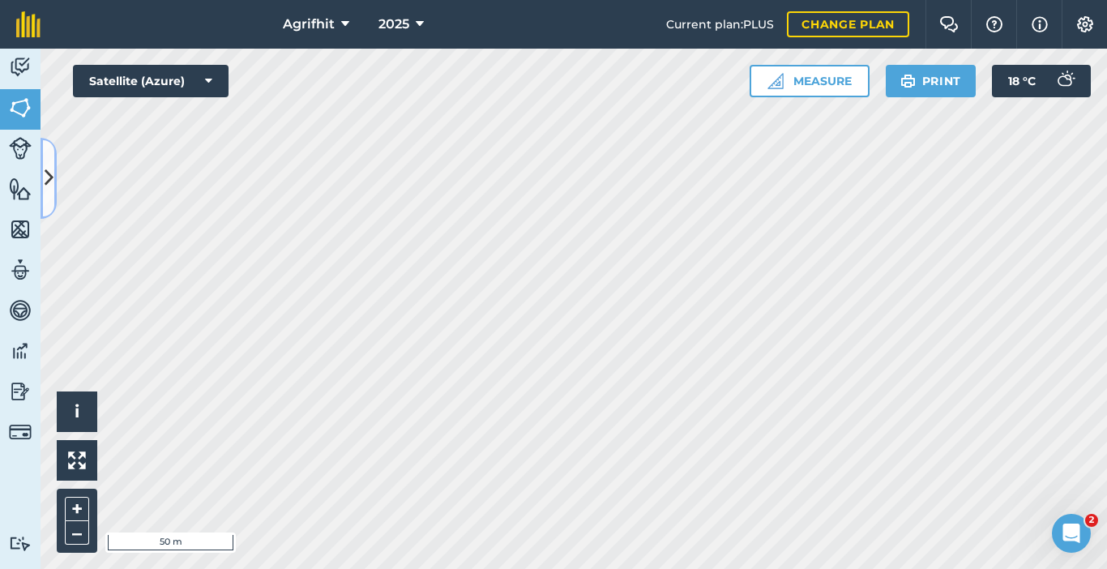
click at [48, 177] on icon at bounding box center [49, 178] width 9 height 28
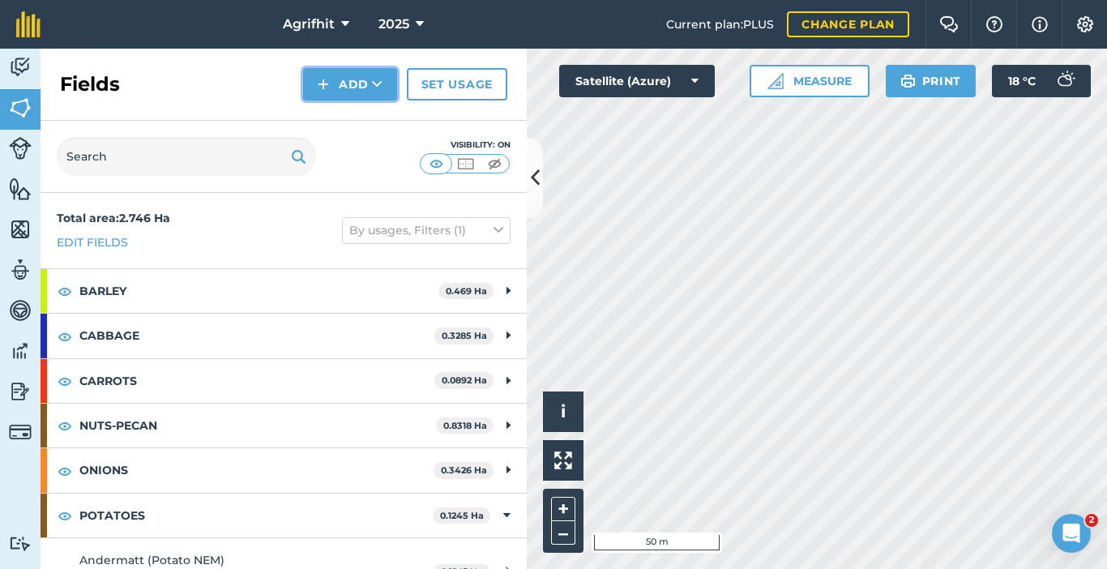
click at [339, 80] on button "Add" at bounding box center [350, 84] width 94 height 32
click at [352, 120] on link "Draw" at bounding box center [349, 121] width 89 height 36
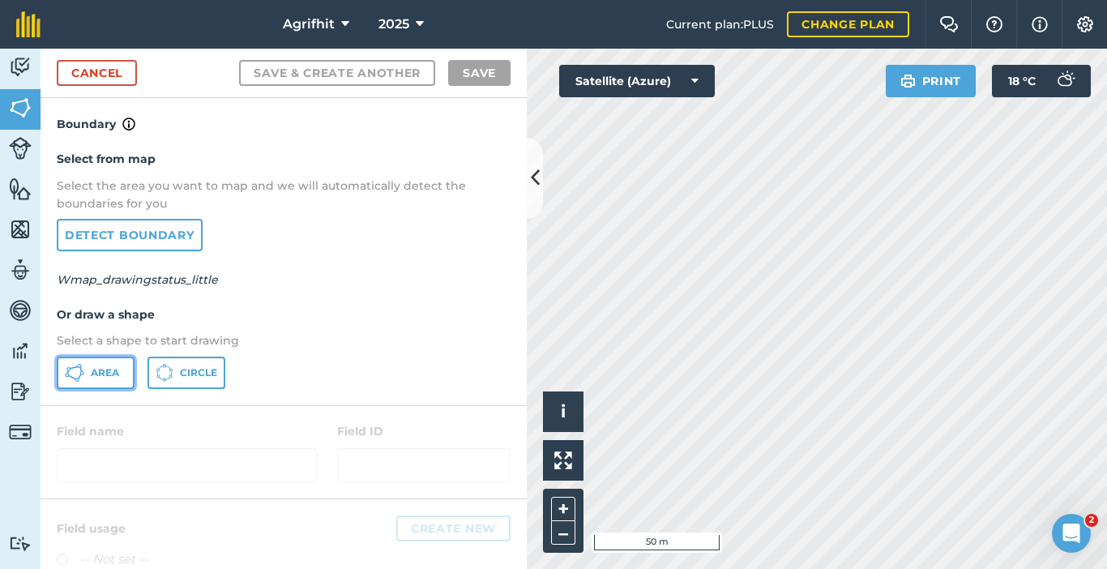
click at [94, 371] on span "Area" at bounding box center [105, 372] width 28 height 13
click at [539, 193] on button at bounding box center [535, 178] width 16 height 81
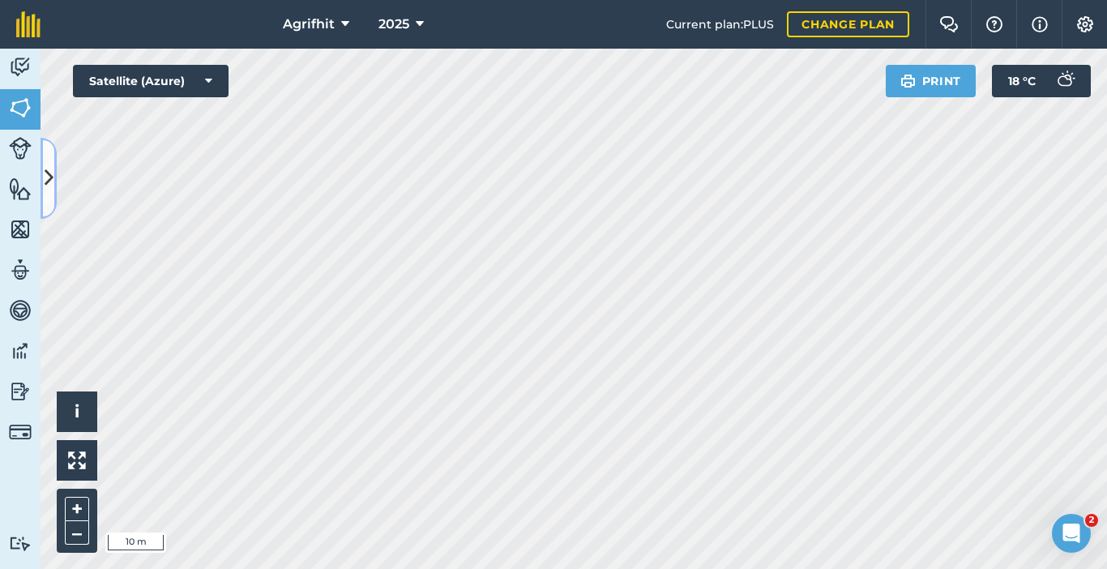
click at [50, 195] on button at bounding box center [49, 178] width 16 height 81
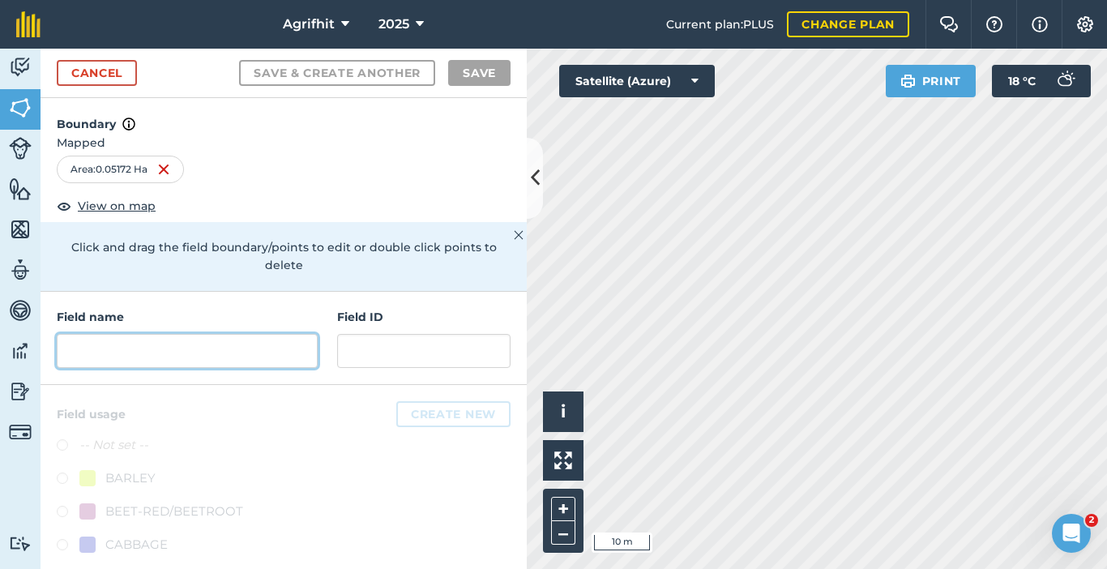
click at [169, 343] on input "text" at bounding box center [187, 351] width 261 height 34
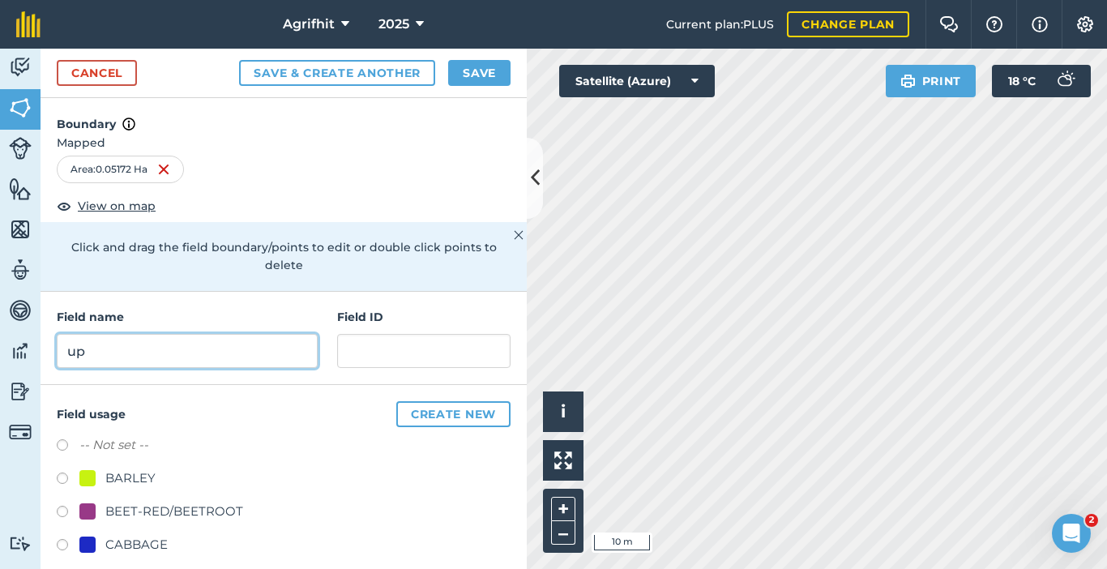
type input "u"
type input "UPL (MAIZE SEEDLING)"
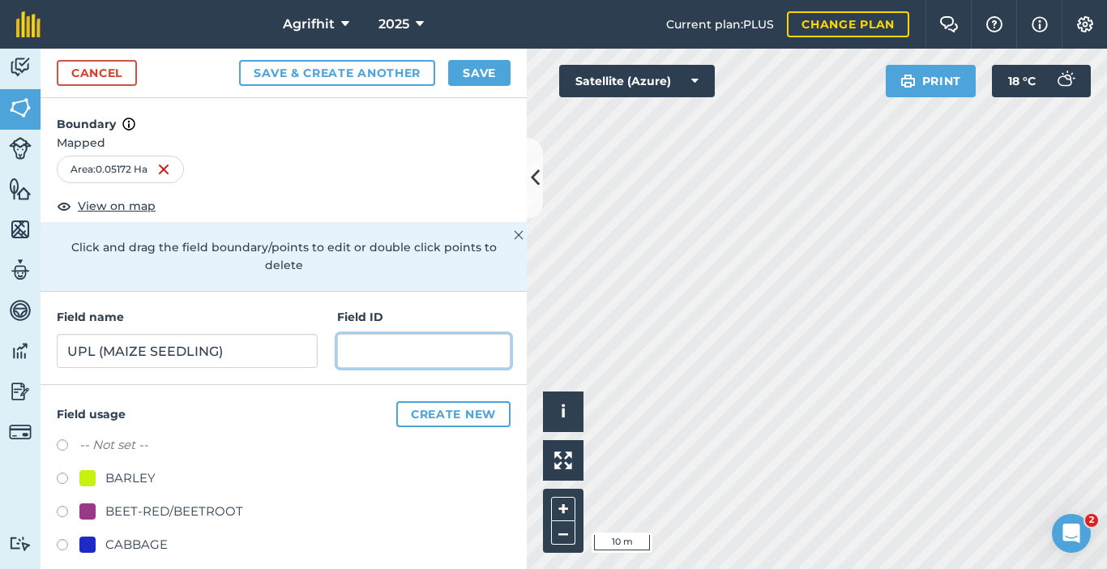
click at [338, 343] on input "text" at bounding box center [423, 351] width 173 height 34
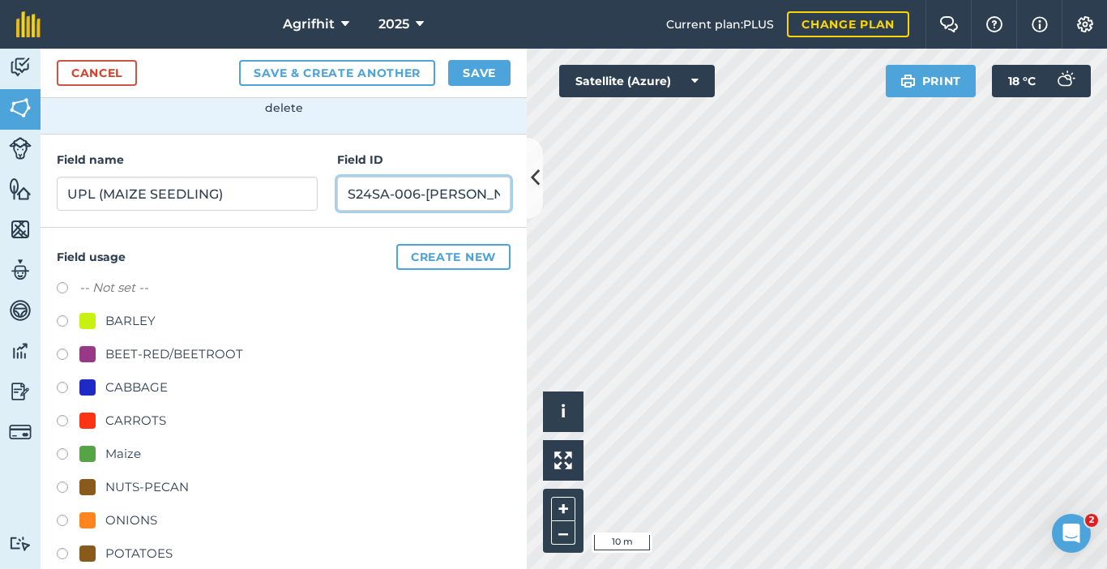
scroll to position [215, 0]
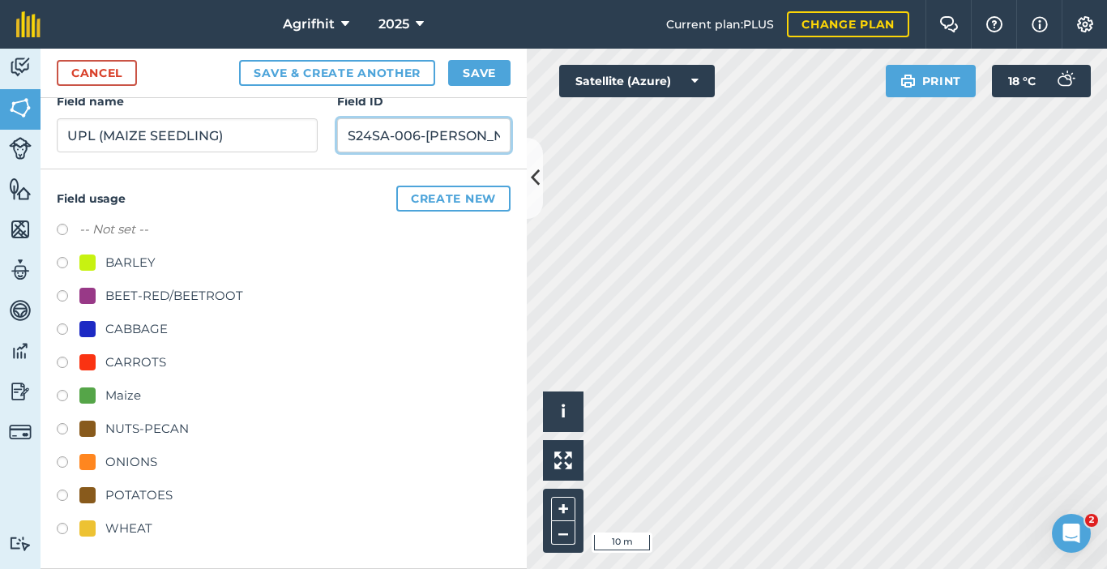
type input "S24SA-006-[PERSON_NAME]-001"
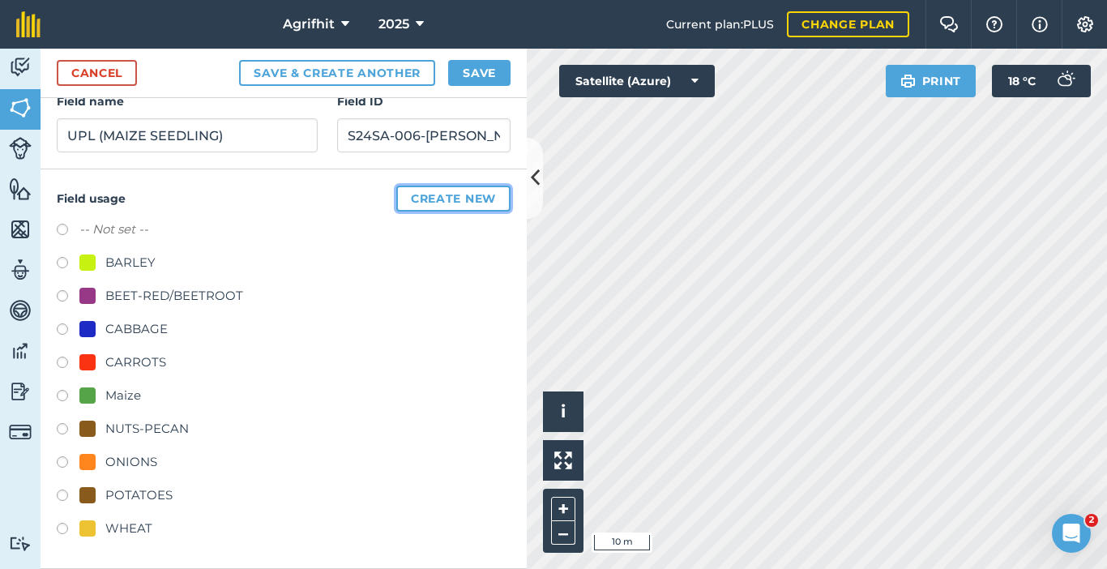
click at [448, 194] on button "Create new" at bounding box center [453, 199] width 114 height 26
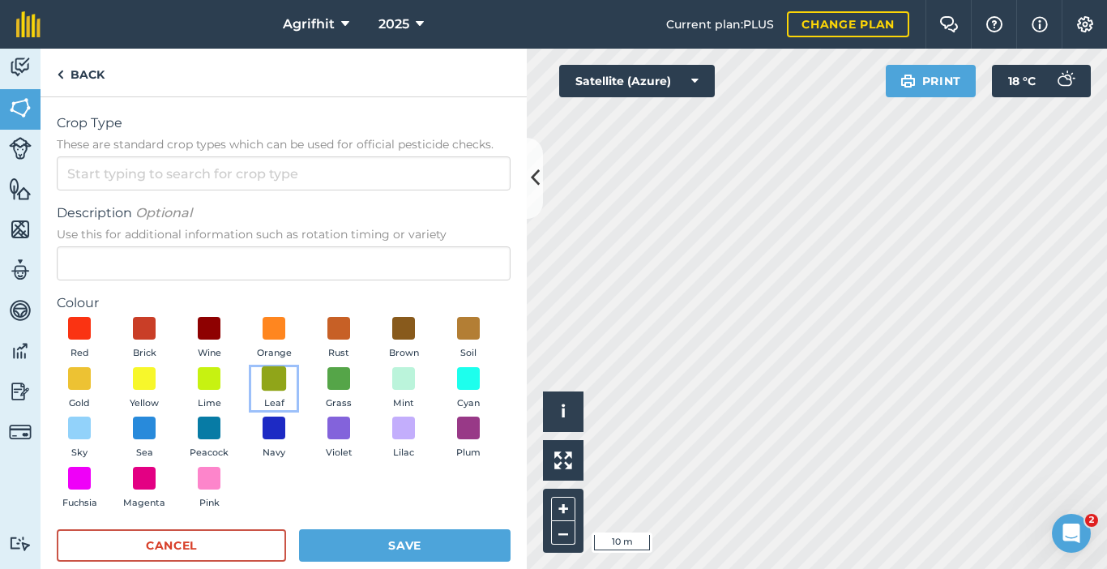
click at [287, 382] on span at bounding box center [274, 377] width 25 height 25
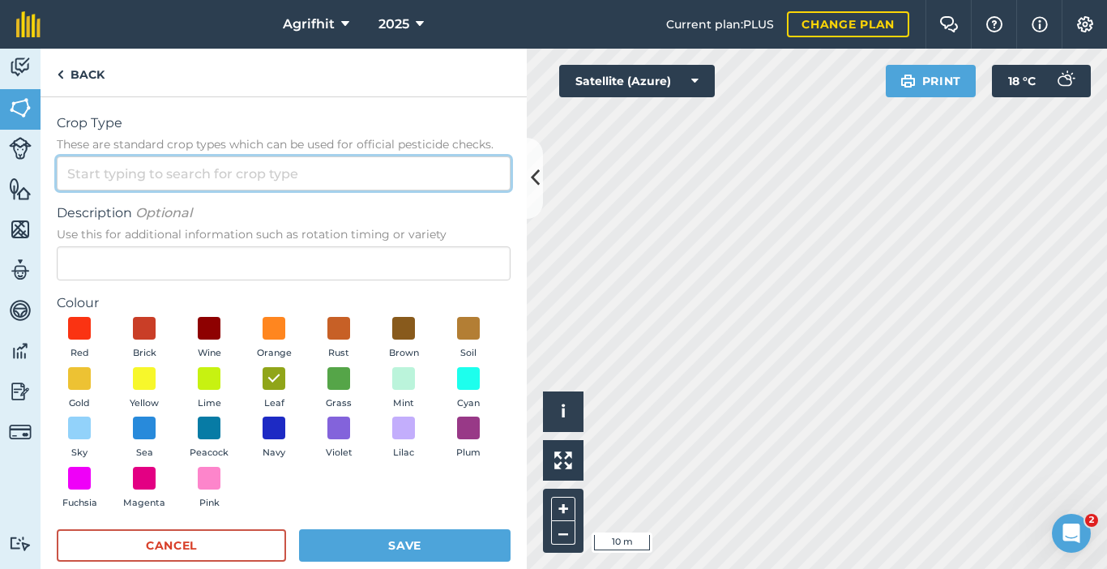
click at [180, 169] on input "Crop Type These are standard crop types which can be used for official pesticid…" at bounding box center [284, 173] width 454 height 34
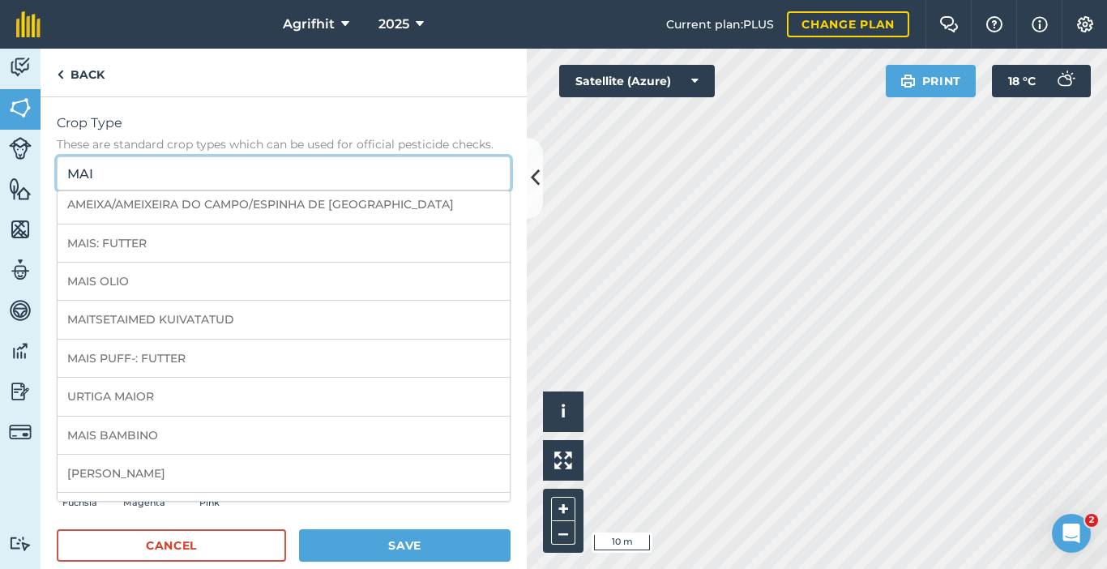
scroll to position [891, 0]
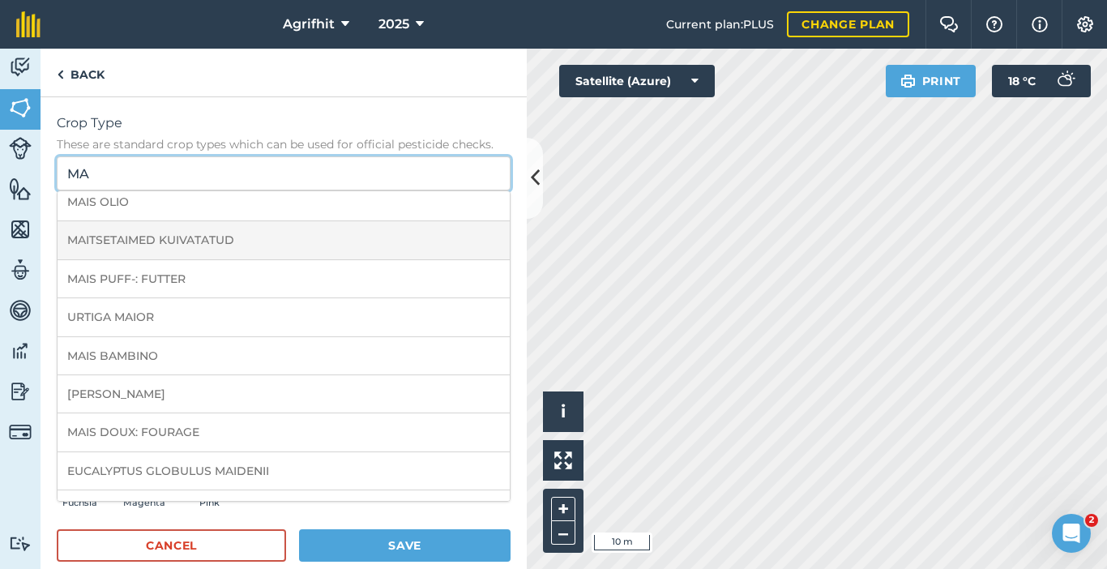
type input "M"
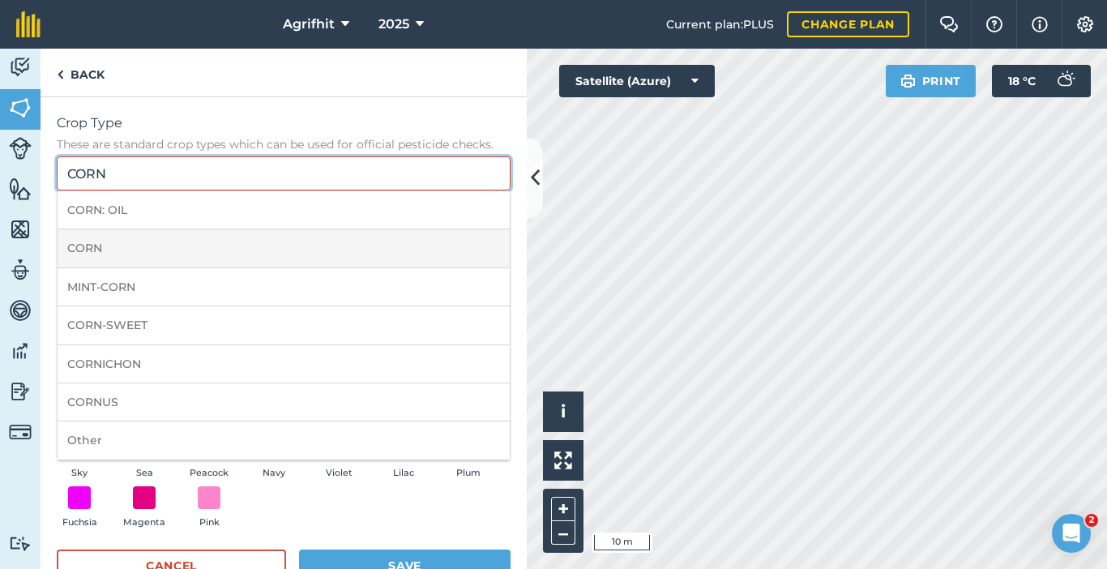
type input "CORN"
click at [89, 242] on li "CORN" at bounding box center [284, 248] width 452 height 38
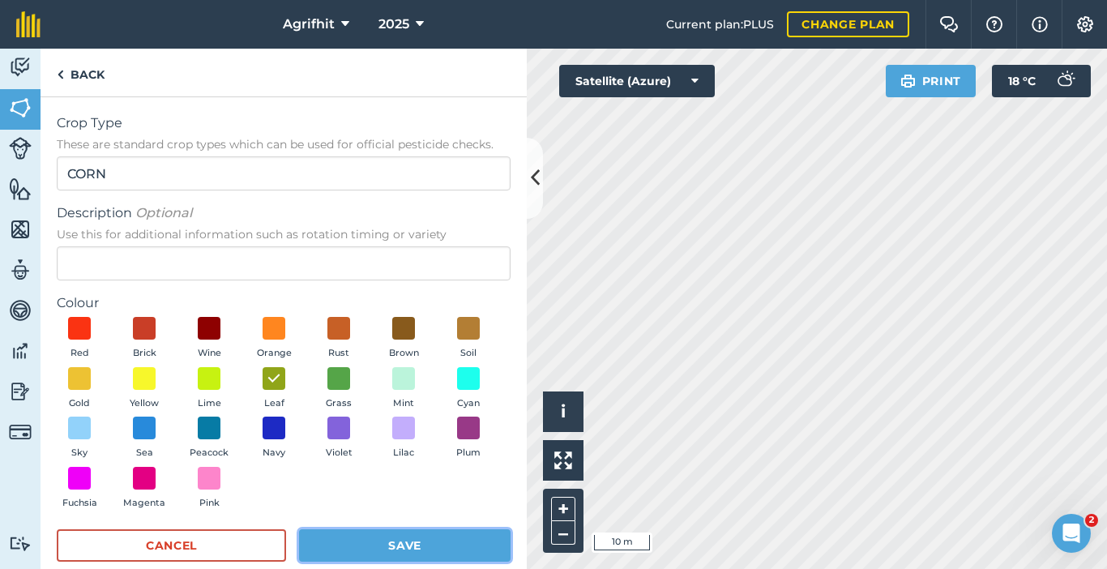
click at [416, 541] on button "Save" at bounding box center [404, 545] width 211 height 32
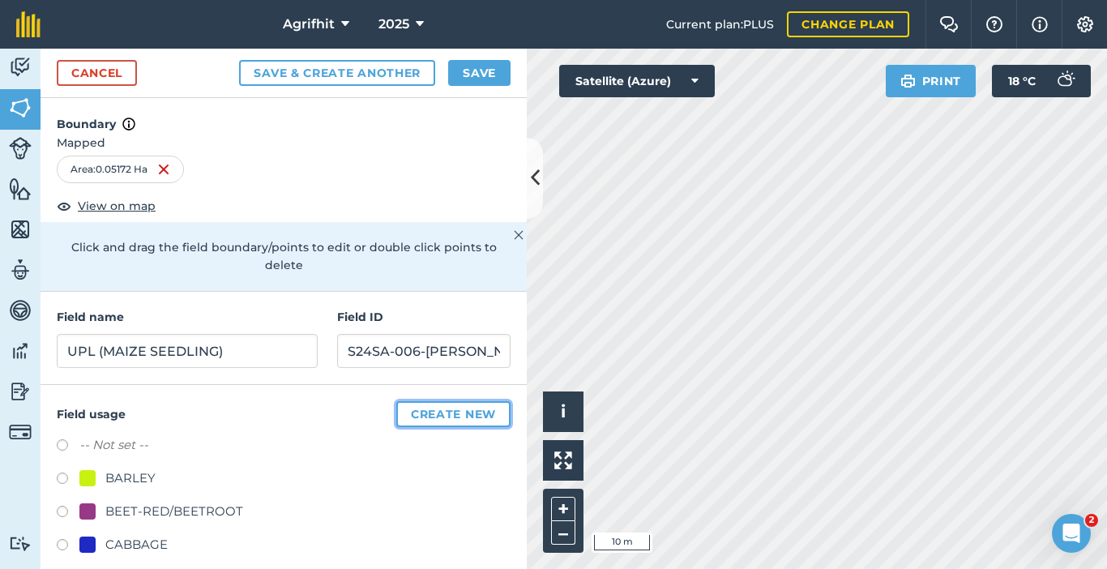
click at [436, 409] on button "Create new" at bounding box center [453, 414] width 114 height 26
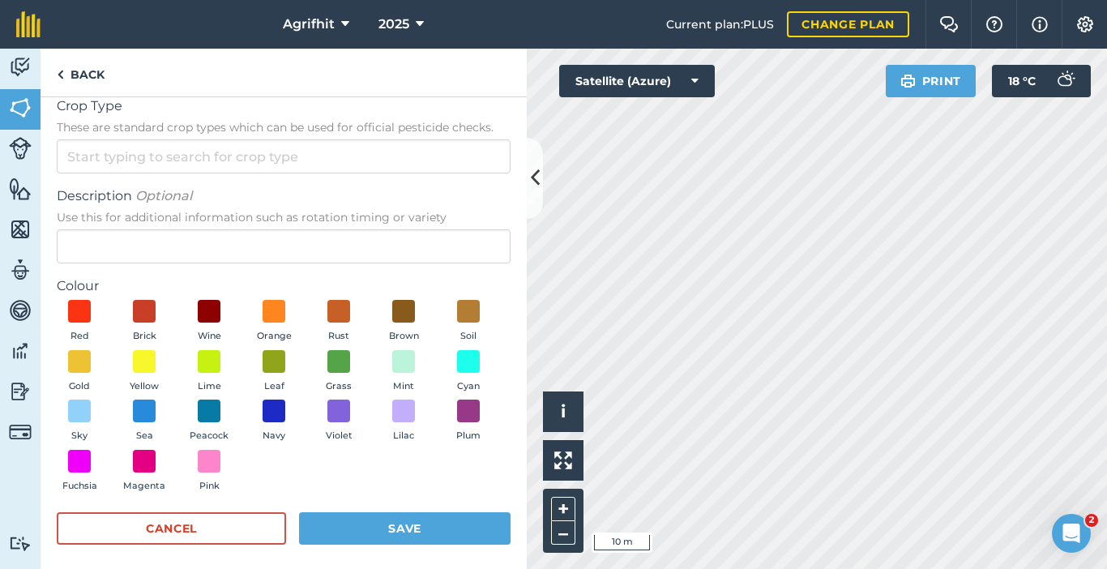
scroll to position [26, 0]
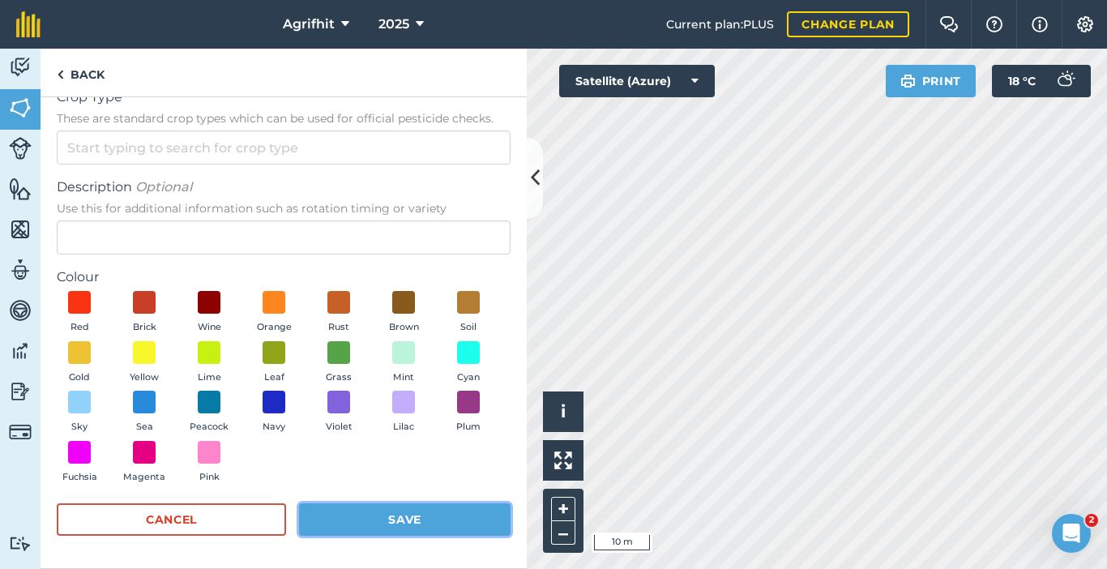
click at [441, 519] on button "Save" at bounding box center [404, 519] width 211 height 32
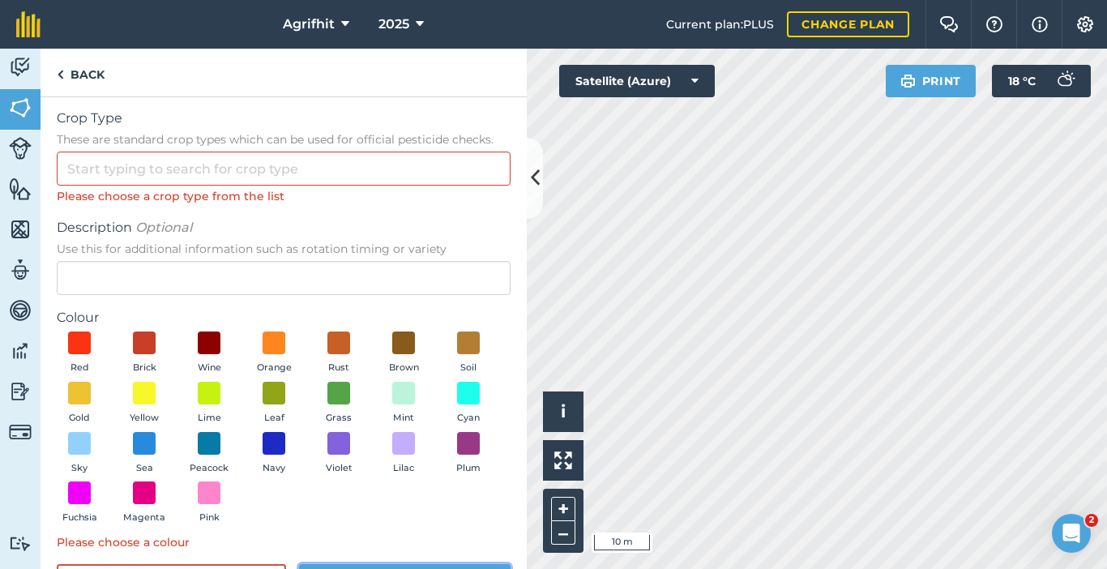
scroll to position [0, 0]
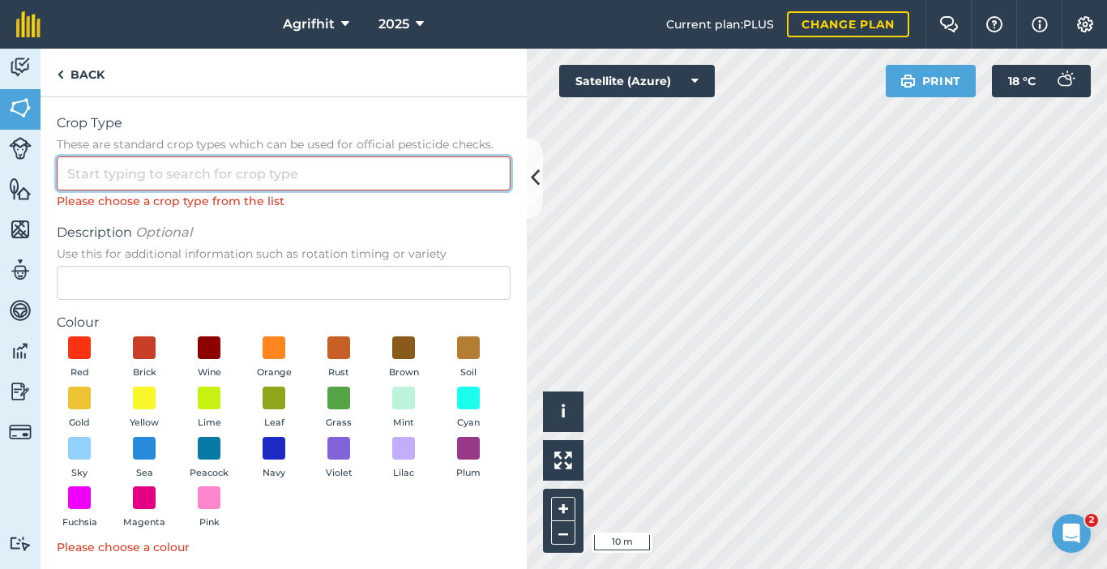
click at [209, 174] on input "Crop Type These are standard crop types which can be used for official pesticid…" at bounding box center [284, 173] width 454 height 34
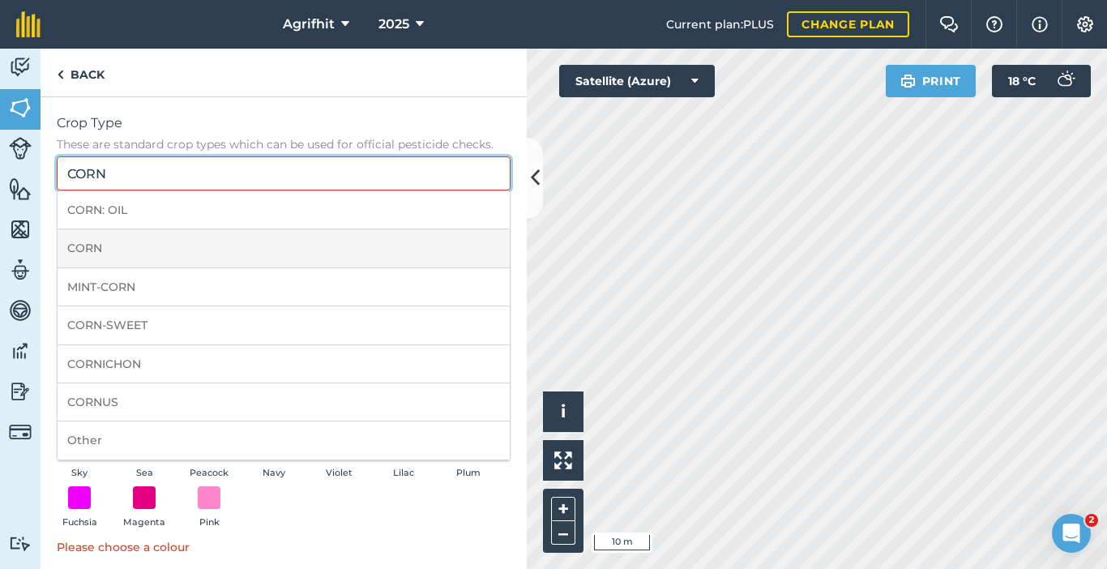
type input "CORN"
click at [107, 253] on li "CORN" at bounding box center [284, 248] width 452 height 38
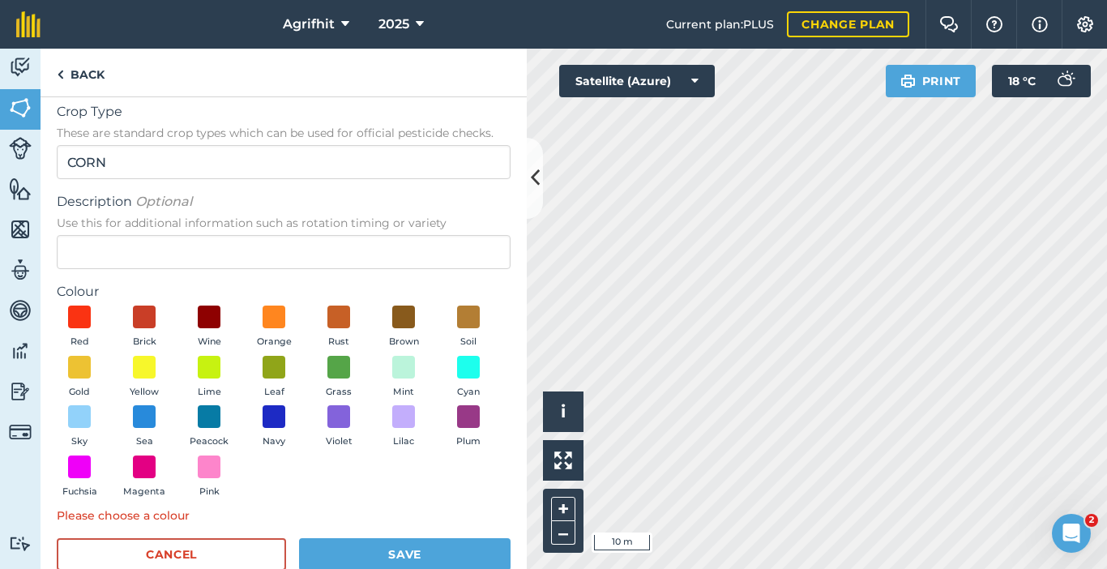
scroll to position [46, 0]
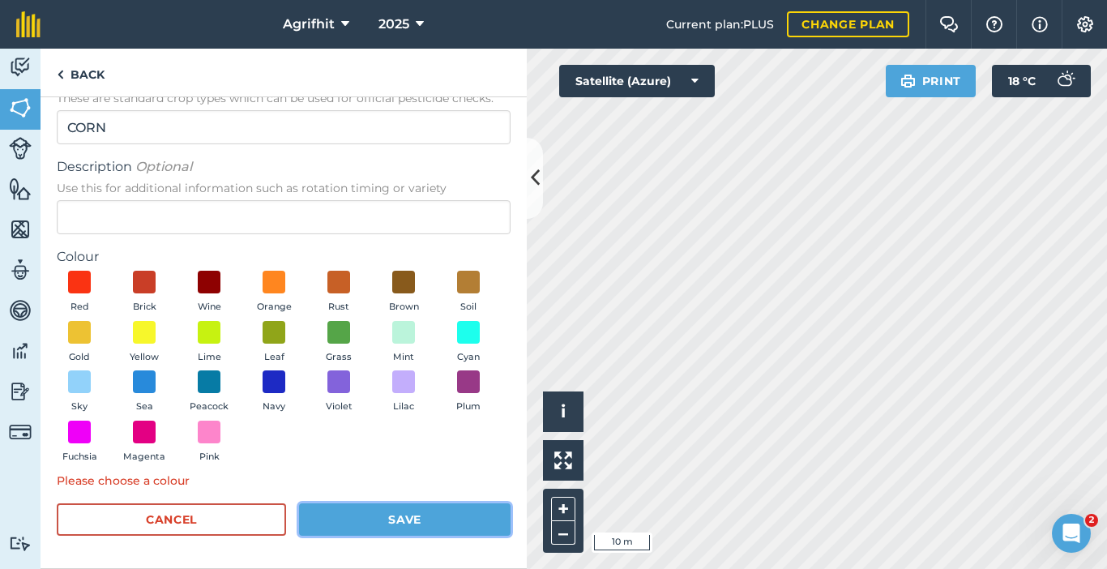
click at [402, 524] on button "Save" at bounding box center [404, 519] width 211 height 32
click at [413, 517] on button "Save" at bounding box center [404, 519] width 211 height 32
click at [424, 516] on button "Save" at bounding box center [404, 519] width 211 height 32
click at [287, 343] on span at bounding box center [274, 331] width 25 height 25
click at [402, 520] on button "Save" at bounding box center [404, 519] width 211 height 32
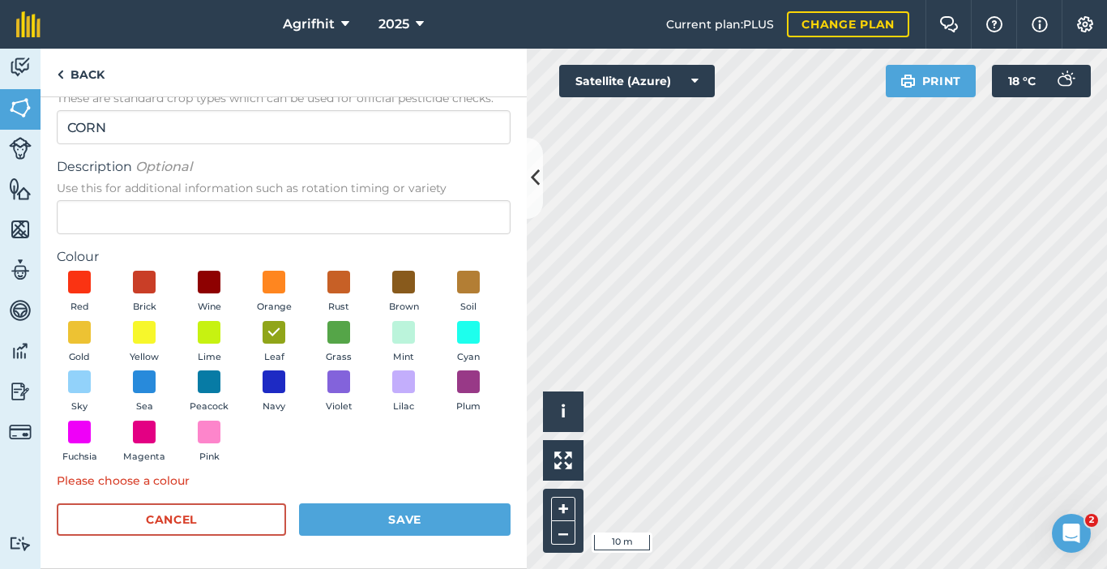
scroll to position [26, 0]
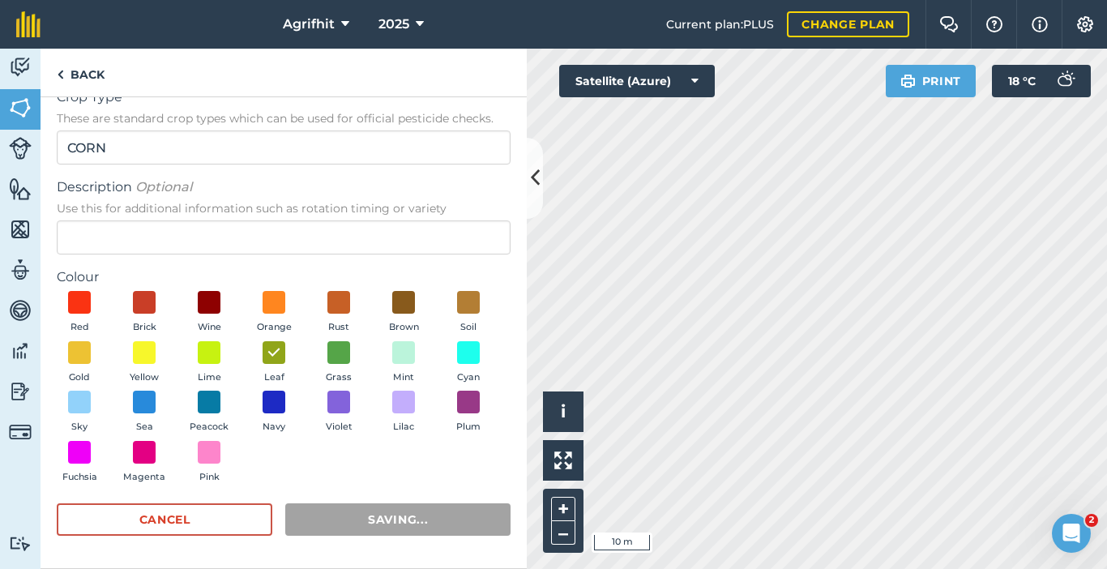
radio input "false"
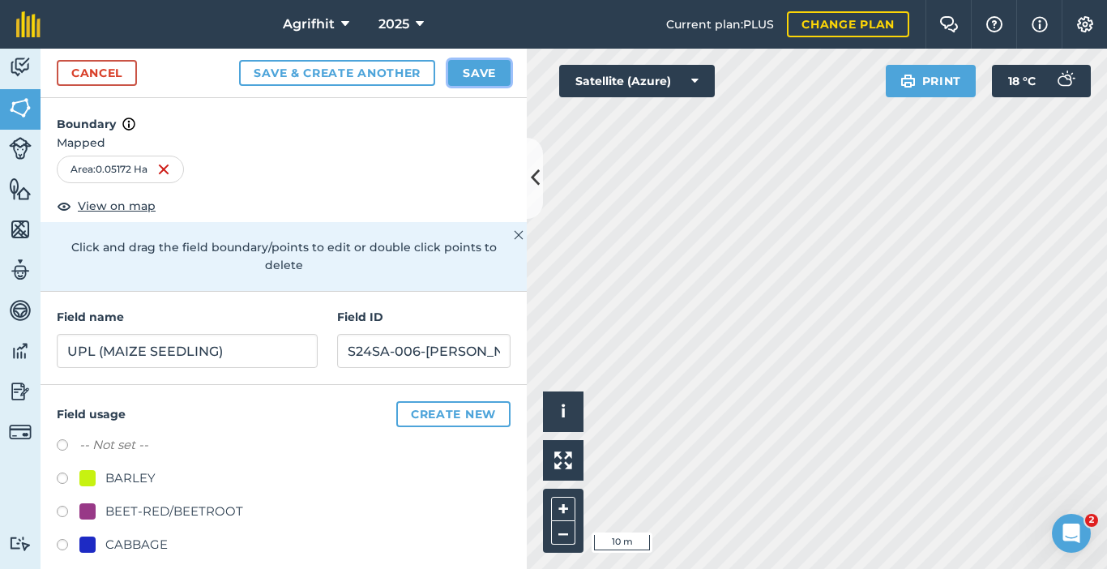
drag, startPoint x: 484, startPoint y: 72, endPoint x: 436, endPoint y: 245, distance: 179.3
click at [484, 72] on button "Save" at bounding box center [479, 73] width 62 height 26
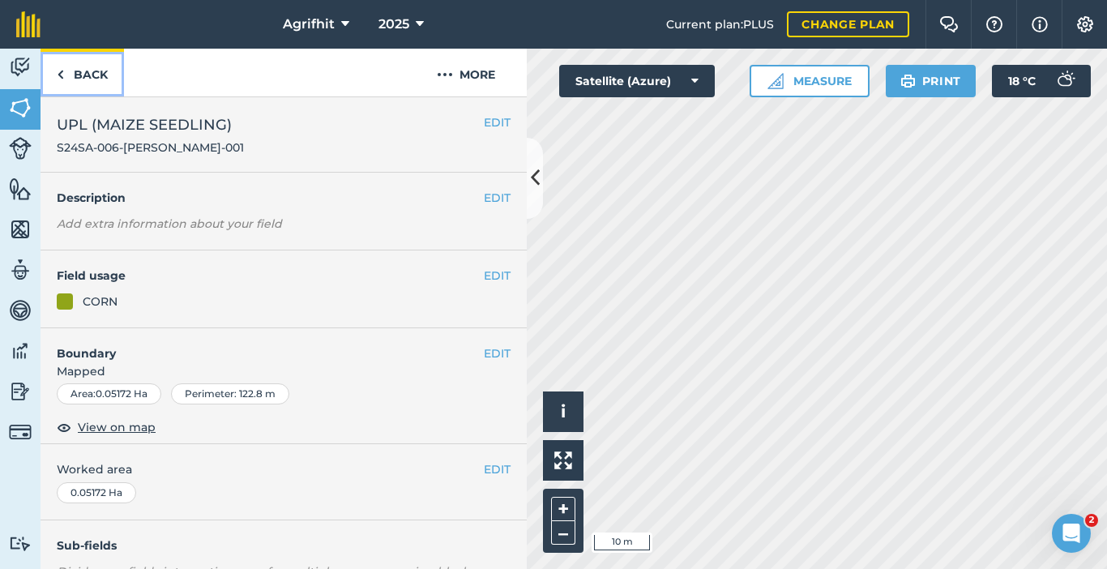
click at [87, 70] on link "Back" at bounding box center [82, 73] width 83 height 48
click at [85, 69] on link "Back" at bounding box center [82, 73] width 83 height 48
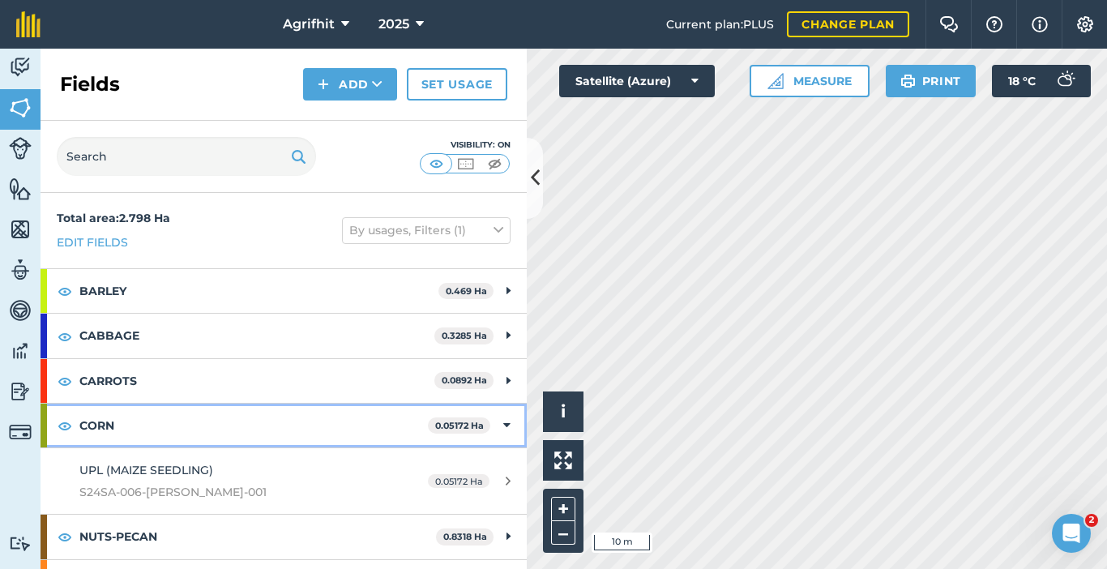
click at [490, 421] on div "CORN 0.05172 Ha" at bounding box center [284, 425] width 486 height 44
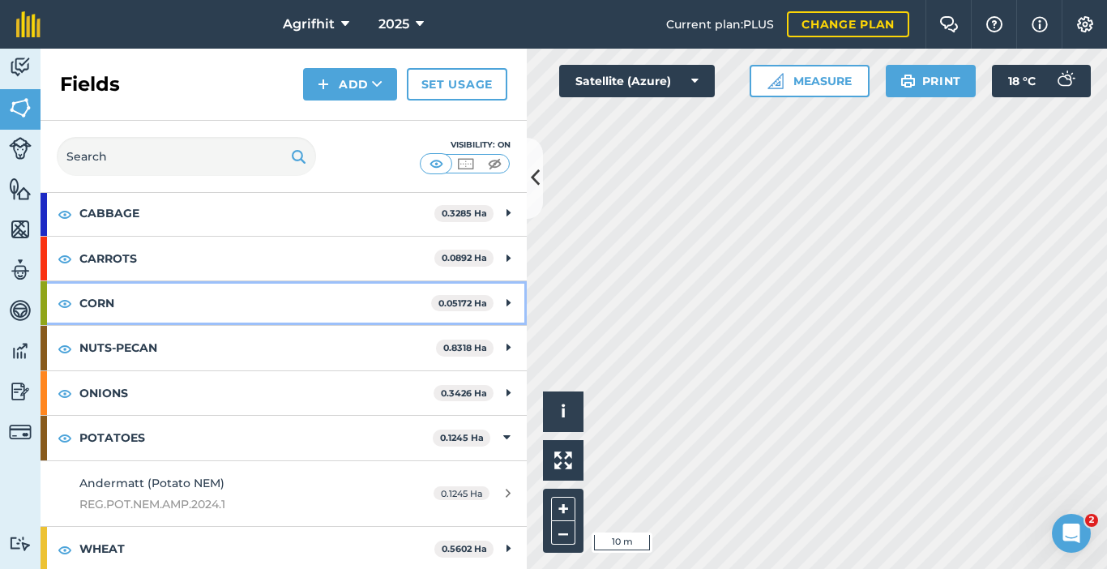
scroll to position [125, 0]
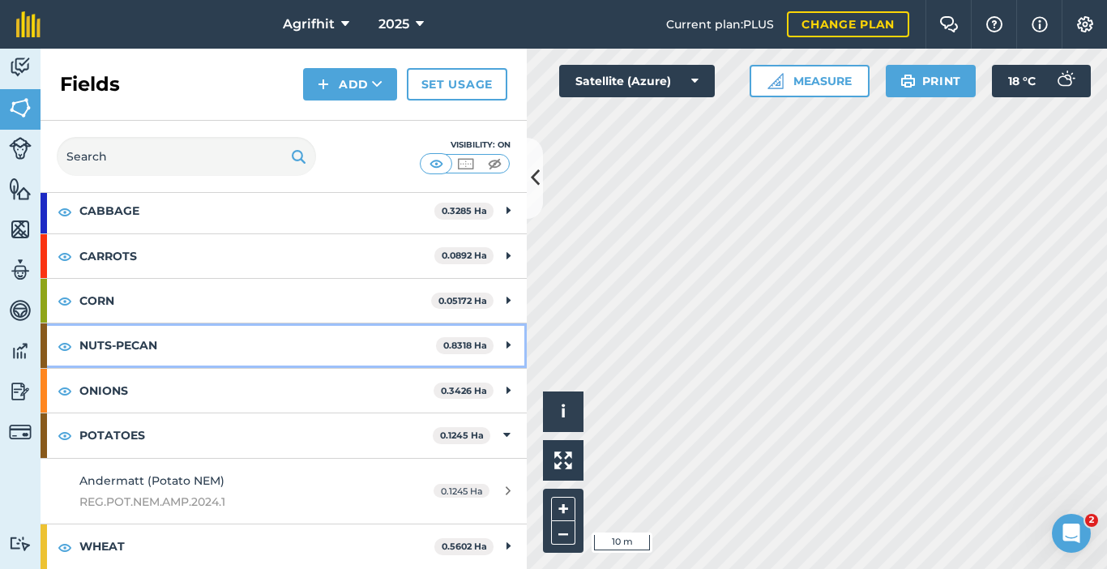
click at [506, 346] on icon at bounding box center [508, 345] width 4 height 18
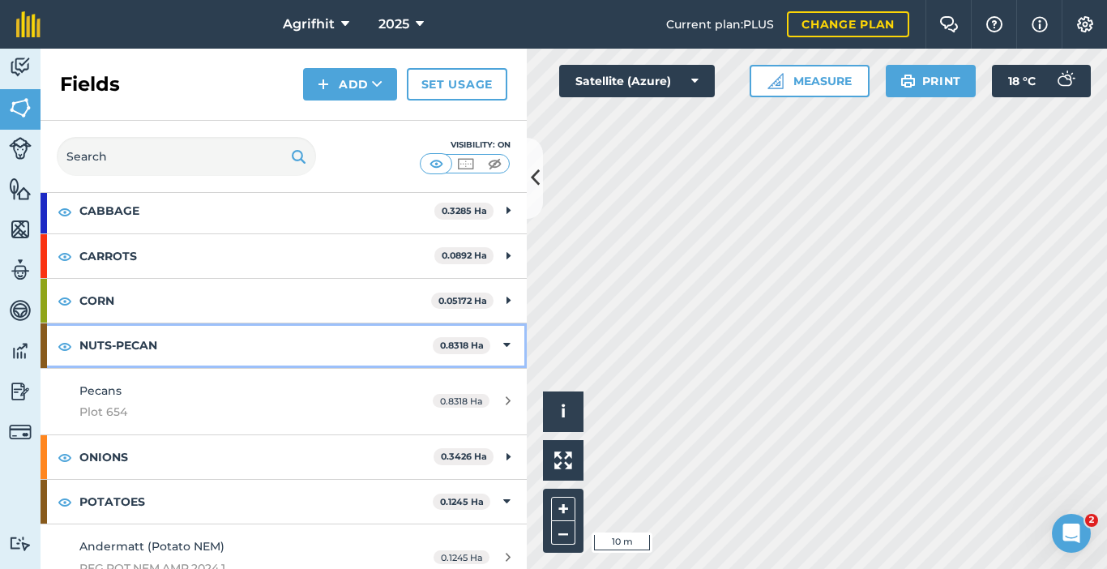
click at [503, 346] on icon at bounding box center [506, 345] width 7 height 18
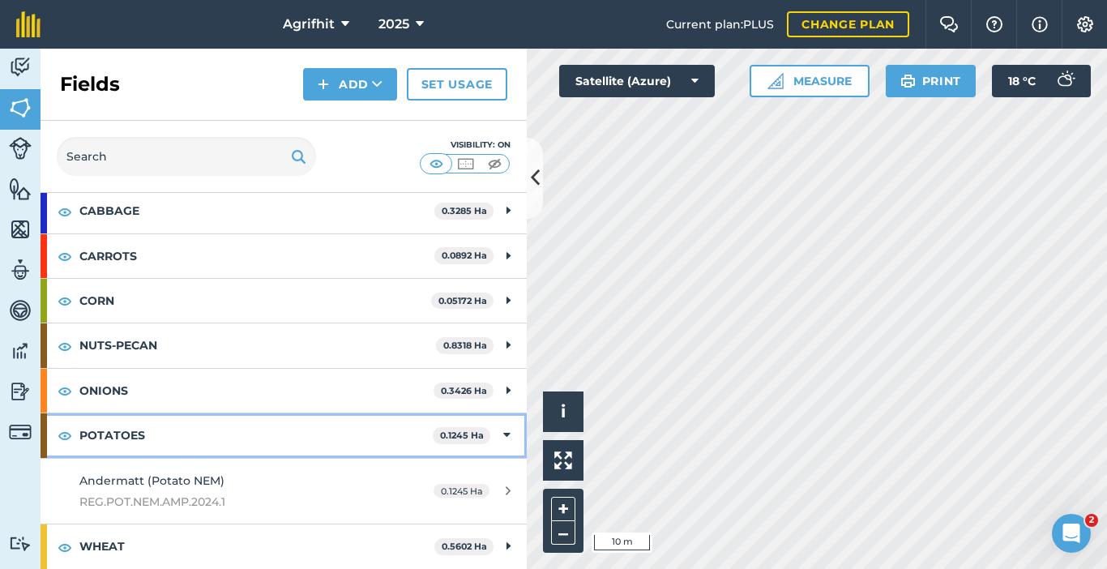
click at [503, 437] on icon at bounding box center [506, 435] width 7 height 18
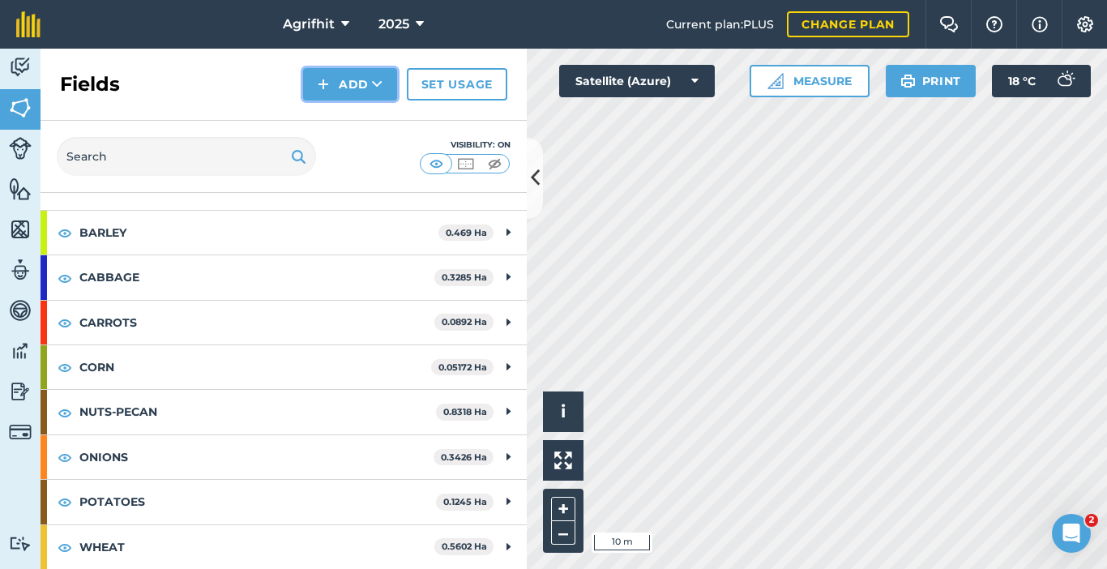
click at [359, 90] on button "Add" at bounding box center [350, 84] width 94 height 32
click at [359, 124] on link "Draw" at bounding box center [349, 121] width 89 height 36
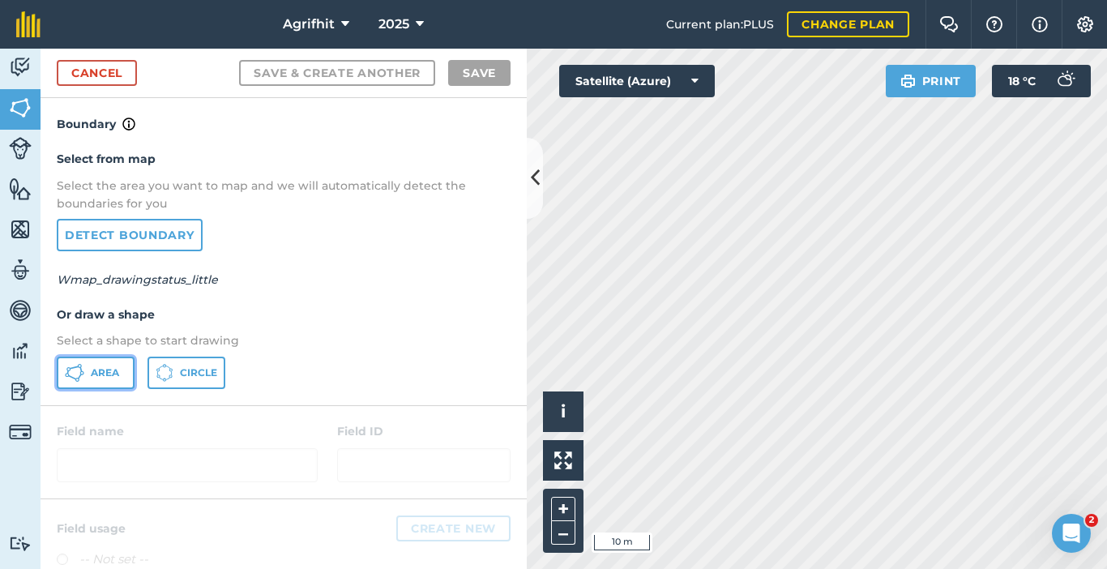
click at [99, 368] on span "Area" at bounding box center [105, 372] width 28 height 13
click at [365, 351] on div "Select from map Select the area you want to map and we will automatically detec…" at bounding box center [284, 269] width 486 height 271
click at [107, 73] on link "Cancel" at bounding box center [97, 73] width 80 height 26
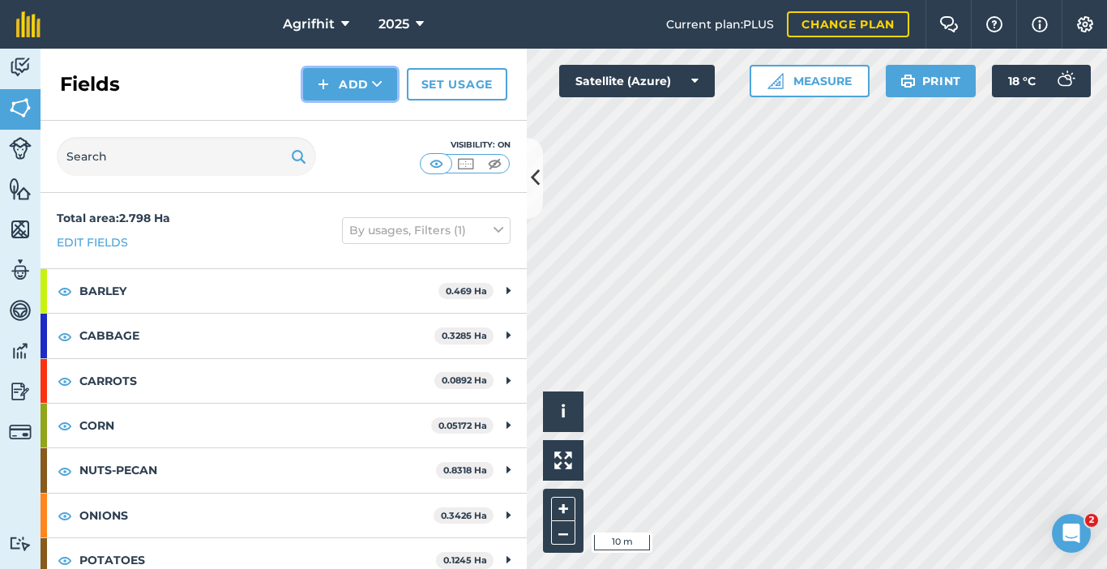
click at [343, 88] on button "Add" at bounding box center [350, 84] width 94 height 32
click at [361, 124] on link "Draw" at bounding box center [349, 121] width 89 height 36
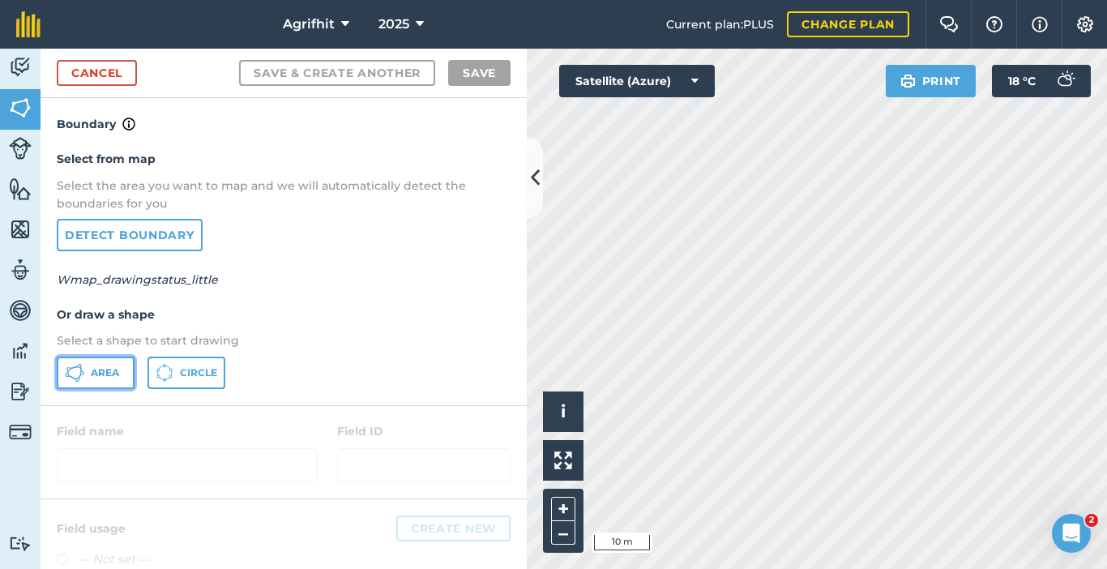
click at [102, 366] on span "Area" at bounding box center [105, 372] width 28 height 13
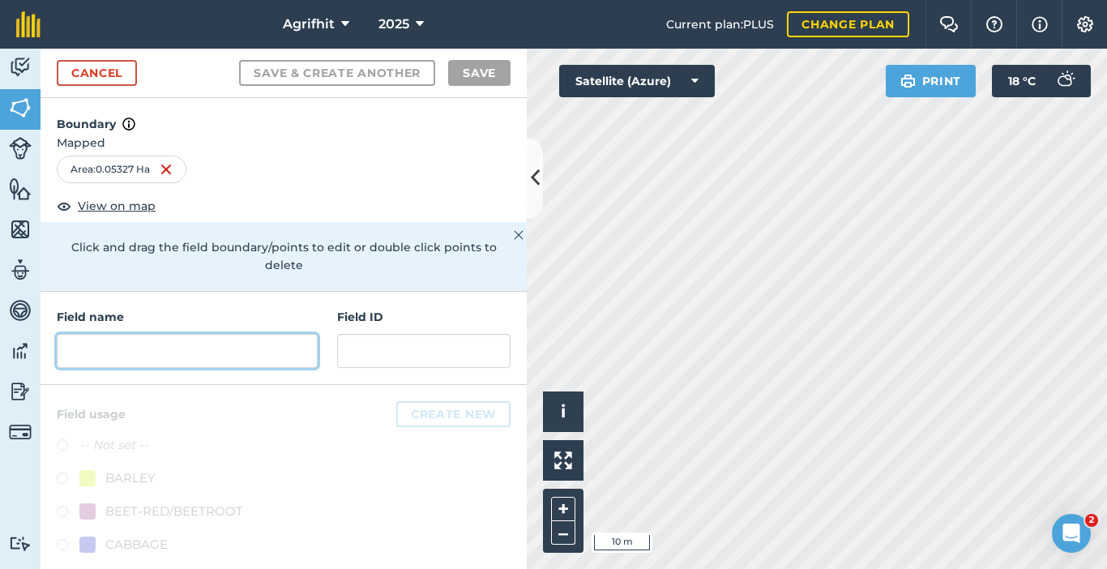
click at [198, 343] on input "text" at bounding box center [187, 351] width 261 height 34
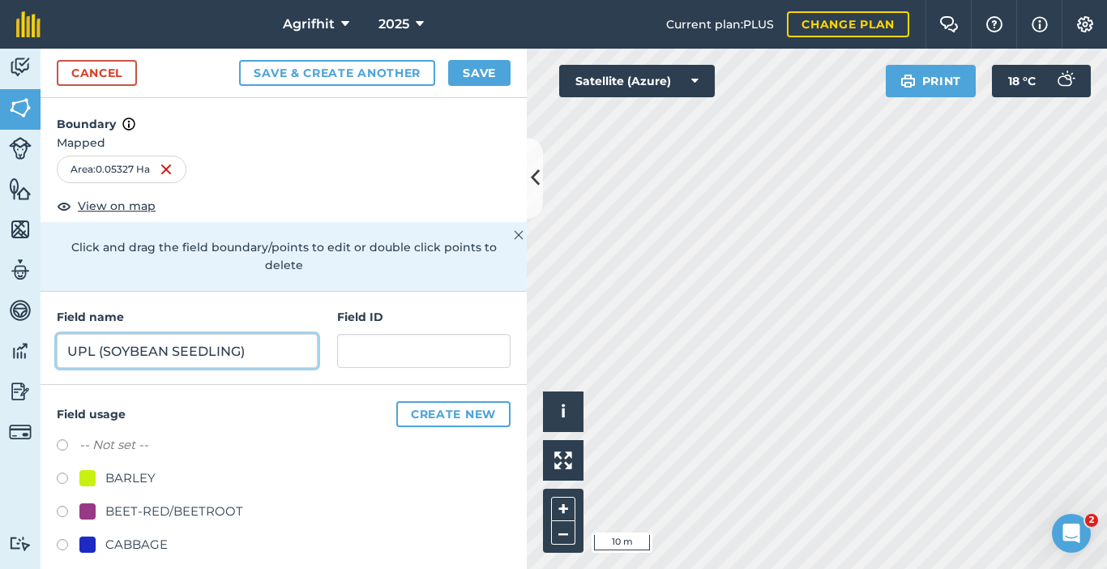
type input "UPL (SOYBEAN SEEDLING)"
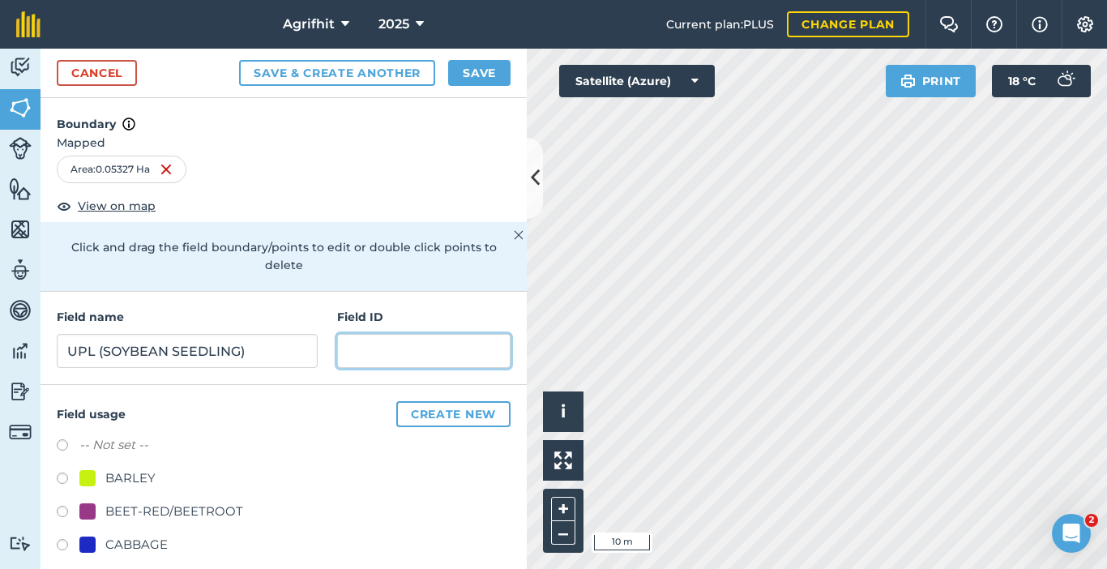
click at [395, 348] on input "text" at bounding box center [423, 351] width 173 height 34
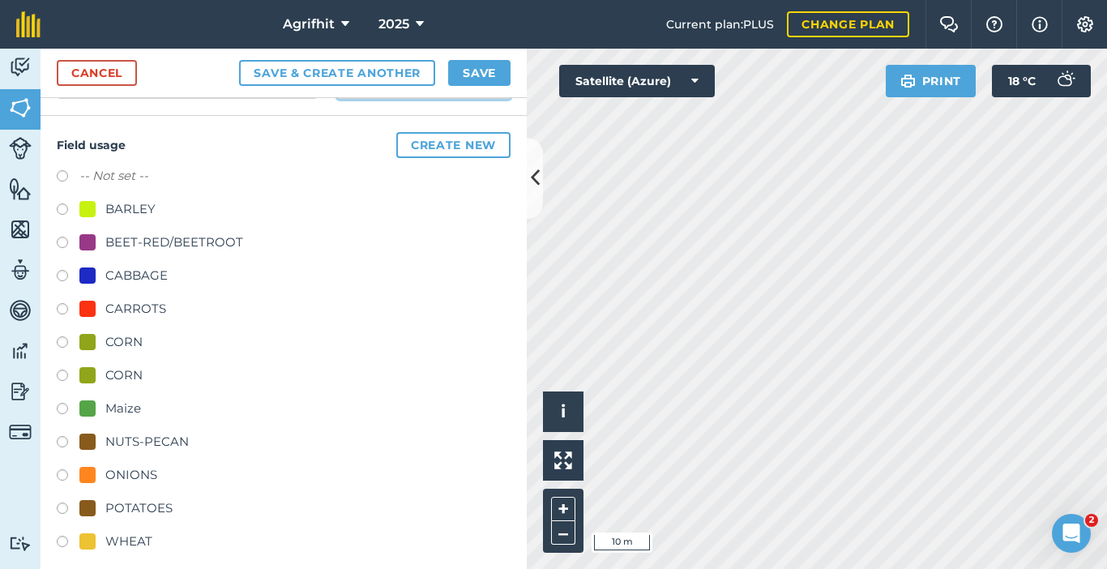
scroll to position [282, 0]
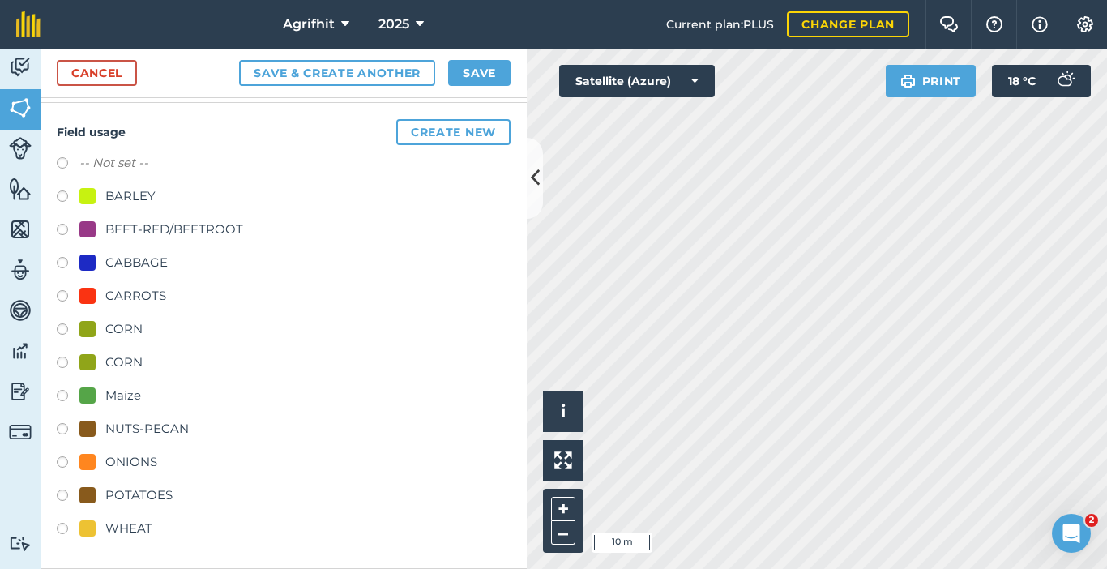
type input "S24SA-006-[PERSON_NAME]-004"
click at [437, 131] on button "Create new" at bounding box center [453, 132] width 114 height 26
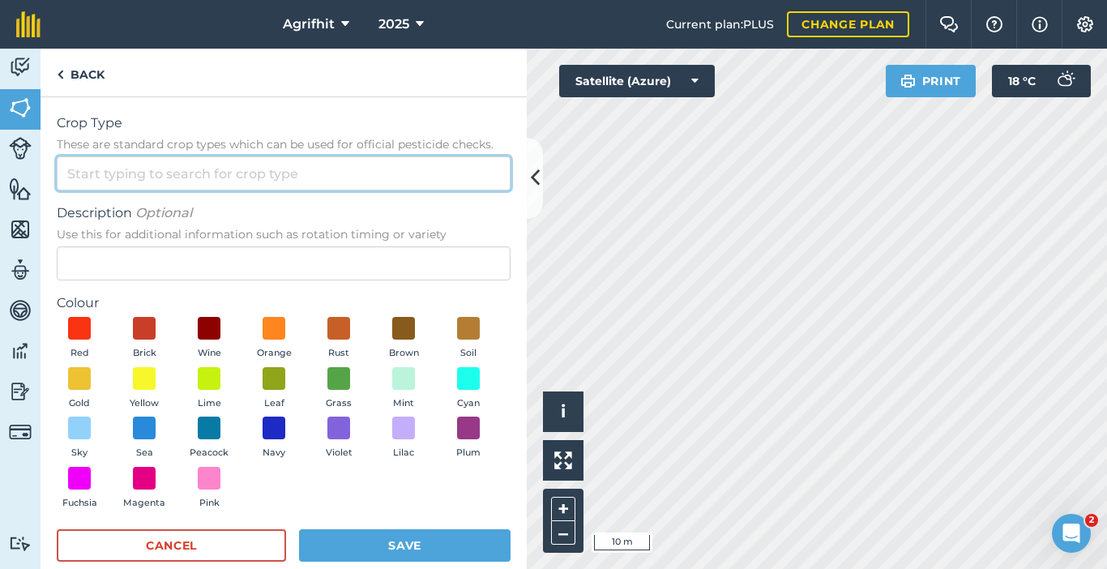
click at [294, 167] on input "Crop Type These are standard crop types which can be used for official pesticid…" at bounding box center [284, 173] width 454 height 34
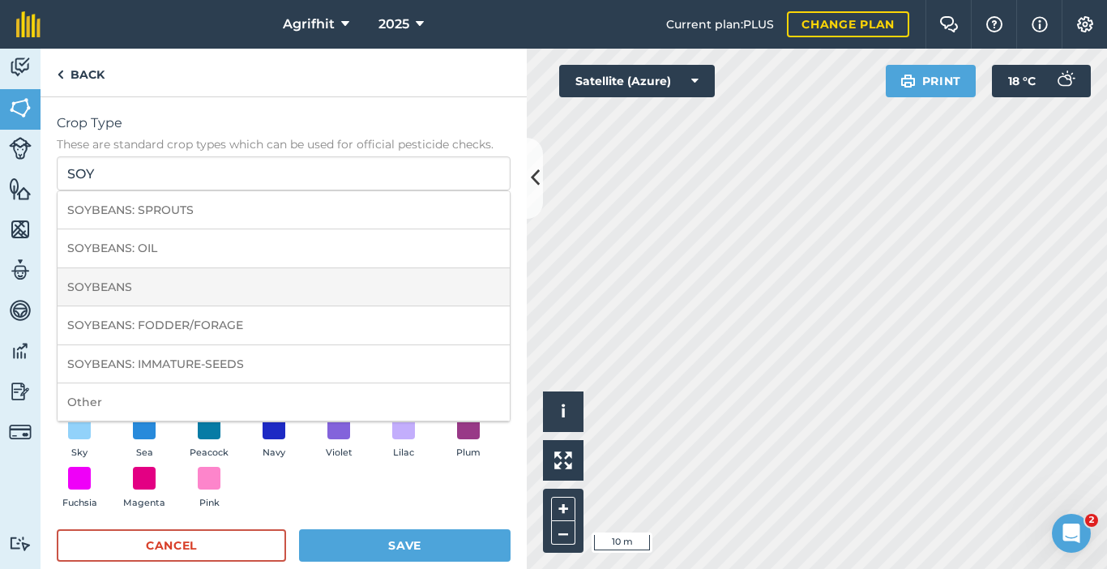
click at [127, 286] on li "SOYBEANS" at bounding box center [284, 287] width 452 height 38
type input "SOYBEANS"
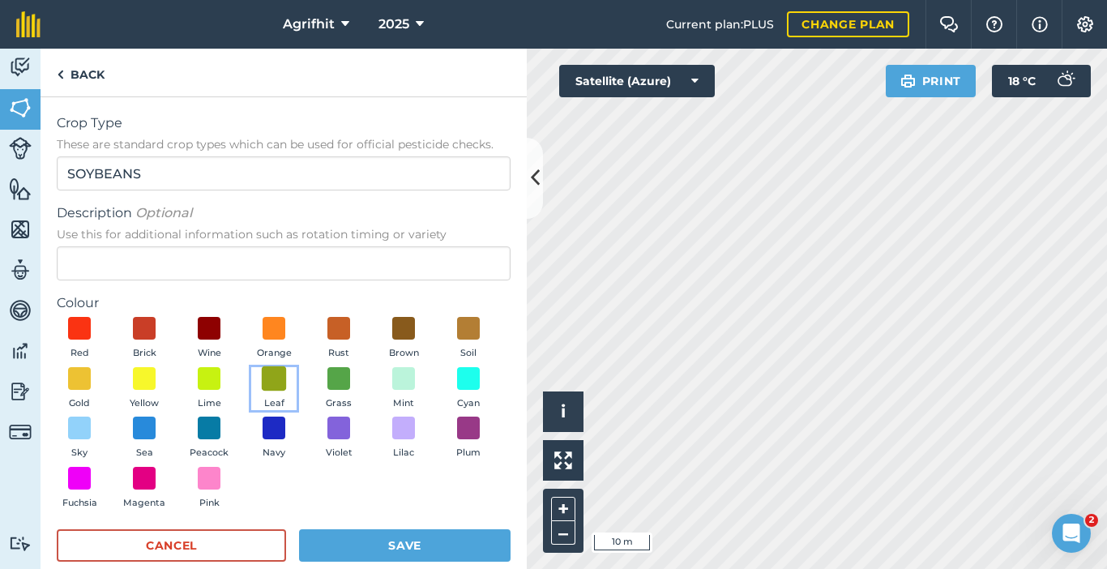
click at [287, 376] on span at bounding box center [274, 377] width 25 height 25
click at [405, 538] on button "Save" at bounding box center [404, 545] width 211 height 32
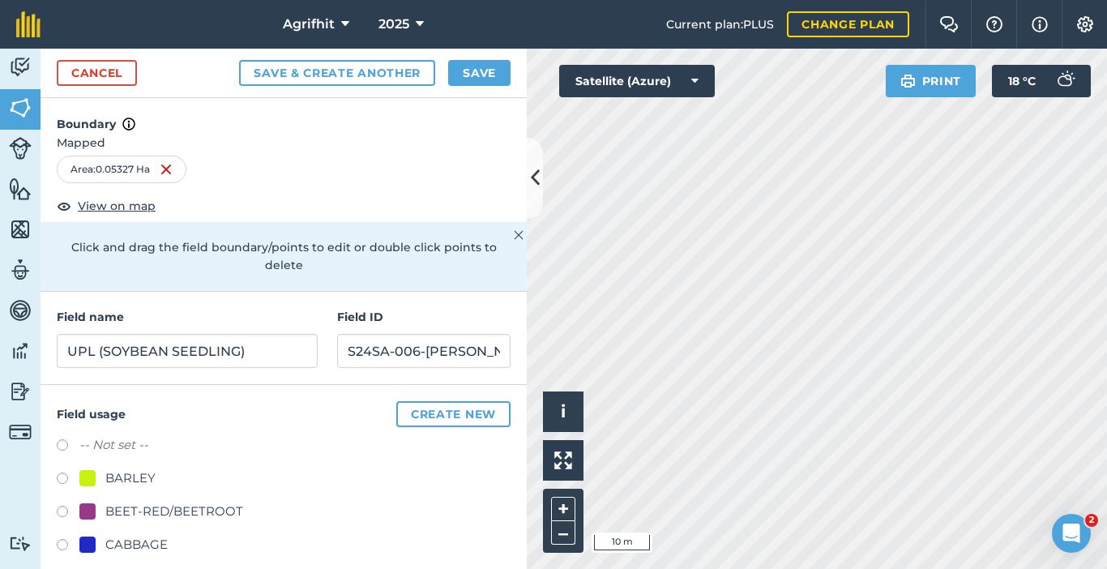
scroll to position [315, 0]
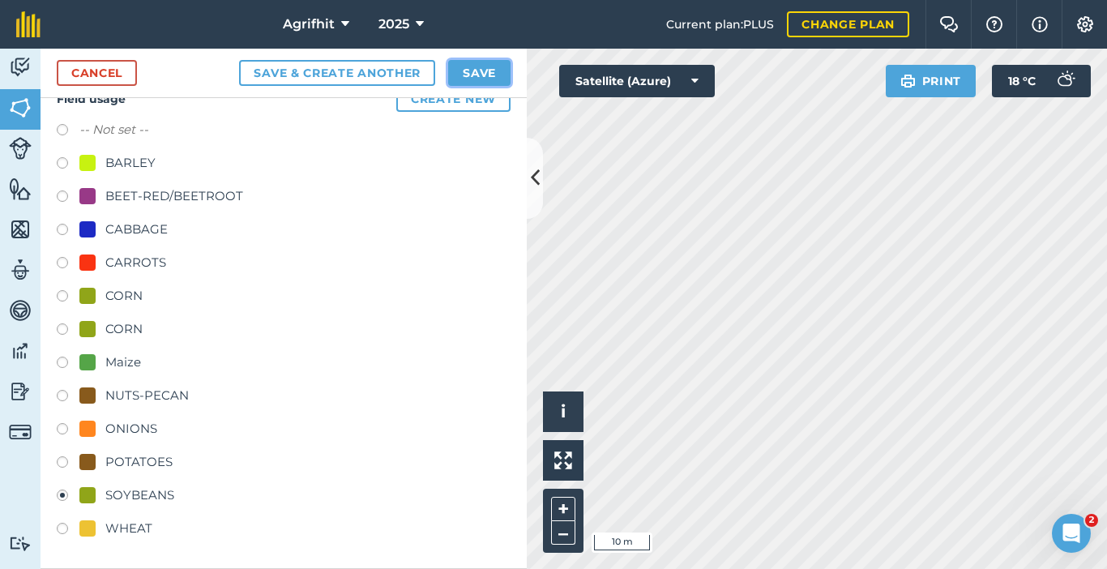
click at [474, 71] on button "Save" at bounding box center [479, 73] width 62 height 26
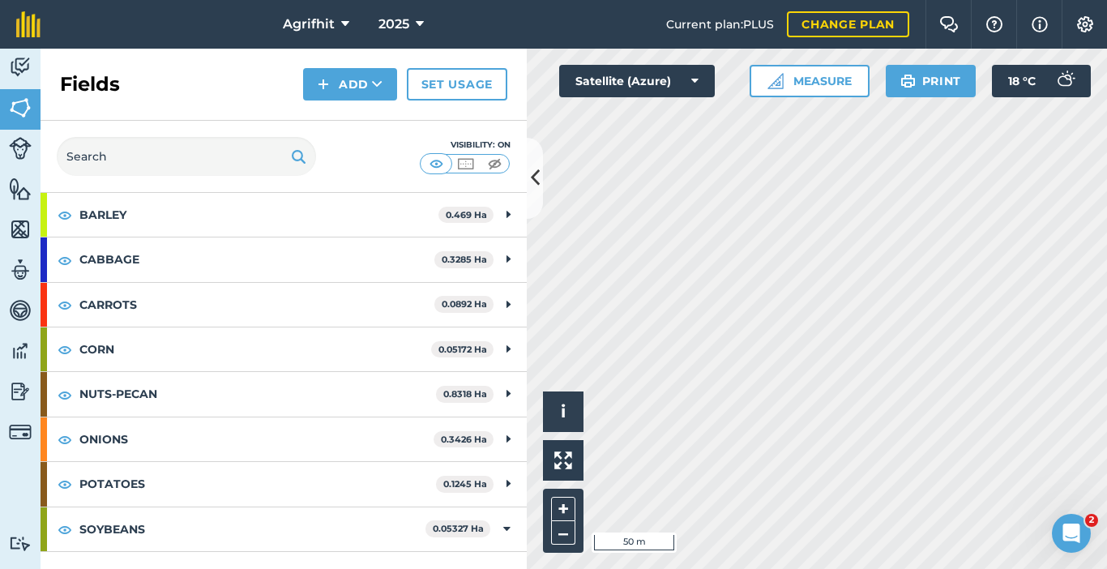
scroll to position [169, 0]
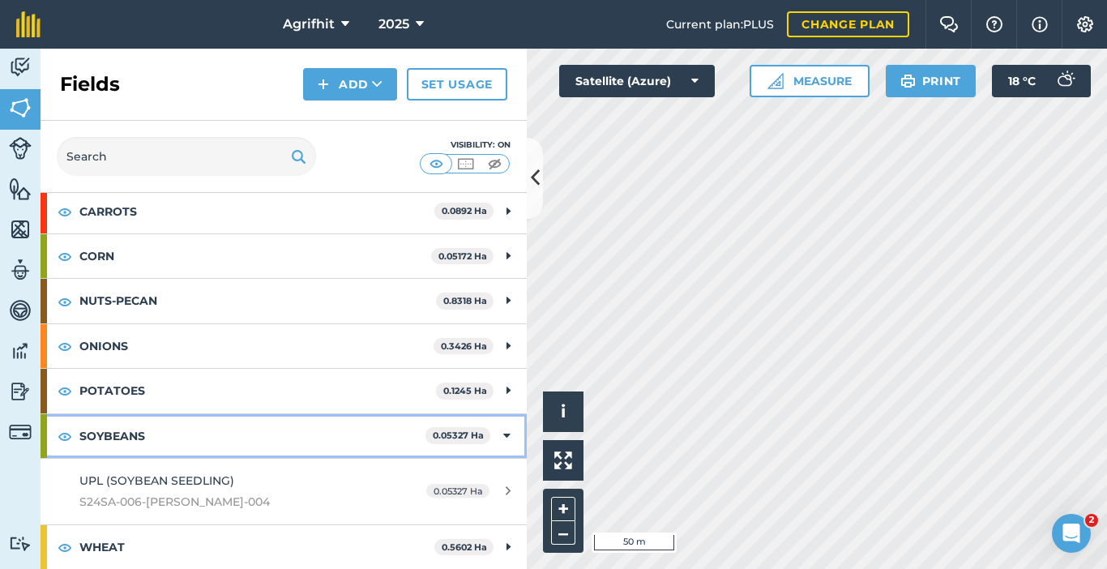
click at [498, 435] on div "SOYBEANS 0.05327 Ha" at bounding box center [284, 436] width 486 height 44
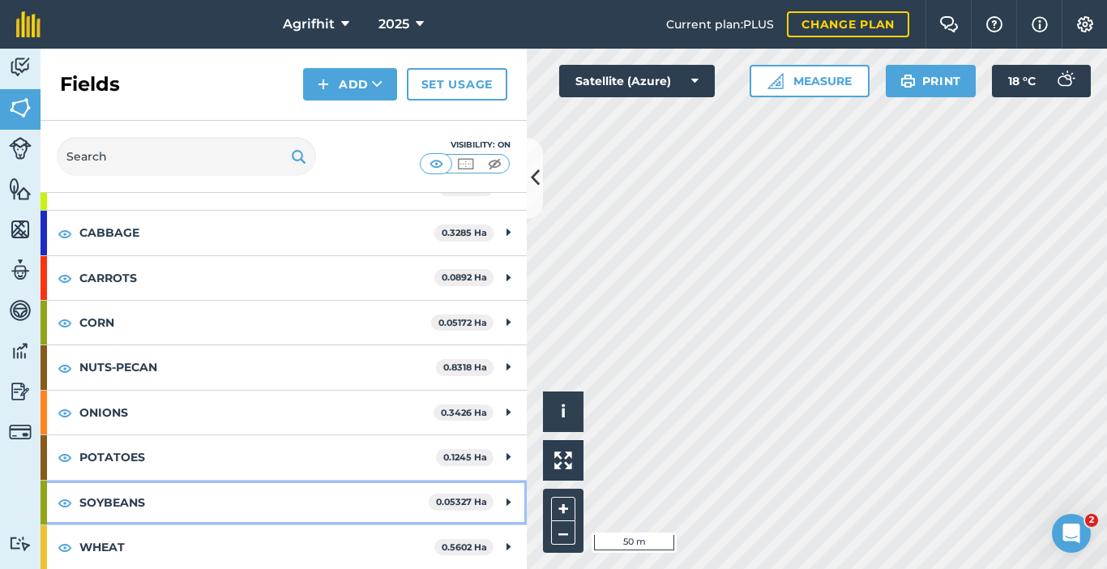
scroll to position [103, 0]
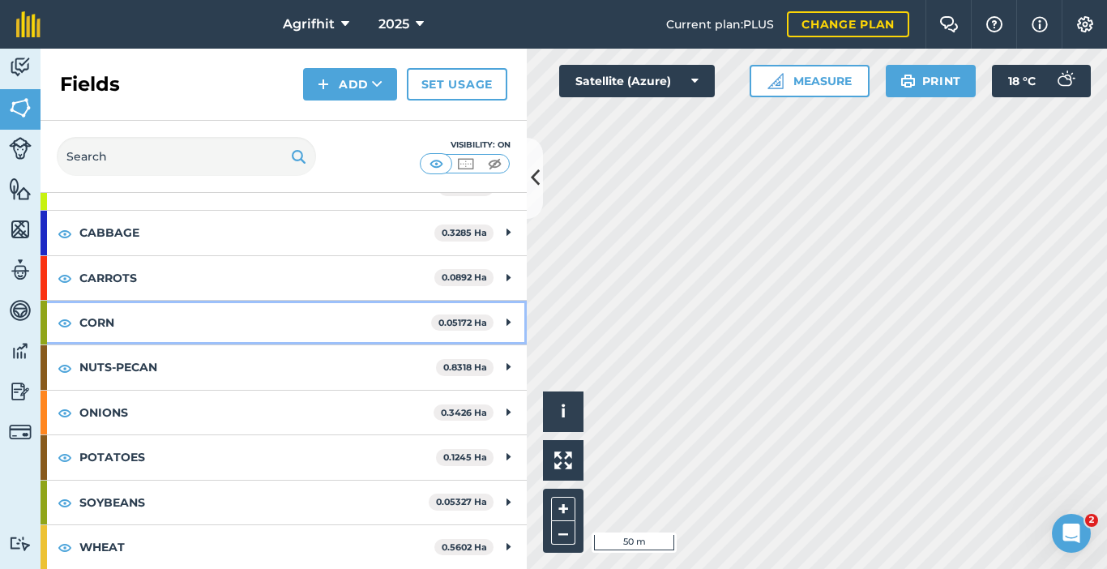
click at [506, 318] on icon at bounding box center [508, 323] width 4 height 18
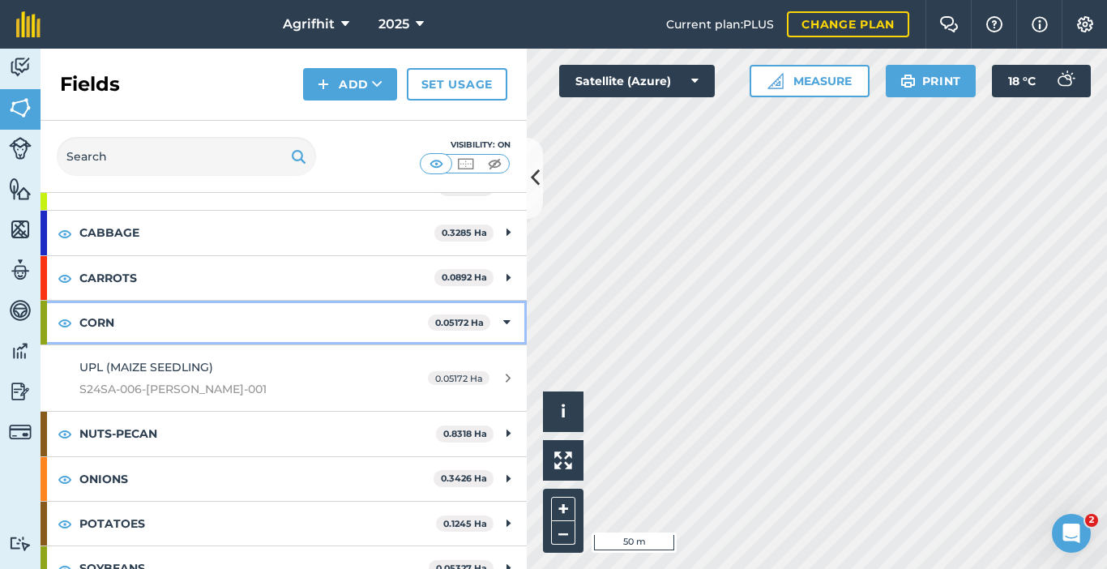
click at [498, 318] on div "CORN 0.05172 Ha" at bounding box center [284, 323] width 486 height 44
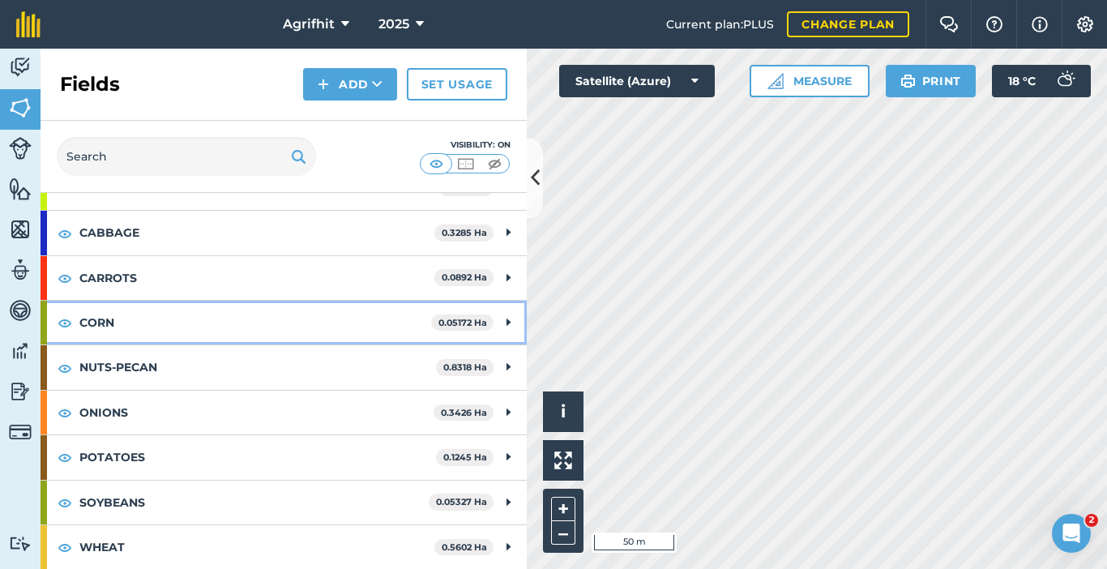
scroll to position [0, 0]
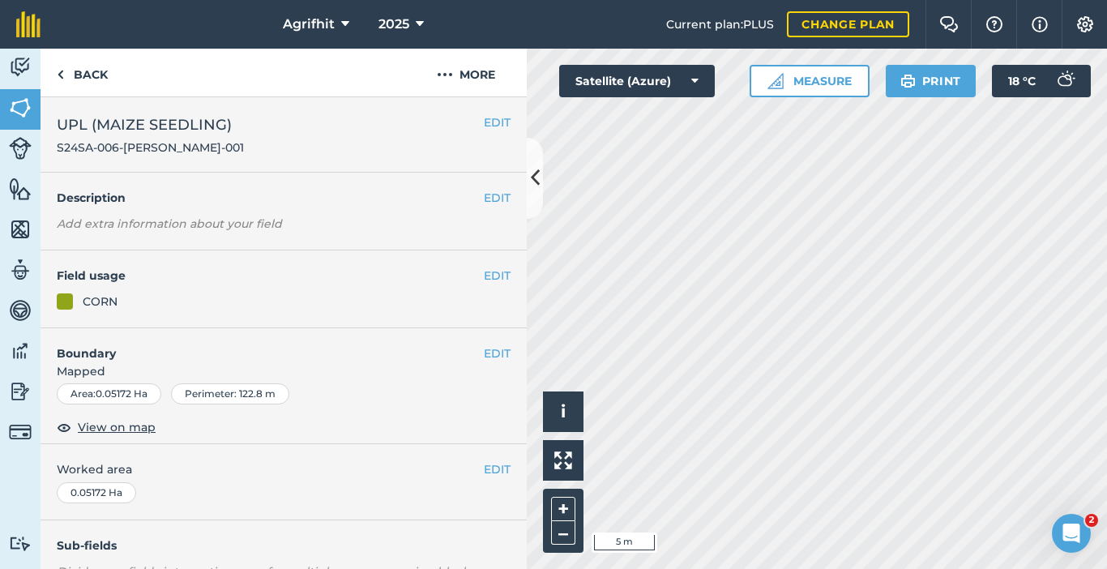
scroll to position [243, 0]
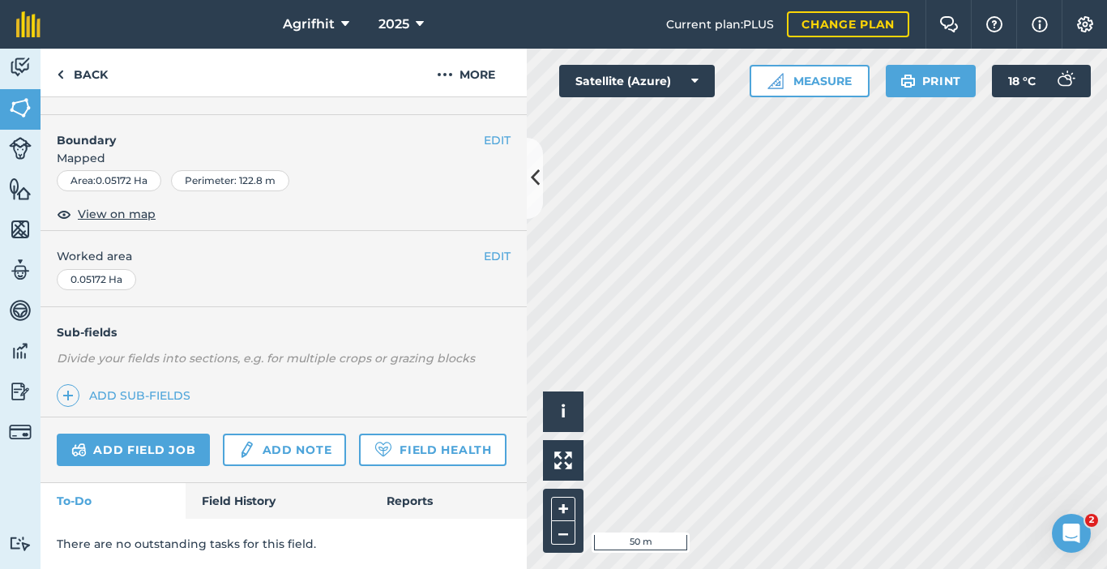
scroll to position [224, 0]
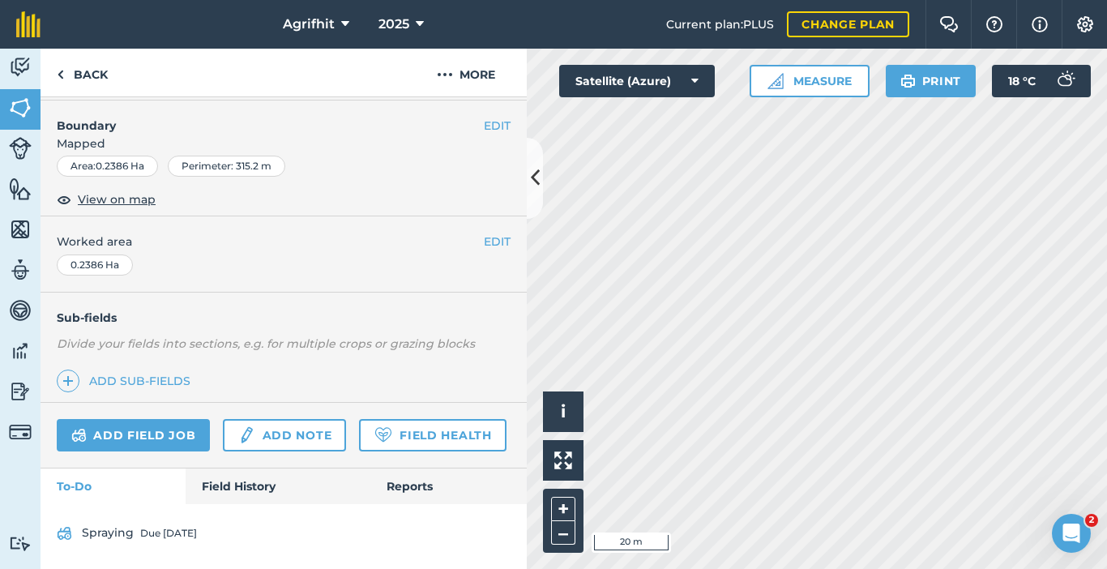
scroll to position [243, 0]
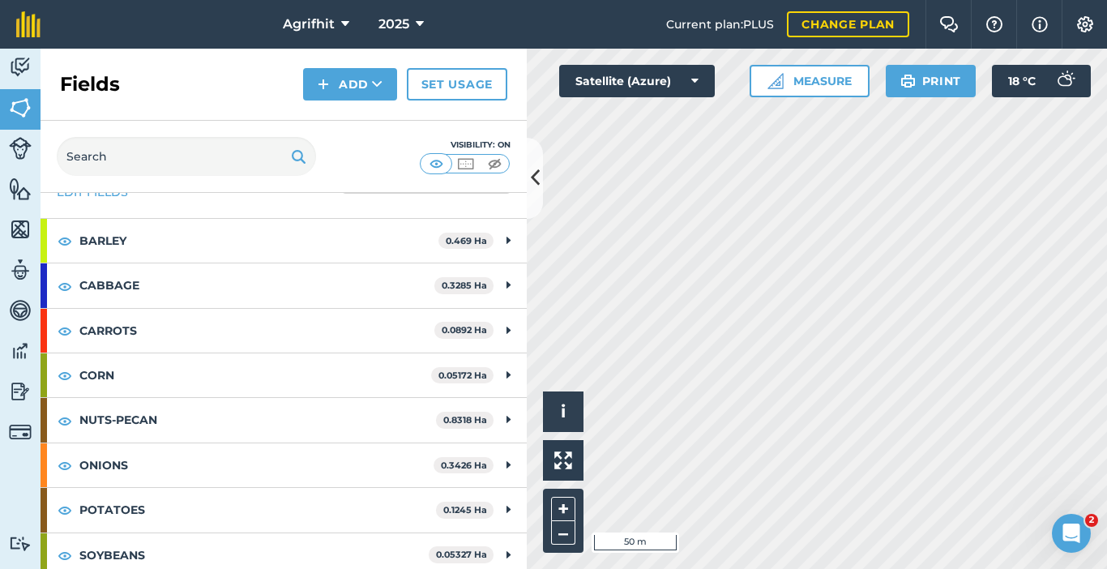
scroll to position [103, 0]
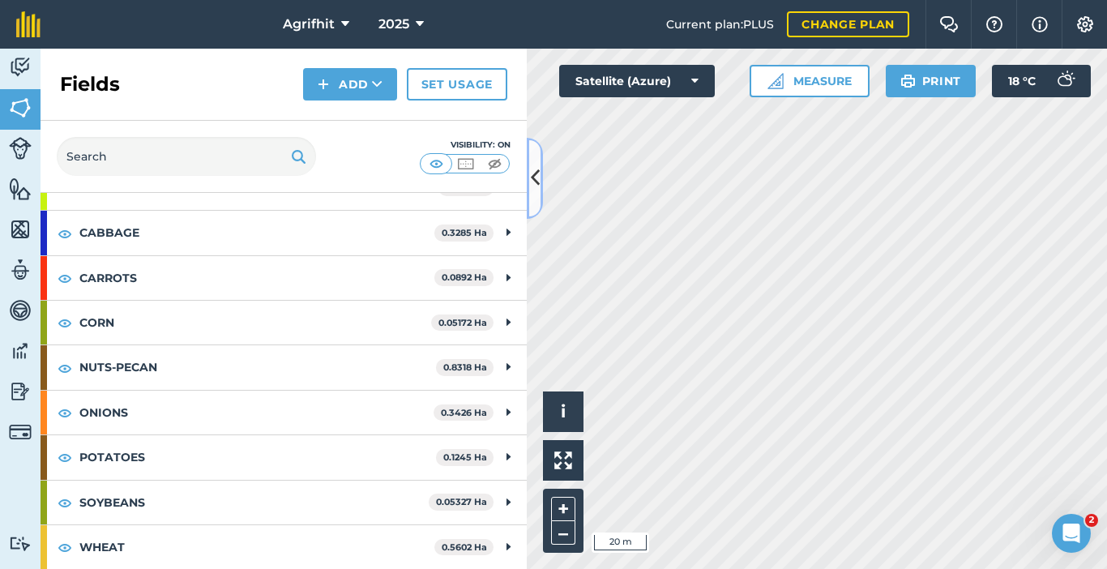
click at [537, 180] on icon at bounding box center [535, 178] width 9 height 28
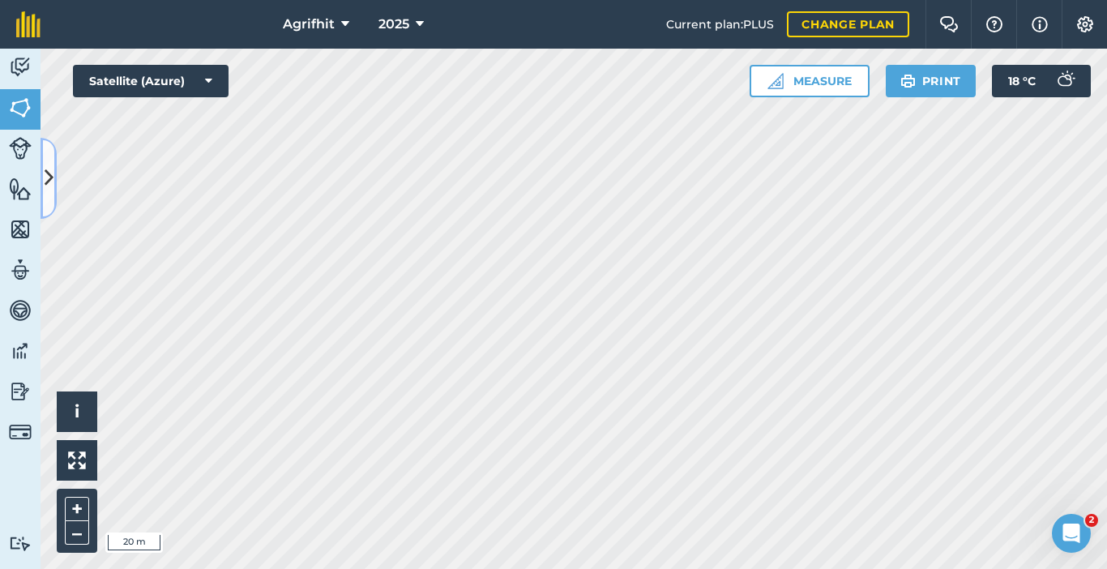
click at [54, 172] on button at bounding box center [49, 178] width 16 height 81
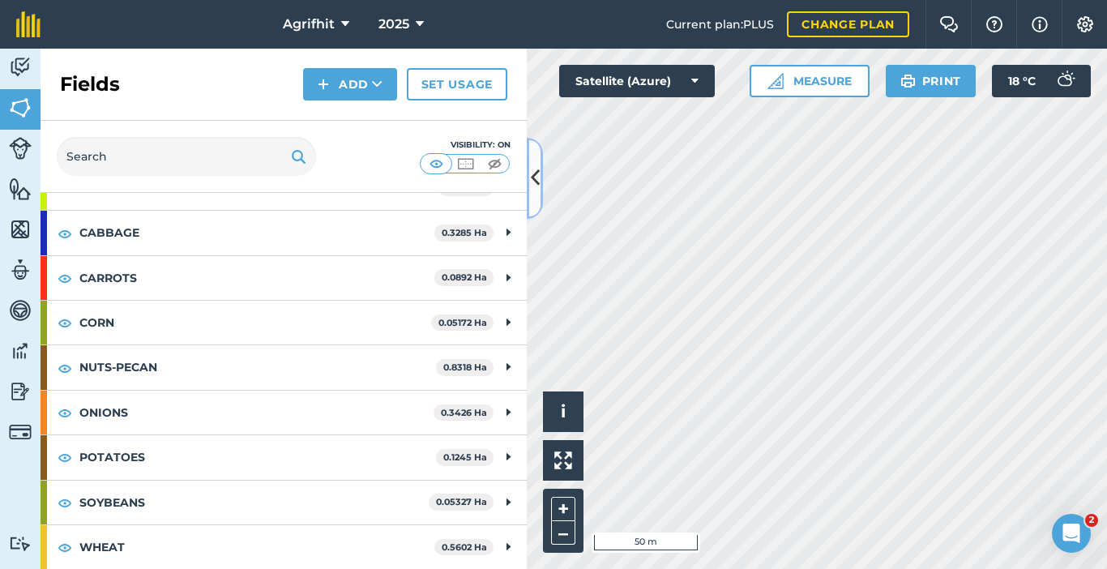
click at [540, 173] on button at bounding box center [535, 178] width 16 height 81
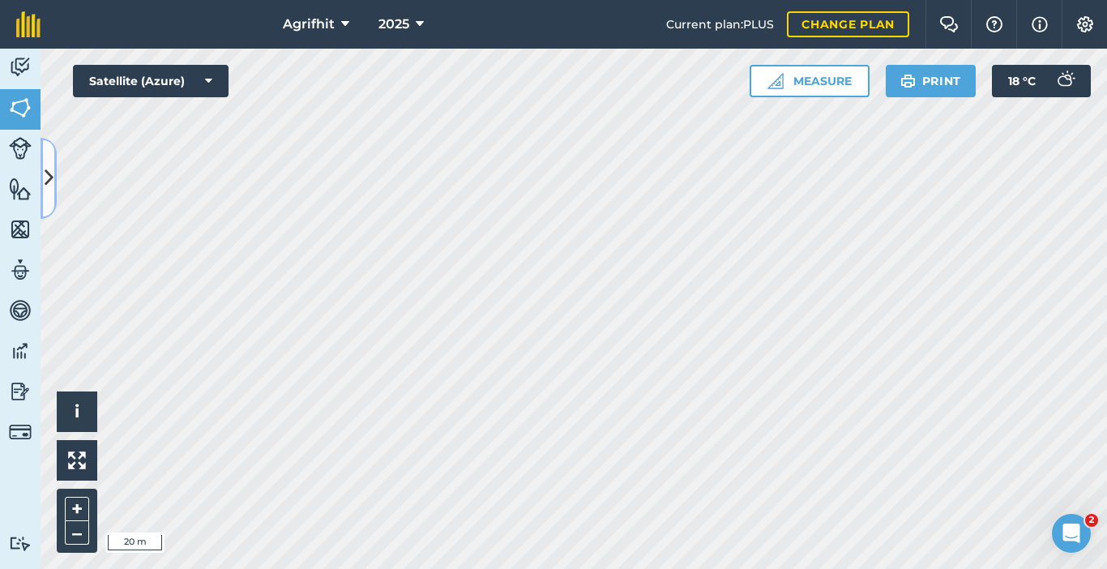
click at [47, 182] on icon at bounding box center [49, 178] width 9 height 28
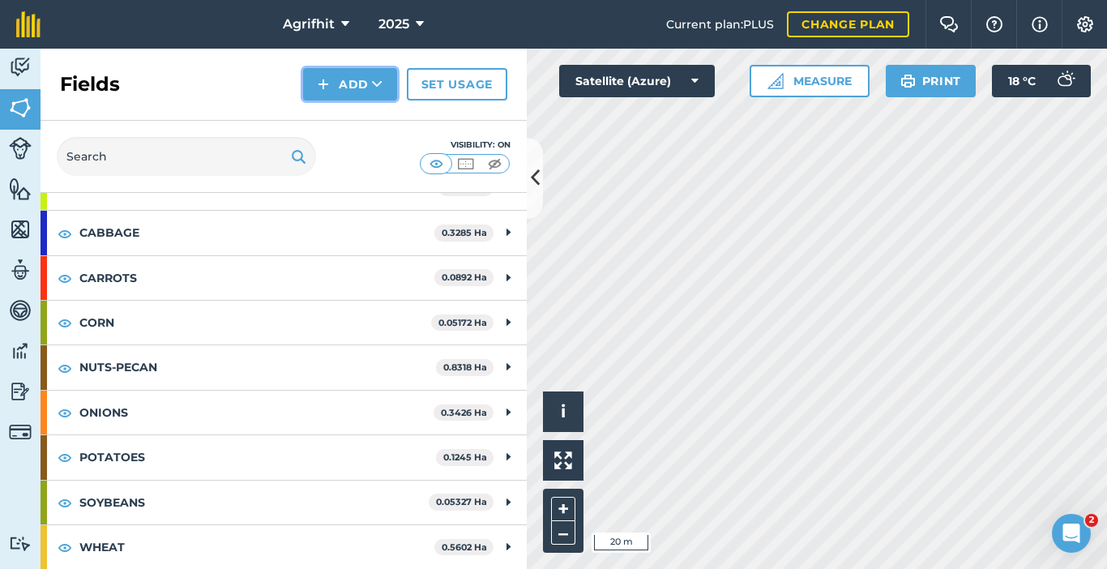
click at [367, 87] on button "Add" at bounding box center [350, 84] width 94 height 32
click at [356, 93] on button "Add" at bounding box center [350, 84] width 94 height 32
click at [352, 121] on link "Draw" at bounding box center [349, 121] width 89 height 36
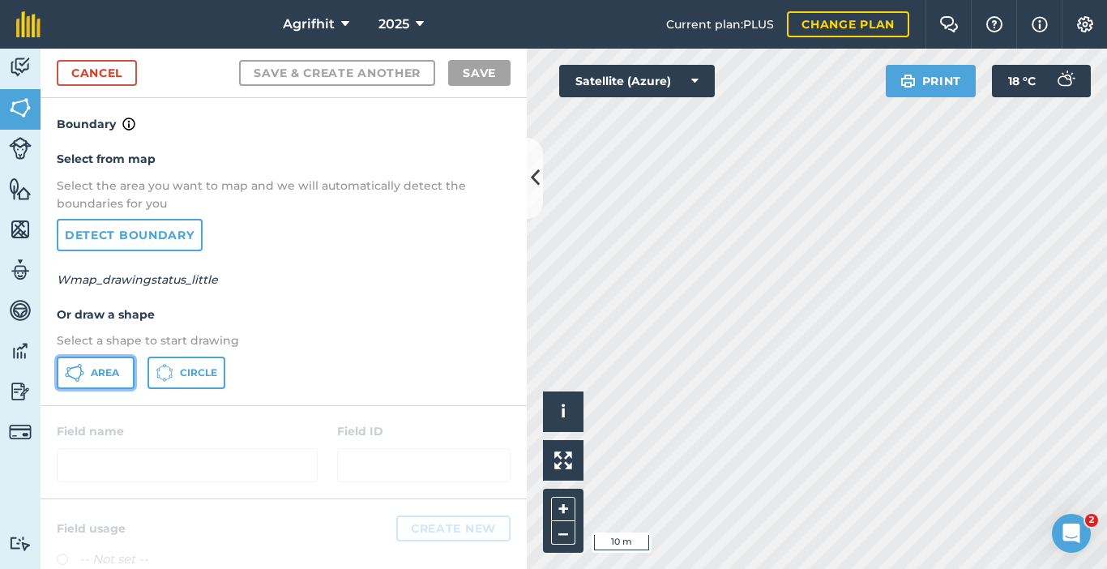
click at [117, 374] on span "Area" at bounding box center [105, 372] width 28 height 13
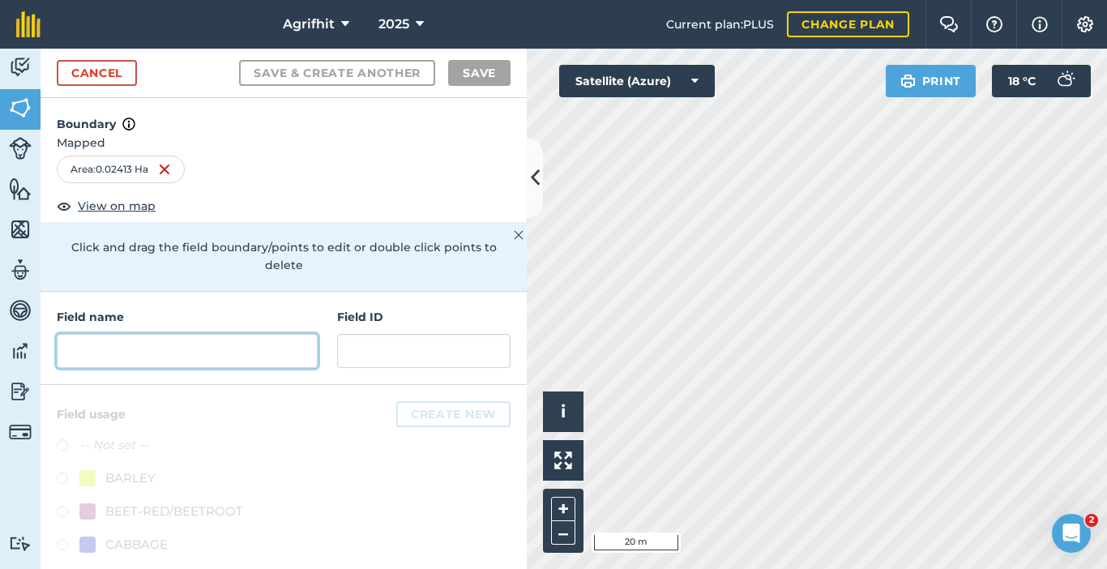
click at [169, 350] on input "text" at bounding box center [187, 351] width 261 height 34
type input "a"
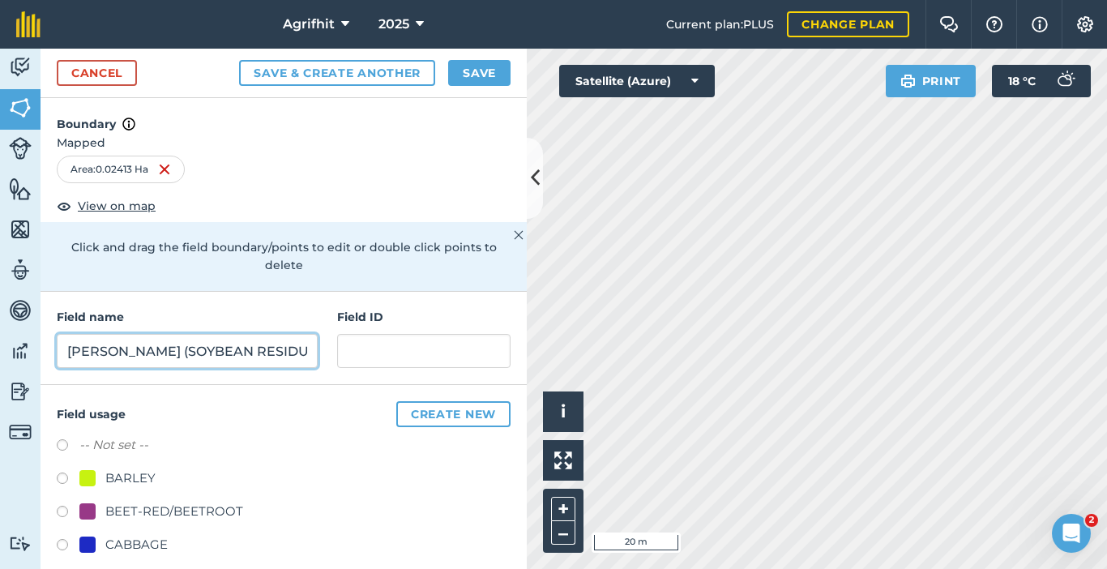
type input "[PERSON_NAME] (SOYBEAN RESIDUE)"
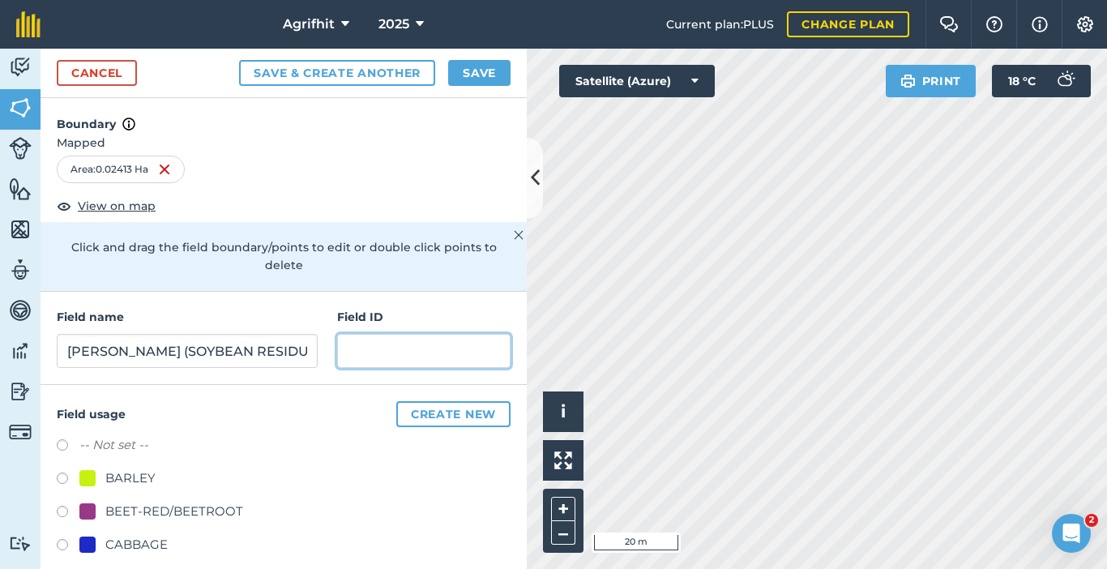
click at [389, 348] on input "text" at bounding box center [423, 351] width 173 height 34
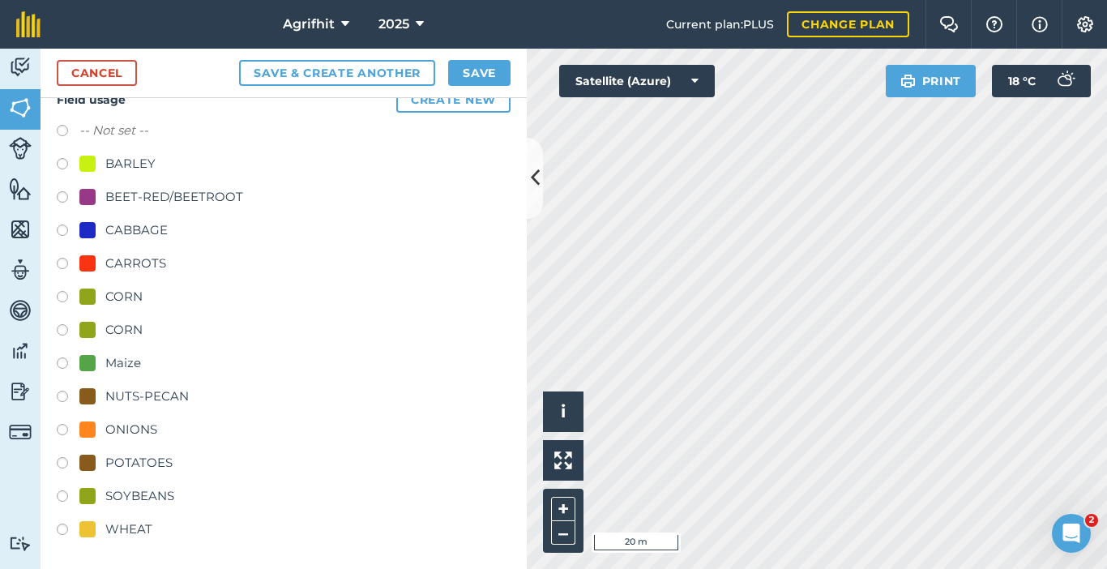
scroll to position [315, 0]
type input "ZA24AFH01B"
click at [63, 494] on label at bounding box center [68, 497] width 23 height 16
radio input "true"
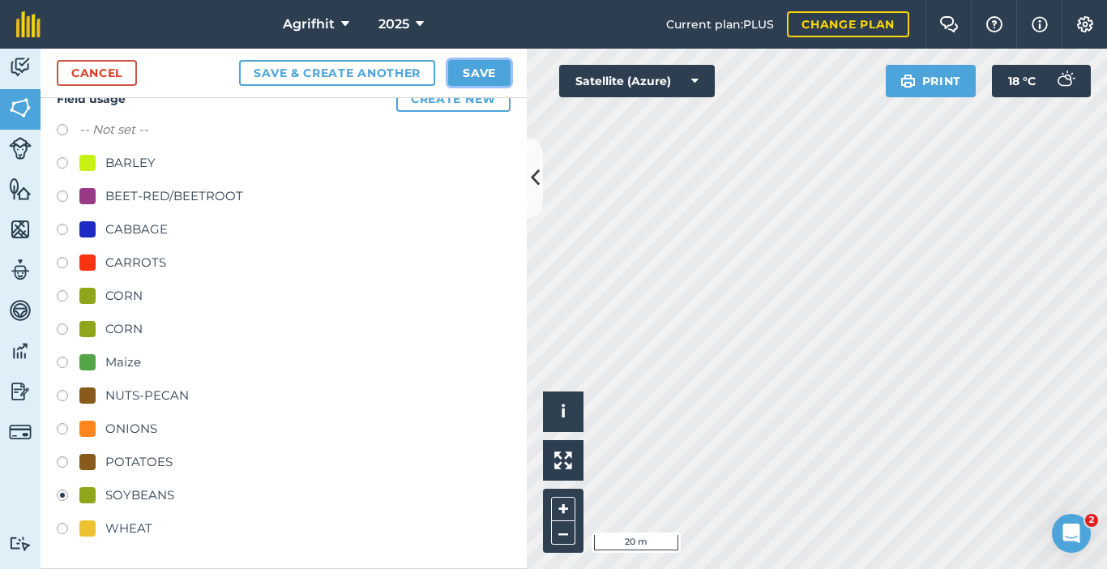
click at [481, 76] on button "Save" at bounding box center [479, 73] width 62 height 26
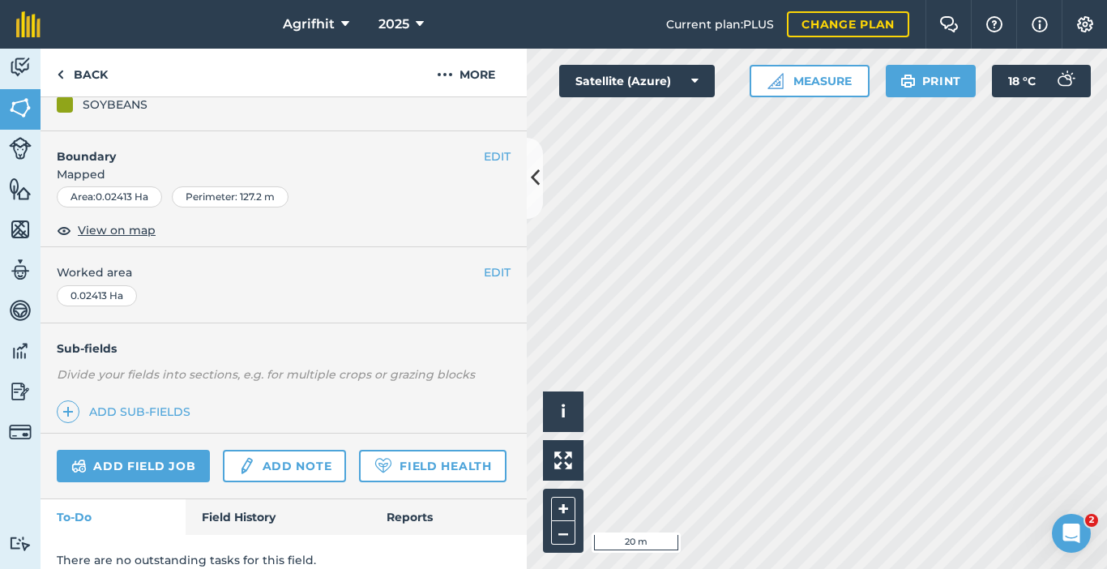
scroll to position [243, 0]
